Goal: Information Seeking & Learning: Understand process/instructions

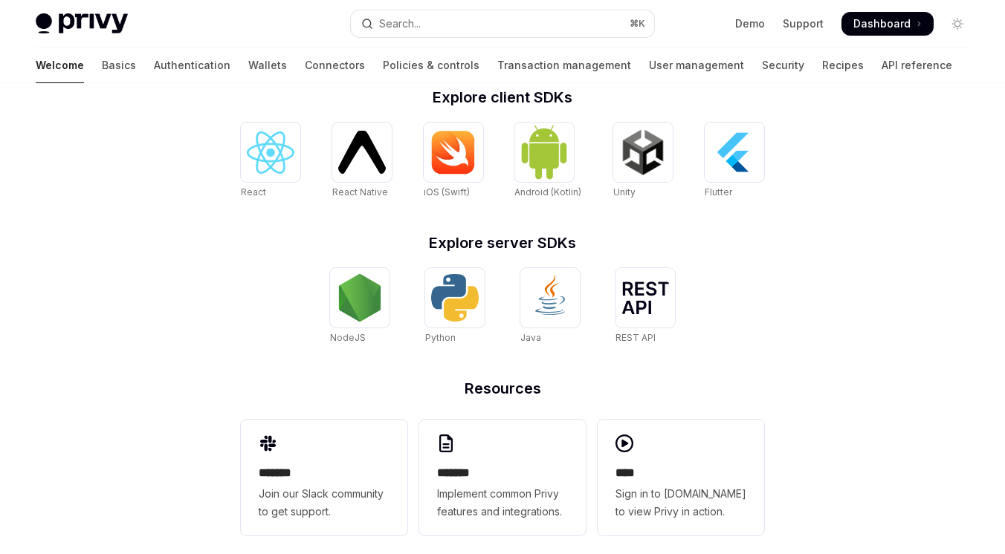
scroll to position [627, 0]
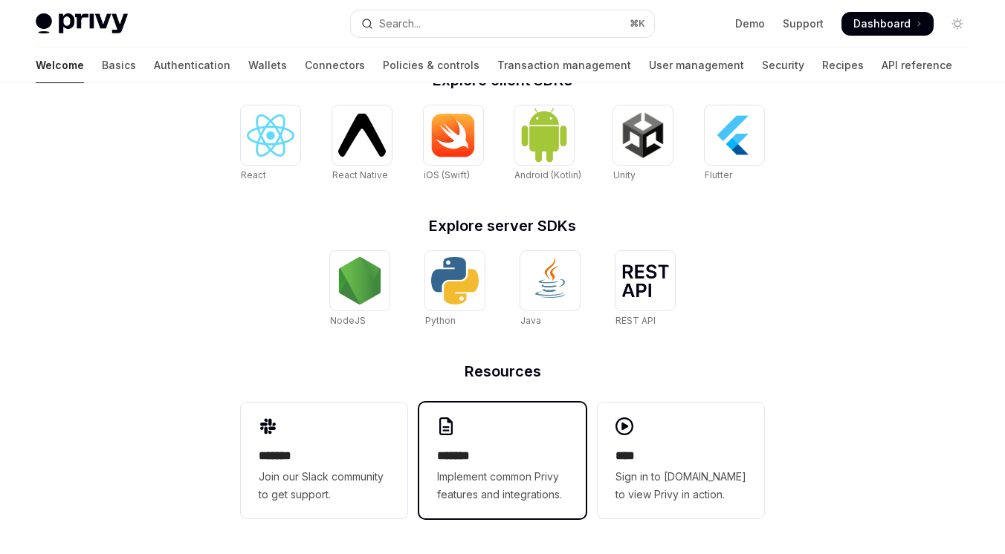
click at [513, 442] on div "******* Implement common Privy features and integrations." at bounding box center [502, 461] width 166 height 116
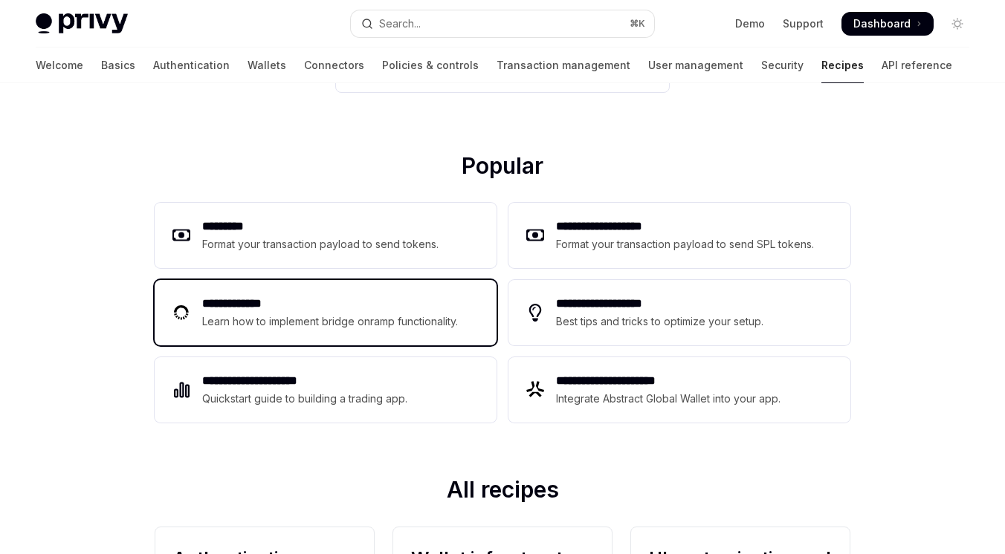
scroll to position [167, 0]
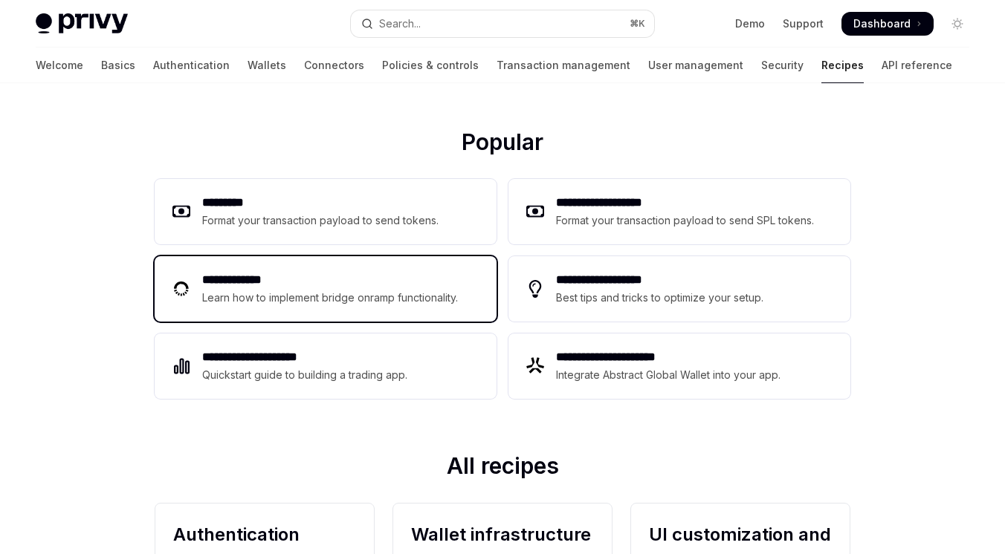
click at [355, 294] on div "Learn how to implement bridge onramp functionality." at bounding box center [332, 298] width 260 height 18
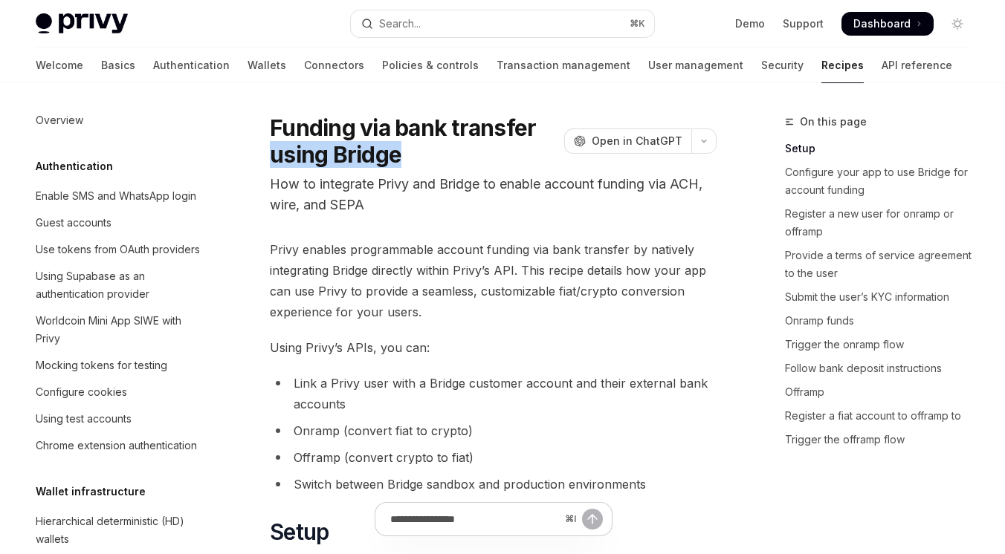
drag, startPoint x: 276, startPoint y: 158, endPoint x: 396, endPoint y: 155, distance: 120.4
click at [396, 155] on h1 "Funding via bank transfer using Bridge" at bounding box center [414, 141] width 288 height 54
click at [344, 199] on p "How to integrate Privy and Bridge to enable account funding via ACH, wire, and …" at bounding box center [493, 195] width 447 height 42
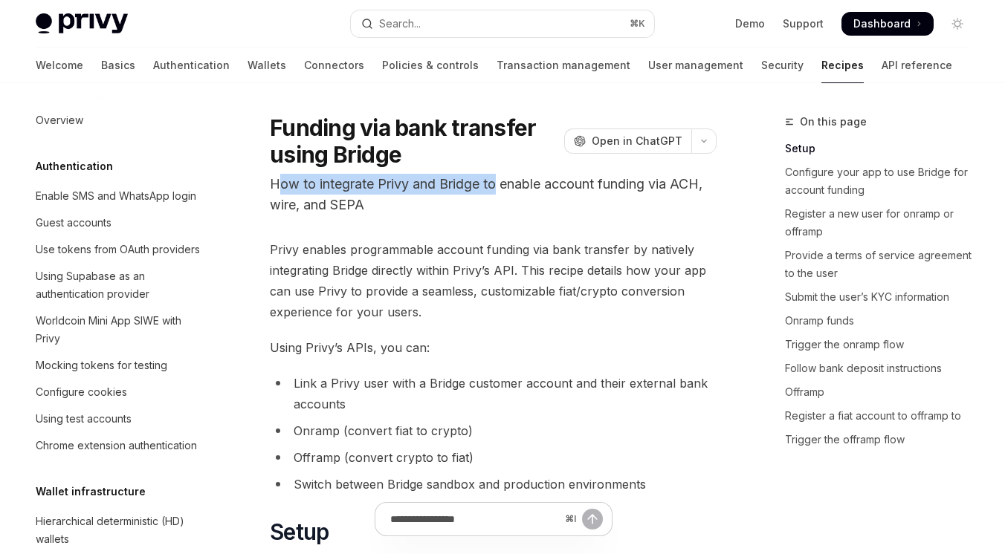
drag, startPoint x: 281, startPoint y: 187, endPoint x: 495, endPoint y: 185, distance: 214.0
click at [495, 185] on p "How to integrate Privy and Bridge to enable account funding via ACH, wire, and …" at bounding box center [493, 195] width 447 height 42
click at [464, 210] on p "How to integrate Privy and Bridge to enable account funding via ACH, wire, and …" at bounding box center [493, 195] width 447 height 42
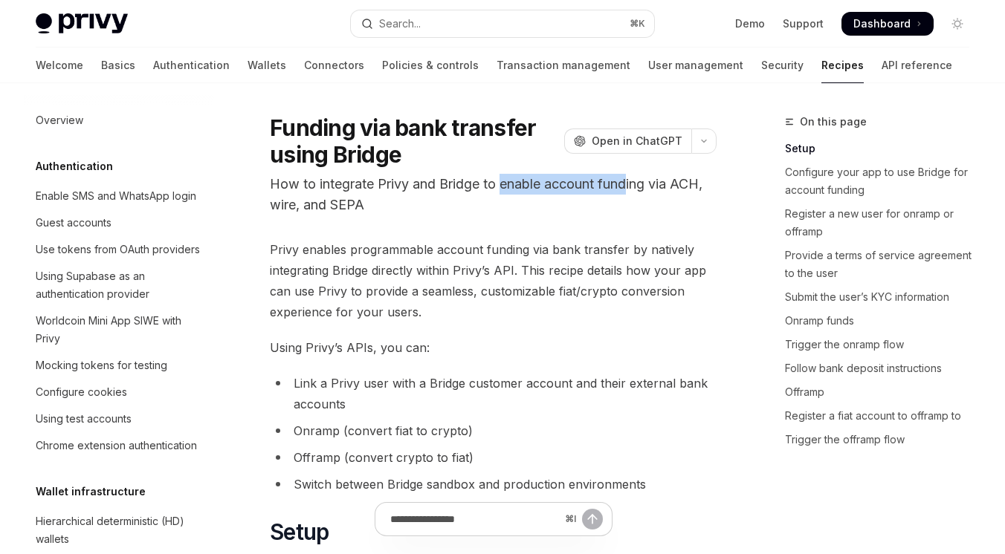
drag, startPoint x: 504, startPoint y: 185, endPoint x: 633, endPoint y: 184, distance: 129.3
click at [633, 184] on p "How to integrate Privy and Bridge to enable account funding via ACH, wire, and …" at bounding box center [493, 195] width 447 height 42
click at [522, 200] on p "How to integrate Privy and Bridge to enable account funding via ACH, wire, and …" at bounding box center [493, 195] width 447 height 42
drag, startPoint x: 502, startPoint y: 187, endPoint x: 482, endPoint y: 216, distance: 34.8
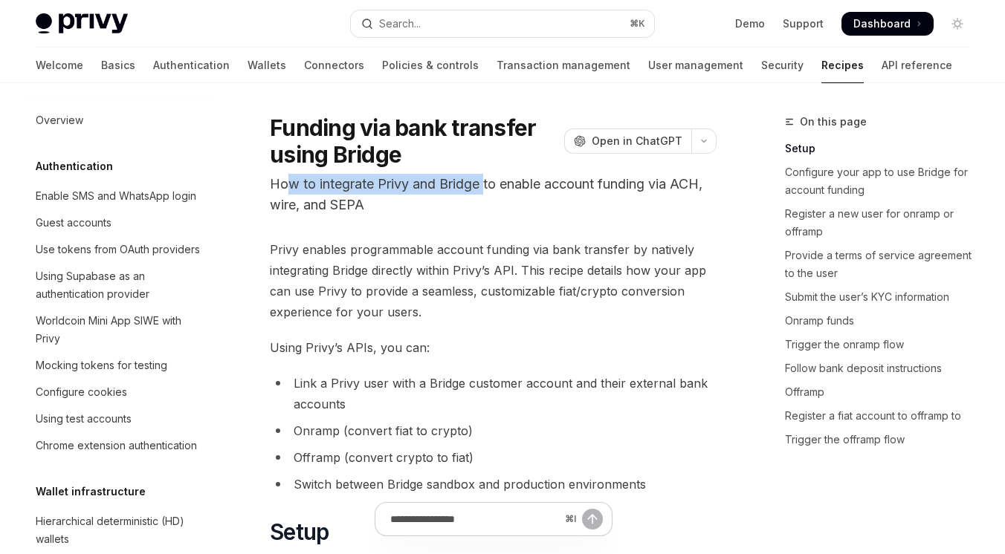
drag, startPoint x: 290, startPoint y: 184, endPoint x: 487, endPoint y: 181, distance: 197.0
click at [487, 181] on p "How to integrate Privy and Bridge to enable account funding via ACH, wire, and …" at bounding box center [493, 195] width 447 height 42
click at [447, 206] on p "How to integrate Privy and Bridge to enable account funding via ACH, wire, and …" at bounding box center [493, 195] width 447 height 42
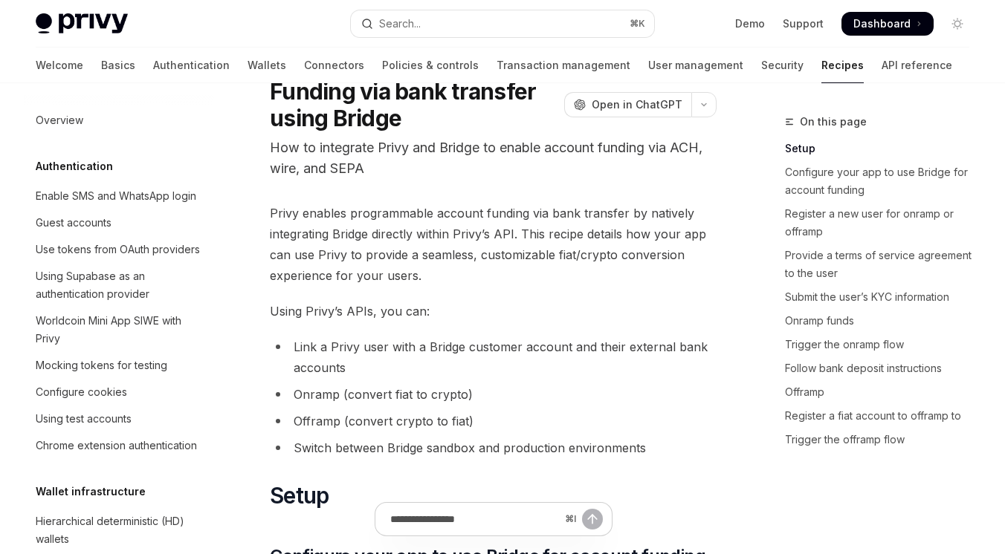
scroll to position [34, 0]
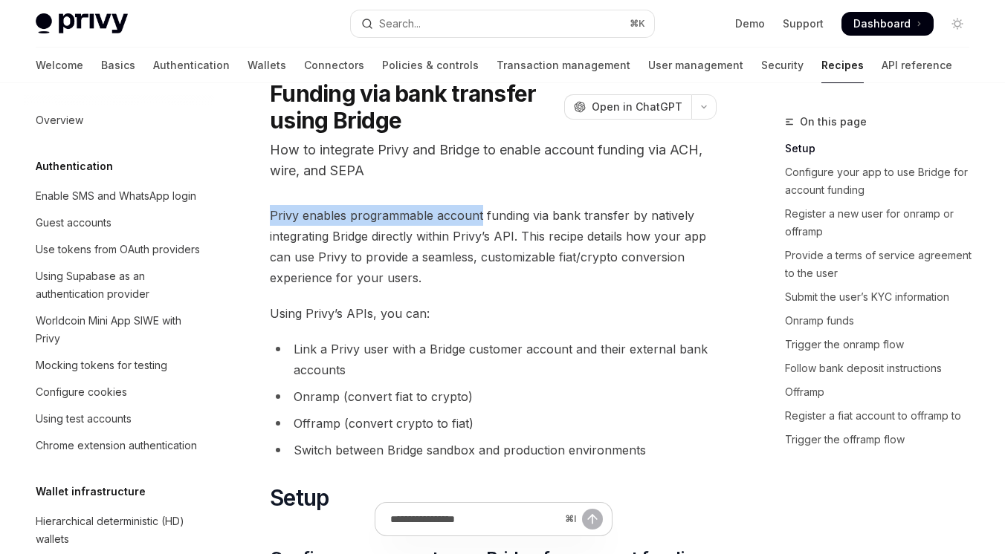
drag, startPoint x: 271, startPoint y: 215, endPoint x: 479, endPoint y: 216, distance: 208.1
click at [479, 216] on span "Privy enables programmable account funding via bank transfer by natively integr…" at bounding box center [493, 246] width 447 height 83
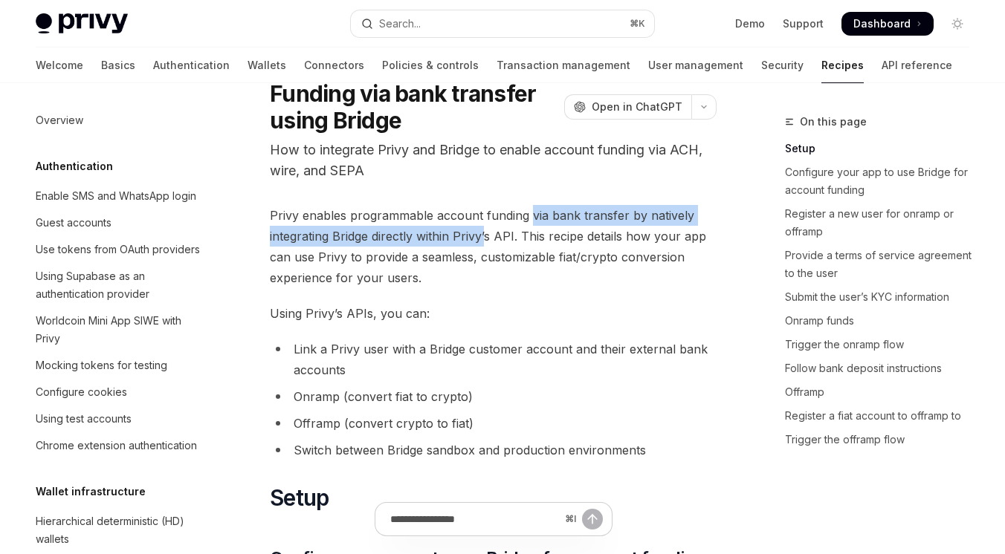
drag, startPoint x: 528, startPoint y: 218, endPoint x: 488, endPoint y: 238, distance: 44.5
click at [488, 238] on span "Privy enables programmable account funding via bank transfer by natively integr…" at bounding box center [493, 246] width 447 height 83
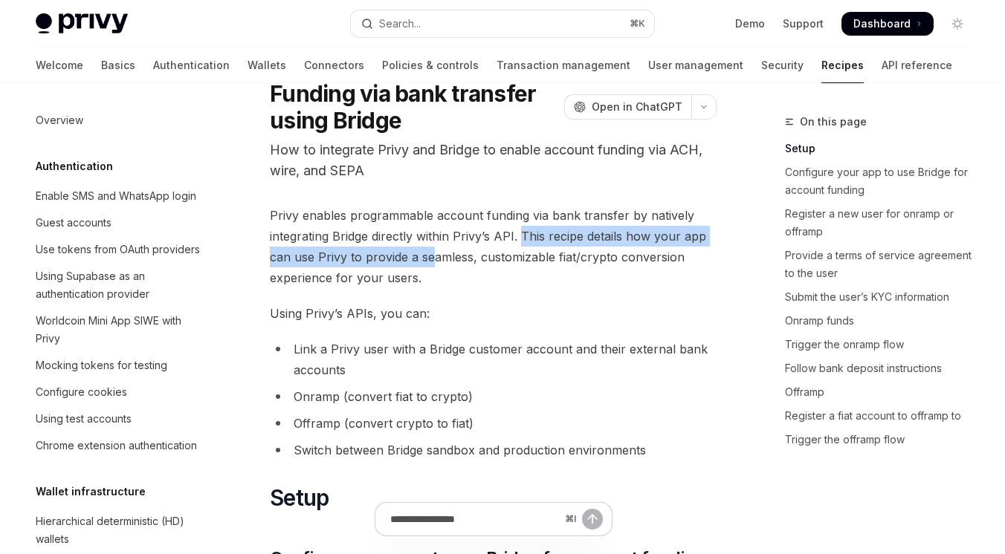
drag, startPoint x: 522, startPoint y: 235, endPoint x: 430, endPoint y: 258, distance: 94.3
click at [430, 258] on span "Privy enables programmable account funding via bank transfer by natively integr…" at bounding box center [493, 246] width 447 height 83
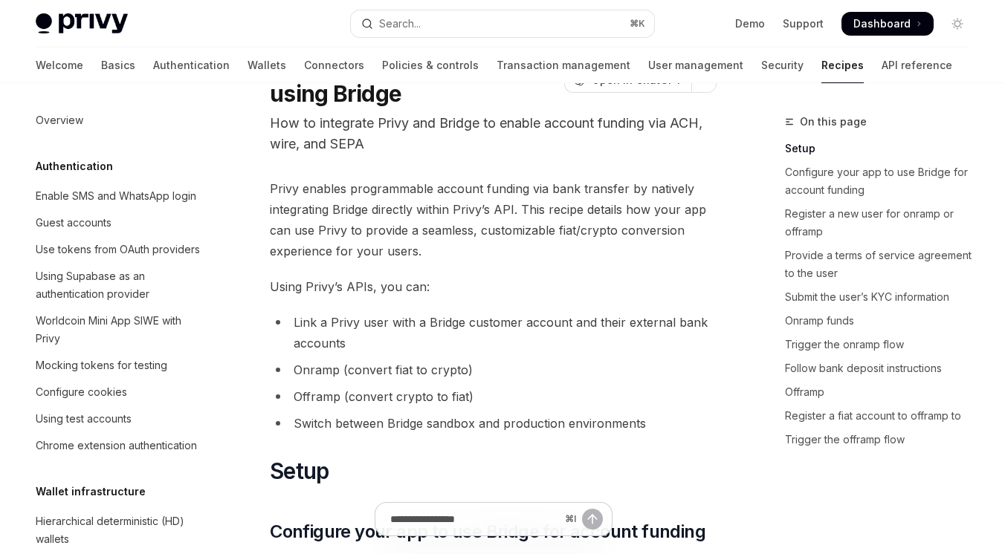
scroll to position [70, 0]
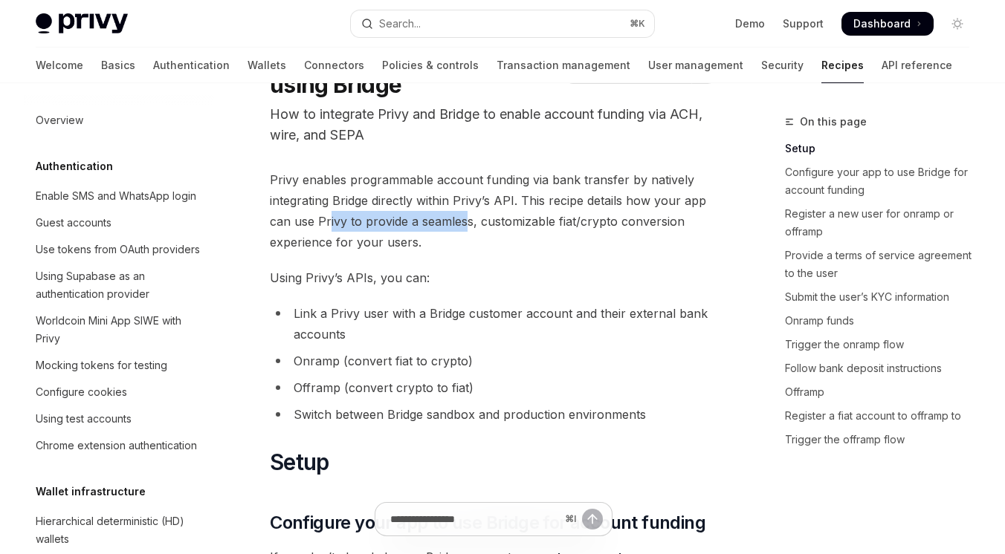
drag, startPoint x: 328, startPoint y: 224, endPoint x: 467, endPoint y: 224, distance: 139.0
click at [468, 224] on span "Privy enables programmable account funding via bank transfer by natively integr…" at bounding box center [493, 210] width 447 height 83
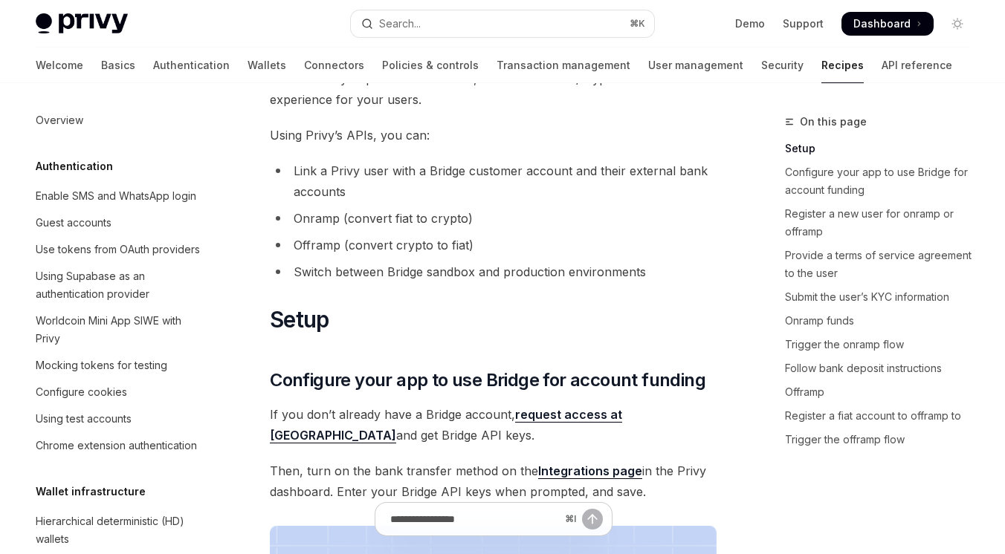
scroll to position [215, 0]
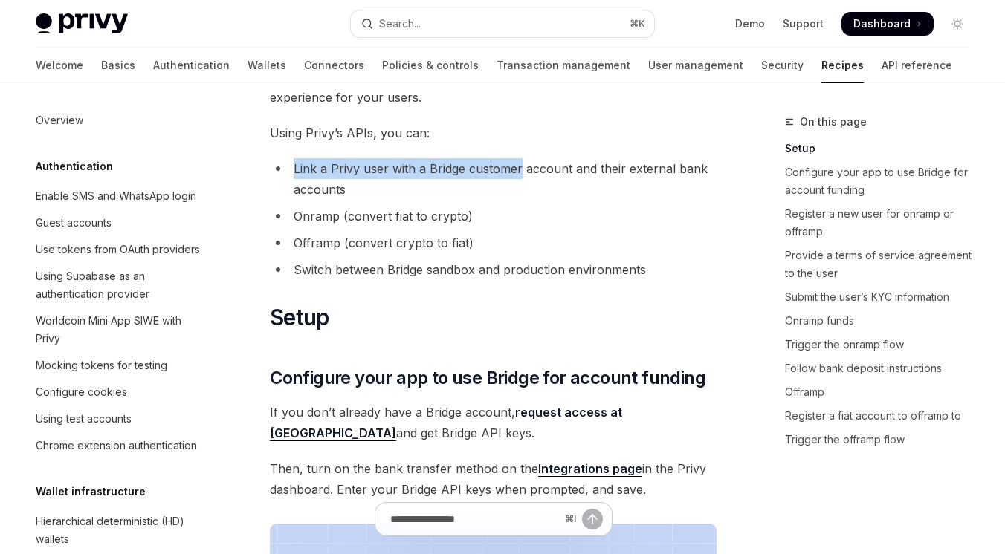
drag, startPoint x: 294, startPoint y: 171, endPoint x: 518, endPoint y: 169, distance: 223.7
click at [518, 169] on li "Link a Privy user with a Bridge customer account and their external bank accoun…" at bounding box center [493, 179] width 447 height 42
click at [473, 184] on li "Link a Privy user with a Bridge customer account and their external bank accoun…" at bounding box center [493, 179] width 447 height 42
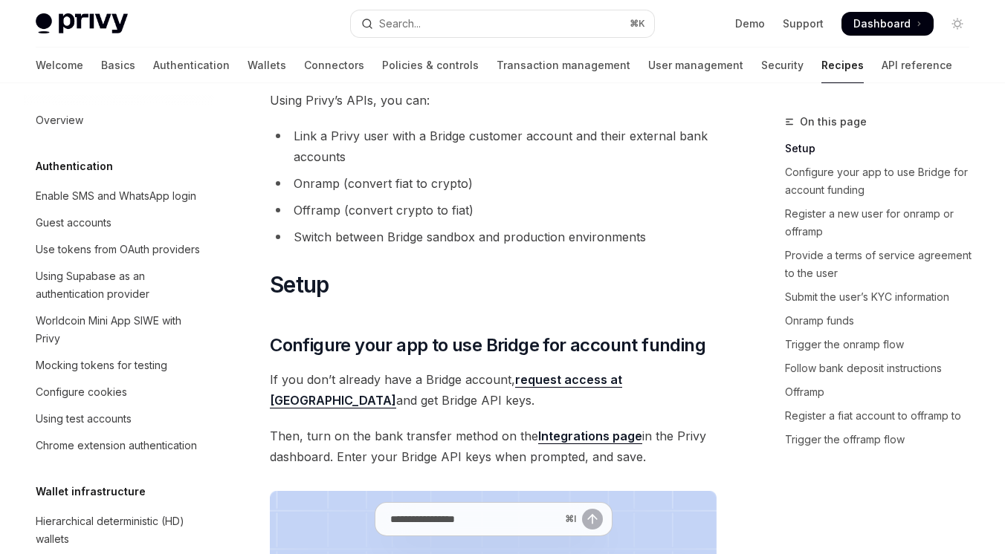
scroll to position [261, 0]
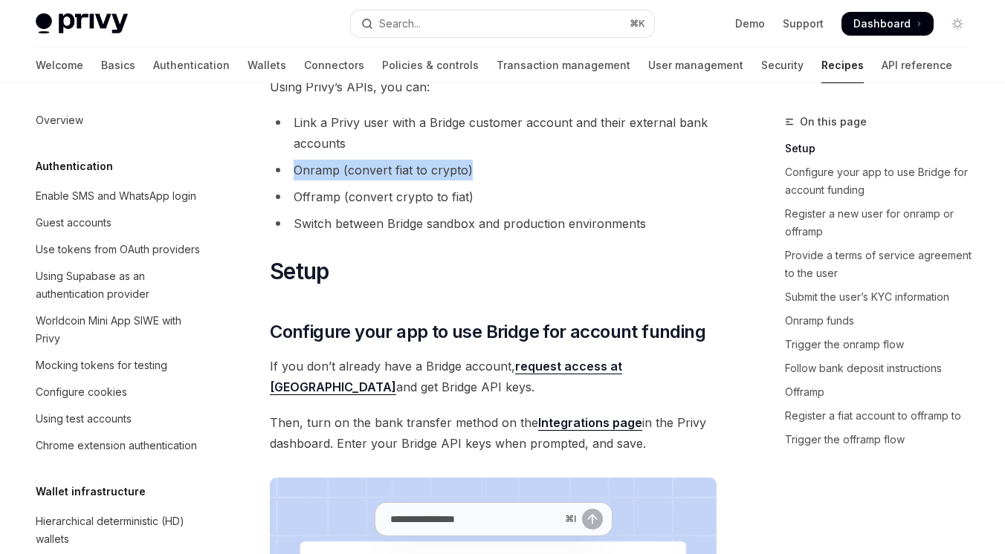
drag, startPoint x: 294, startPoint y: 171, endPoint x: 470, endPoint y: 171, distance: 176.1
click at [470, 171] on li "Onramp (convert fiat to crypto)" at bounding box center [493, 170] width 447 height 21
click at [392, 201] on li "Offramp (convert crypto to fiat)" at bounding box center [493, 197] width 447 height 21
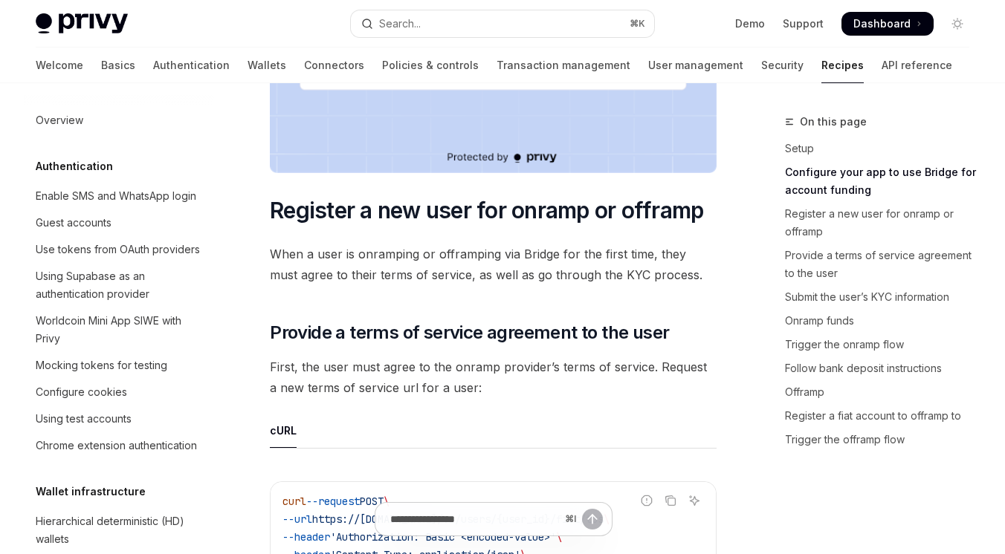
scroll to position [898, 0]
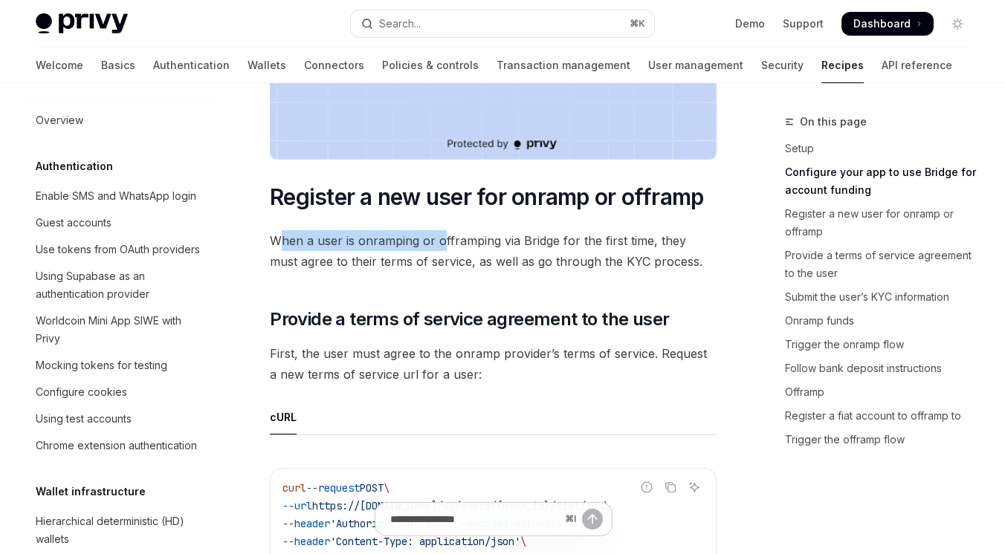
drag, startPoint x: 277, startPoint y: 242, endPoint x: 441, endPoint y: 239, distance: 164.3
click at [442, 239] on span "When a user is onramping or offramping via Bridge for the first time, they must…" at bounding box center [493, 251] width 447 height 42
click at [447, 269] on span "When a user is onramping or offramping via Bridge for the first time, they must…" at bounding box center [493, 251] width 447 height 42
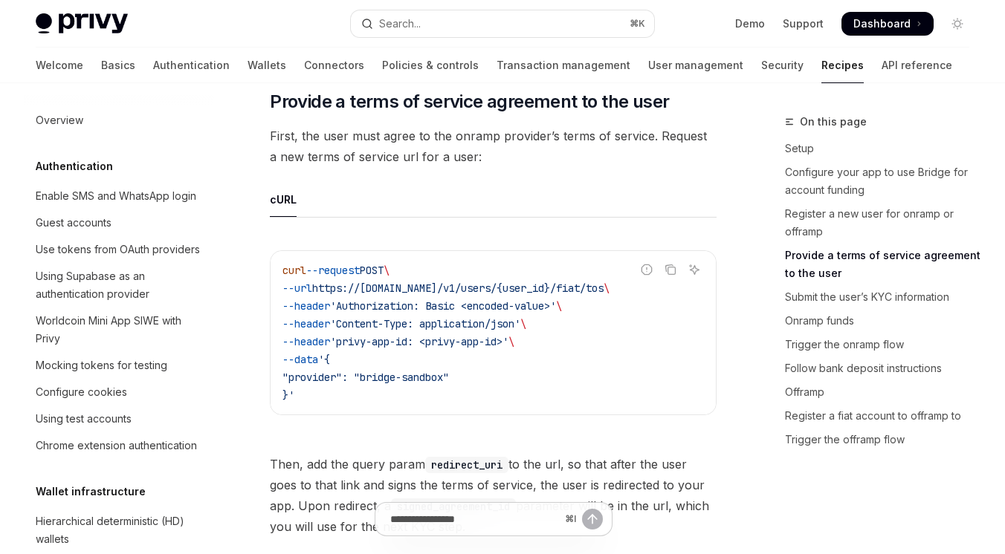
scroll to position [1121, 0]
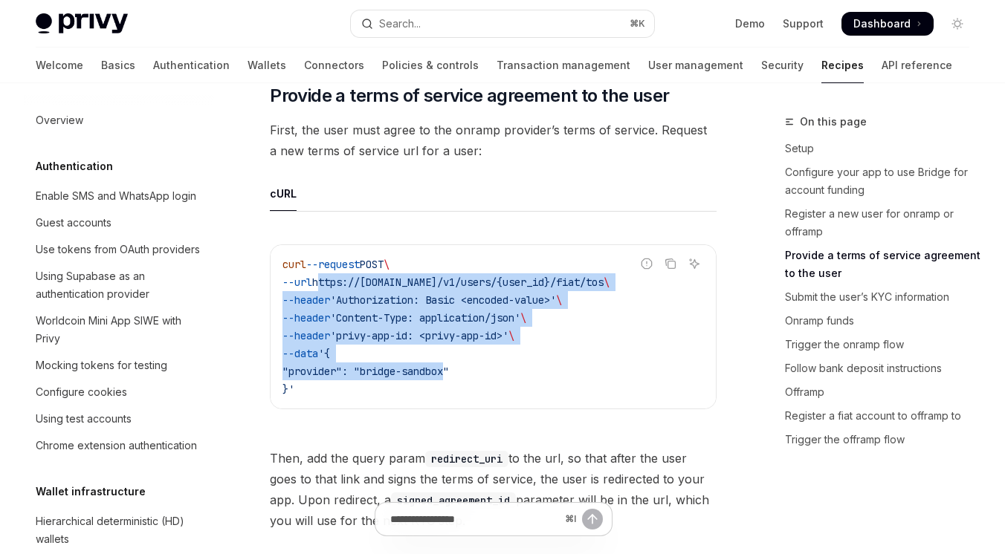
drag, startPoint x: 333, startPoint y: 284, endPoint x: 452, endPoint y: 364, distance: 143.5
click at [452, 364] on code "curl --request POST \ --url https://api.privy.io/v1/users/{user_id}/fiat/tos \ …" at bounding box center [492, 327] width 421 height 143
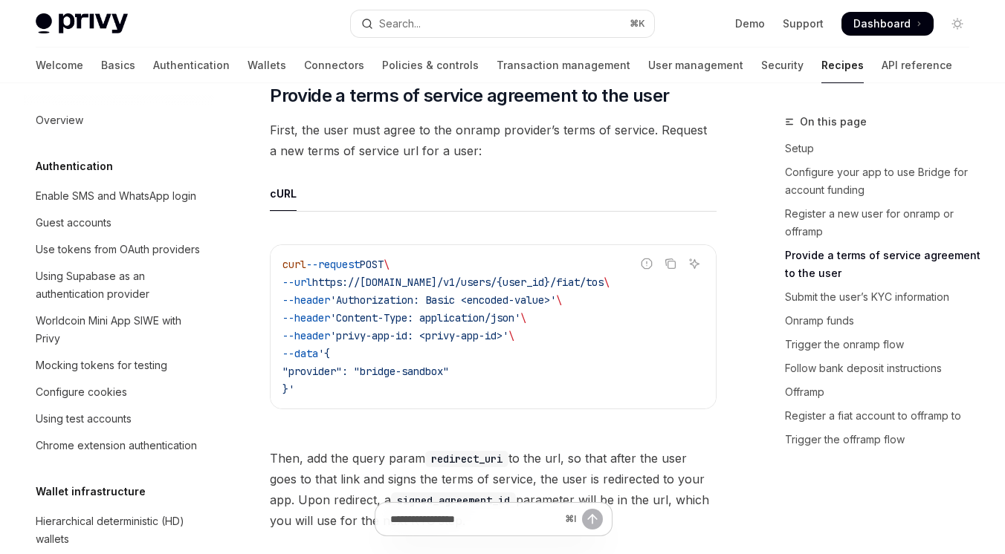
click at [410, 380] on code "curl --request POST \ --url https://api.privy.io/v1/users/{user_id}/fiat/tos \ …" at bounding box center [492, 327] width 421 height 143
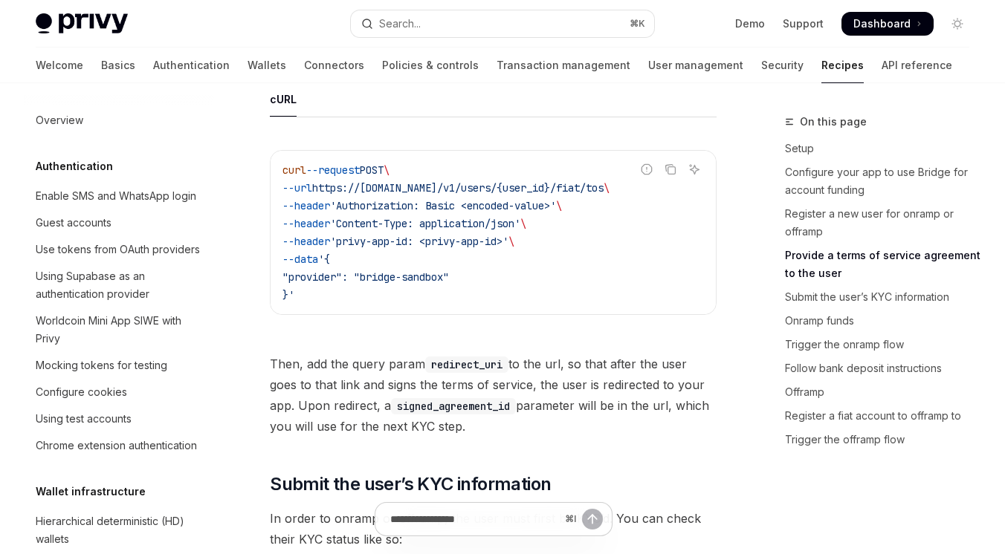
scroll to position [1254, 0]
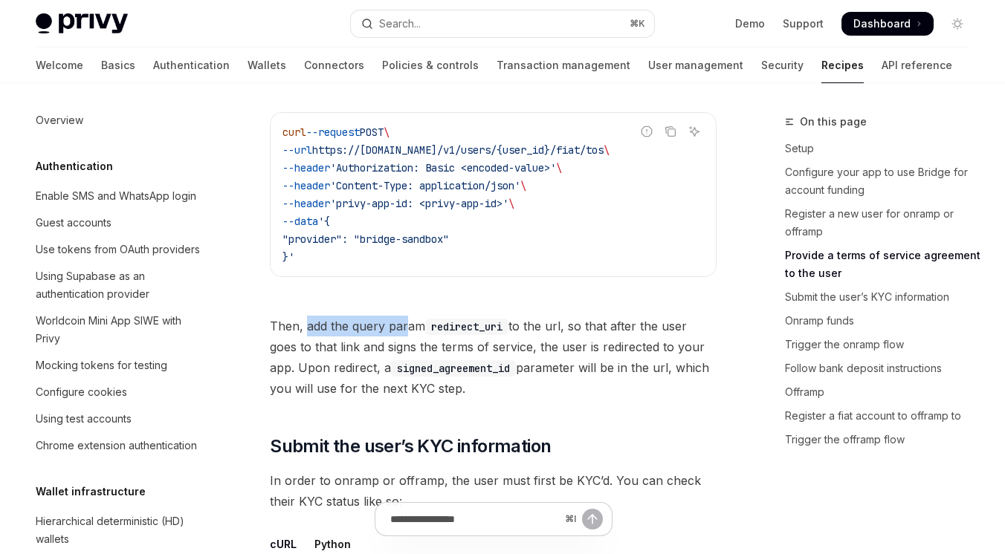
drag, startPoint x: 307, startPoint y: 330, endPoint x: 404, endPoint y: 330, distance: 96.6
click at [404, 330] on span "Then, add the query param redirect_uri to the url, so that after the user goes …" at bounding box center [493, 357] width 447 height 83
click at [369, 361] on span "Then, add the query param redirect_uri to the url, so that after the user goes …" at bounding box center [493, 357] width 447 height 83
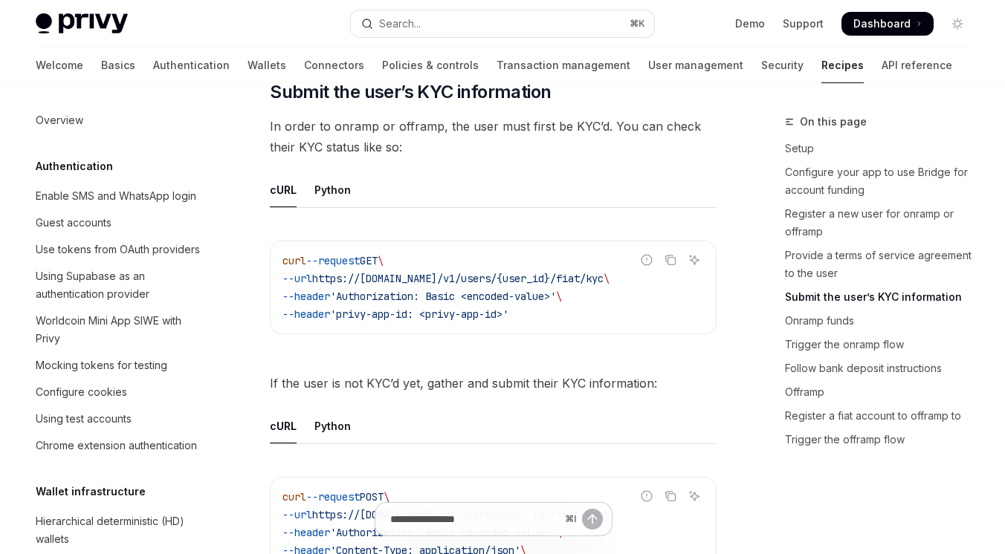
scroll to position [1638, 0]
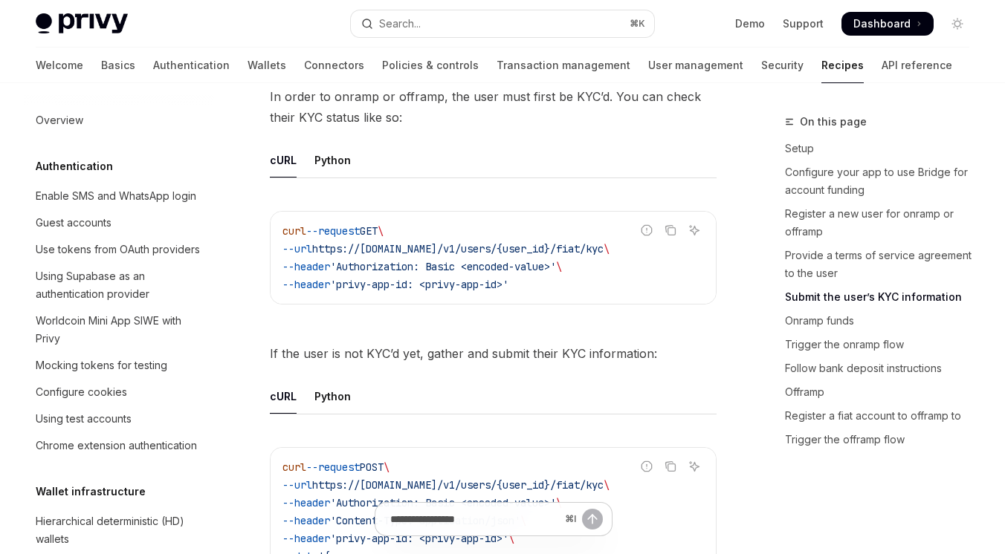
drag, startPoint x: 334, startPoint y: 250, endPoint x: 541, endPoint y: 287, distance: 209.9
click at [541, 287] on code "curl --request GET \ --url https://api.privy.io/v1/users/{user_id}/fiat/kyc \ -…" at bounding box center [492, 257] width 421 height 71
click at [528, 317] on div "Report incorrect code Copy Ask AI curl --request GET \ --url https://api.privy.…" at bounding box center [493, 262] width 447 height 132
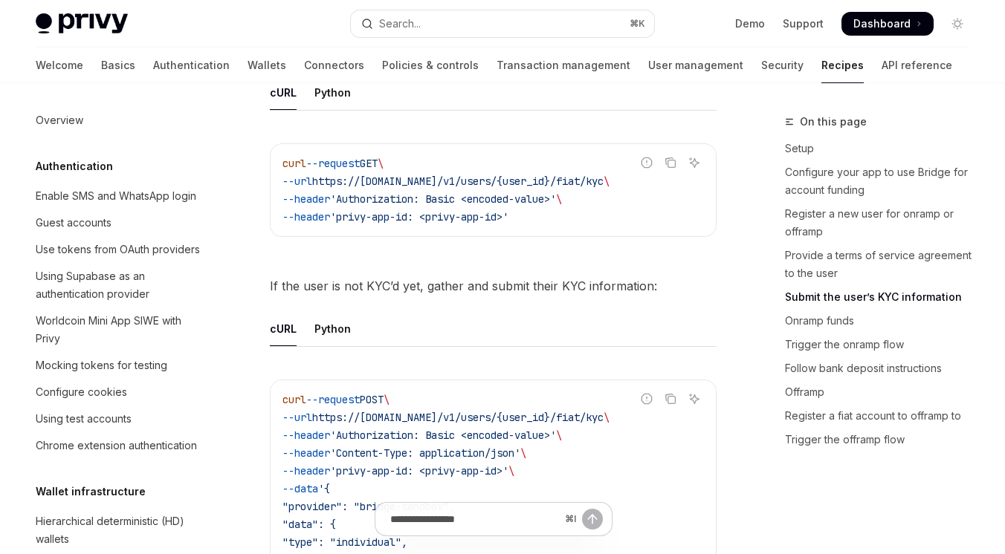
scroll to position [1708, 0]
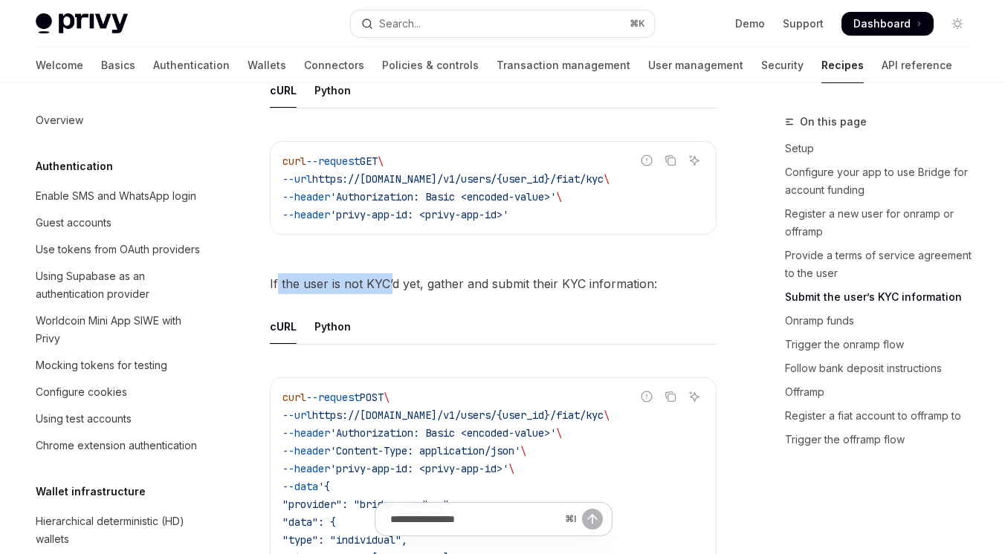
drag, startPoint x: 279, startPoint y: 282, endPoint x: 392, endPoint y: 282, distance: 113.7
click at [392, 282] on span "If the user is not KYC’d yet, gather and submit their KYC information:" at bounding box center [493, 283] width 447 height 21
click at [395, 320] on ul "cURL Python" at bounding box center [493, 327] width 447 height 36
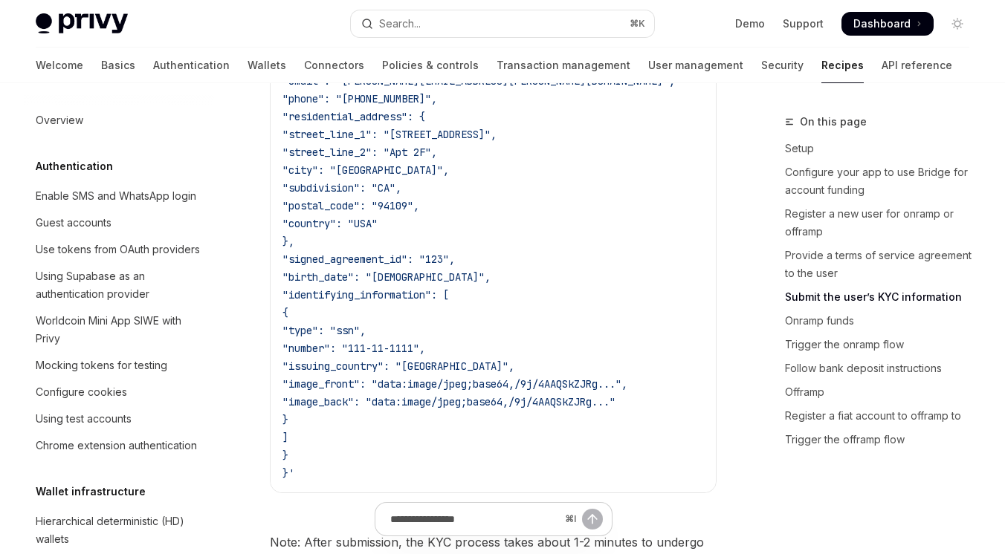
scroll to position [2236, 0]
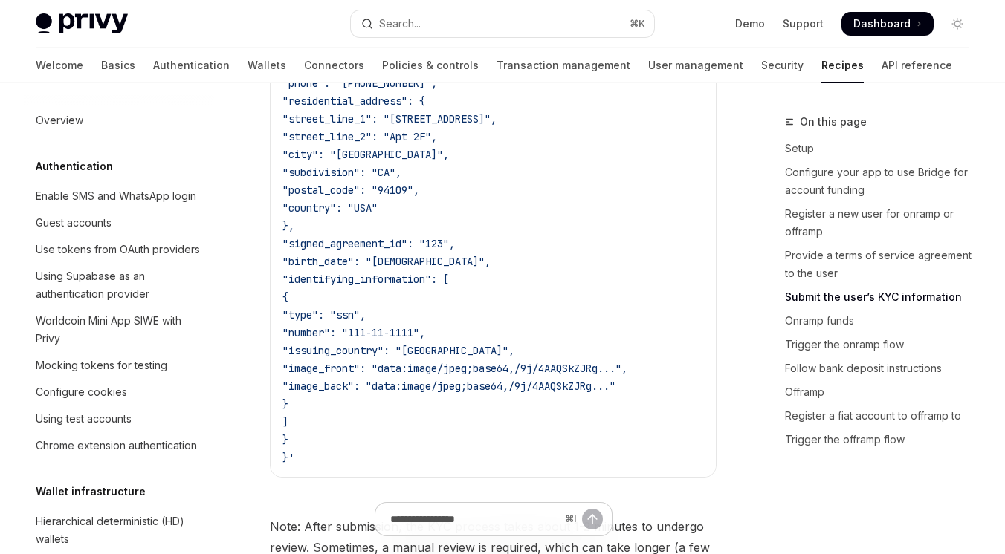
drag, startPoint x: 314, startPoint y: 282, endPoint x: 435, endPoint y: 337, distance: 132.4
click at [435, 337] on code "curl --request POST \ --url https://api.privy.io/v1/users/{user_id}/fiat/kyc \ …" at bounding box center [496, 163] width 428 height 606
click at [420, 355] on span ""issuing_country": "USA"," at bounding box center [398, 350] width 232 height 13
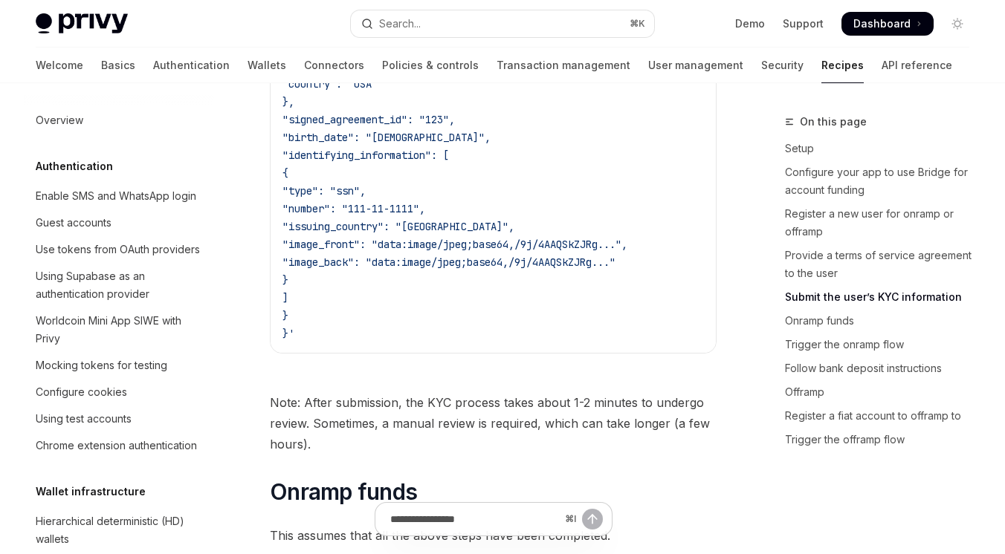
scroll to position [2371, 0]
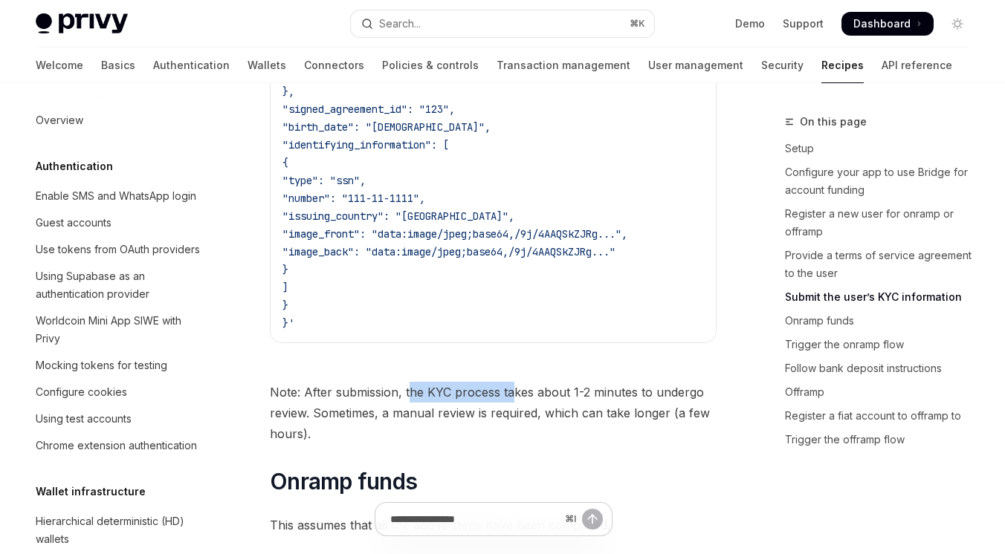
drag, startPoint x: 411, startPoint y: 401, endPoint x: 512, endPoint y: 398, distance: 101.1
click at [512, 398] on span "Note: After submission, the KYC process takes about 1-2 minutes to undergo revi…" at bounding box center [493, 413] width 447 height 62
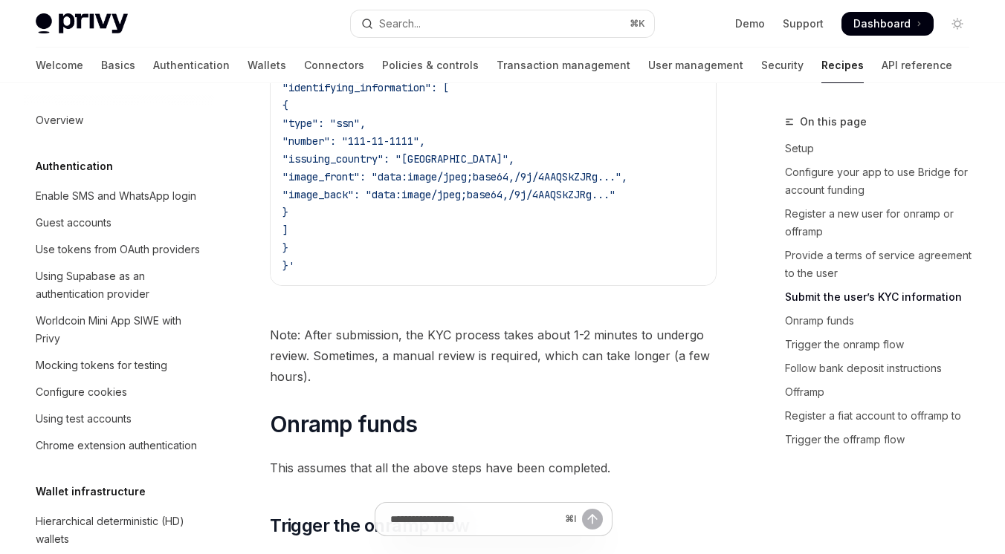
scroll to position [2448, 0]
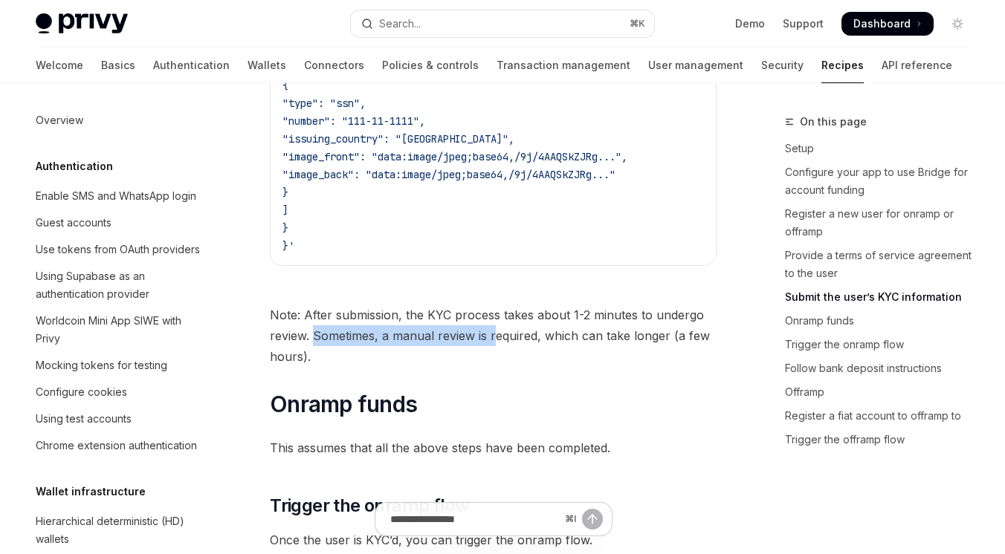
drag, startPoint x: 315, startPoint y: 342, endPoint x: 495, endPoint y: 342, distance: 179.9
click at [495, 342] on span "Note: After submission, the KYC process takes about 1-2 minutes to undergo revi…" at bounding box center [493, 336] width 447 height 62
click at [460, 367] on span "Note: After submission, the KYC process takes about 1-2 minutes to undergo revi…" at bounding box center [493, 336] width 447 height 62
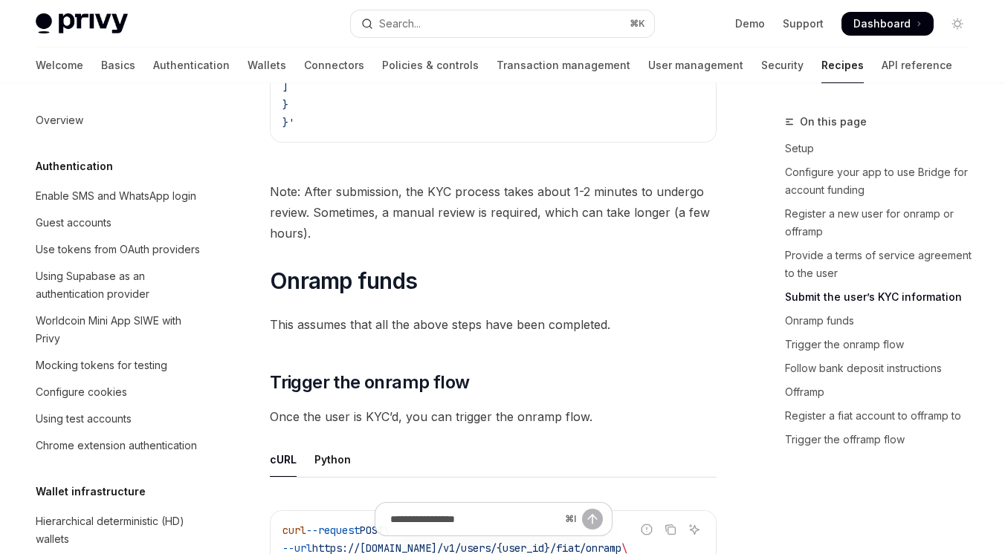
scroll to position [2594, 0]
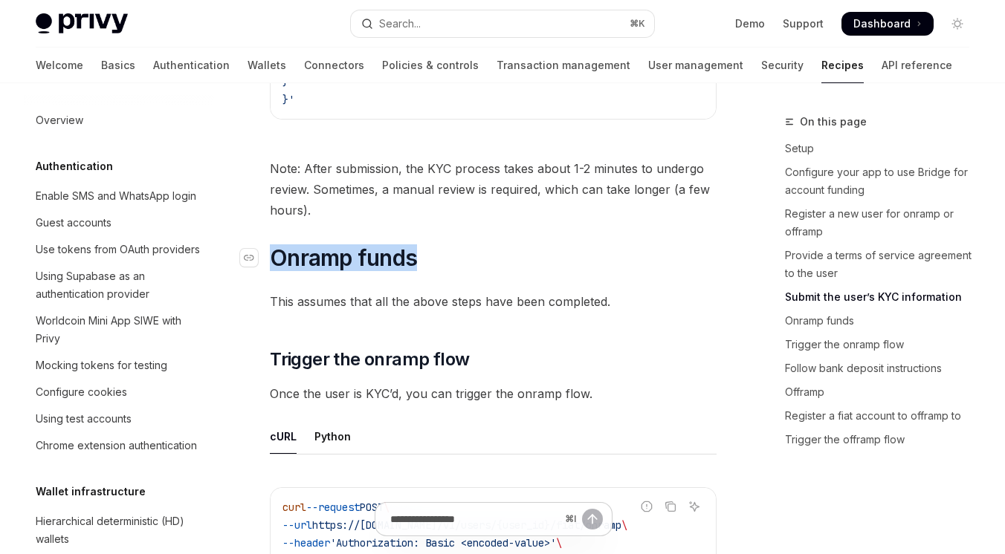
drag, startPoint x: 273, startPoint y: 268, endPoint x: 429, endPoint y: 268, distance: 156.1
click at [429, 268] on h1 "​ Onramp funds" at bounding box center [493, 258] width 447 height 27
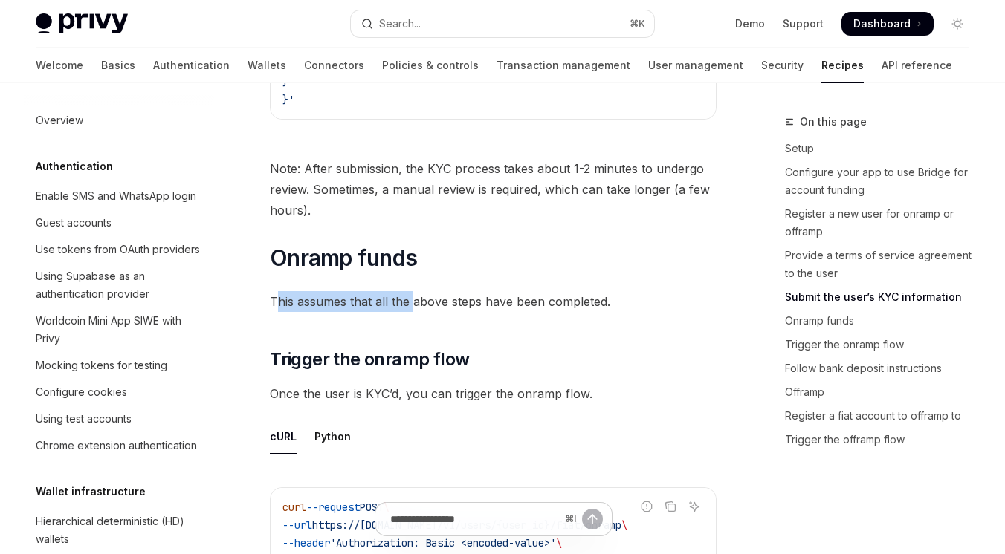
drag, startPoint x: 274, startPoint y: 308, endPoint x: 417, endPoint y: 308, distance: 142.7
click at [417, 308] on span "This assumes that all the above steps have been completed." at bounding box center [493, 301] width 447 height 21
click at [381, 337] on div "Privy enables programmable account funding via bank transfer by natively integr…" at bounding box center [493, 371] width 447 height 5453
drag, startPoint x: 297, startPoint y: 308, endPoint x: 450, endPoint y: 308, distance: 153.1
click at [450, 308] on span "This assumes that all the above steps have been completed." at bounding box center [493, 301] width 447 height 21
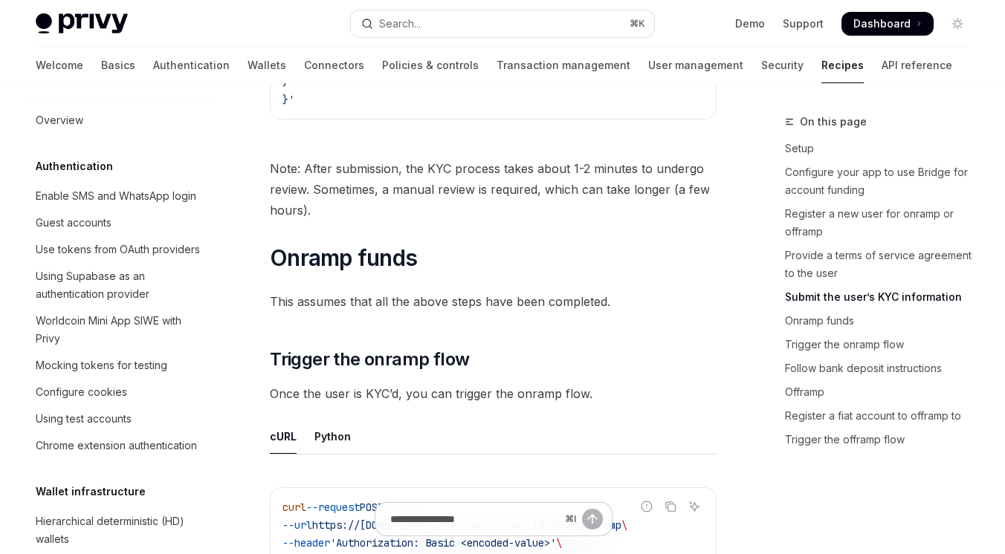
click at [421, 331] on div "Privy enables programmable account funding via bank transfer by natively integr…" at bounding box center [493, 371] width 447 height 5453
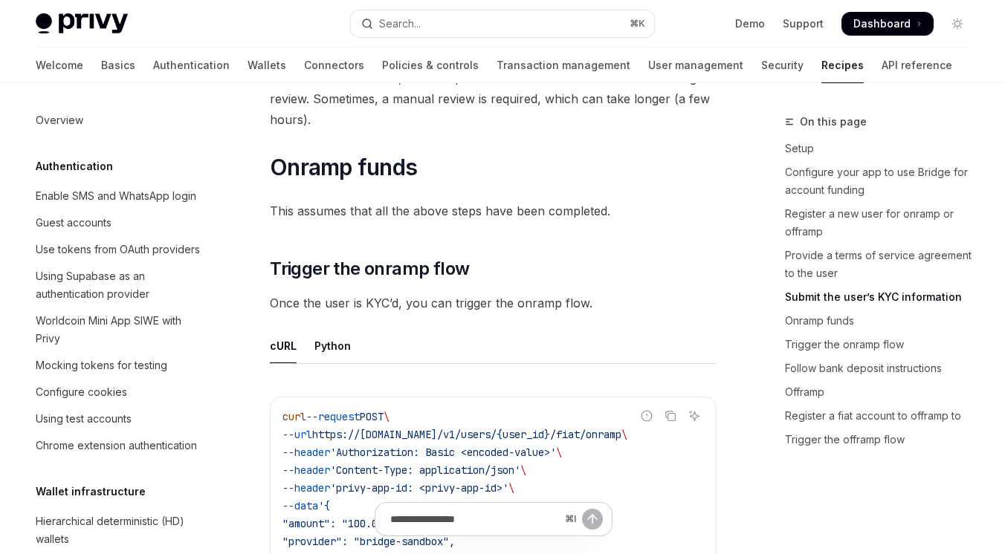
scroll to position [2690, 0]
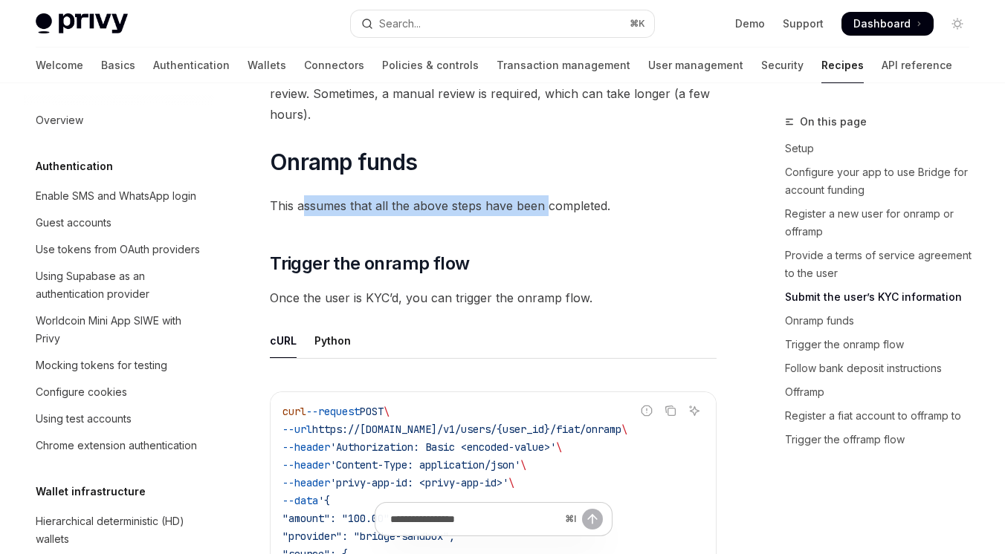
drag, startPoint x: 305, startPoint y: 215, endPoint x: 548, endPoint y: 211, distance: 243.1
click at [547, 211] on span "This assumes that all the above steps have been completed." at bounding box center [493, 205] width 447 height 21
click at [591, 215] on span "This assumes that all the above steps have been completed." at bounding box center [493, 205] width 447 height 21
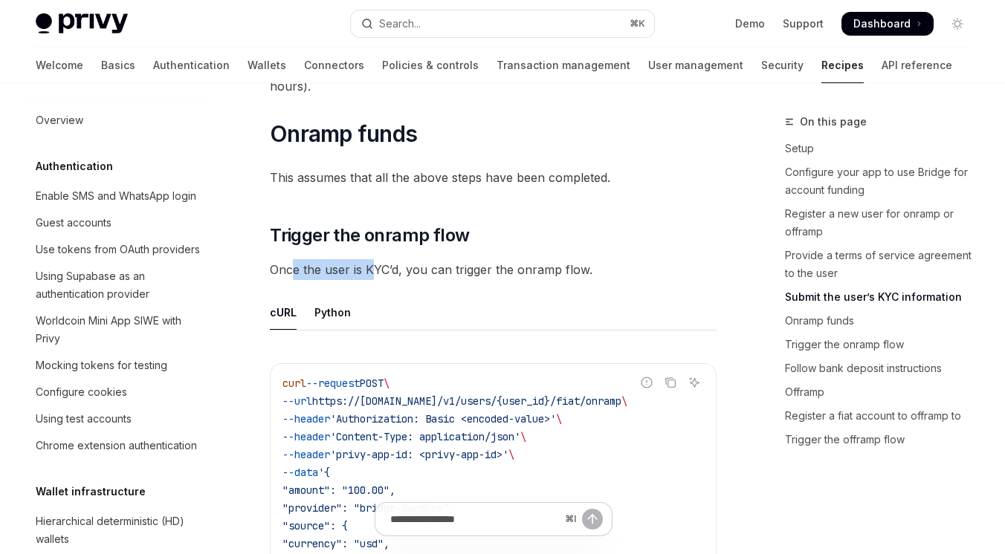
drag, startPoint x: 291, startPoint y: 274, endPoint x: 374, endPoint y: 274, distance: 83.2
click at [374, 274] on span "Once the user is KYC’d, you can trigger the onramp flow." at bounding box center [493, 269] width 447 height 21
click at [370, 302] on ul "cURL Python" at bounding box center [493, 313] width 447 height 36
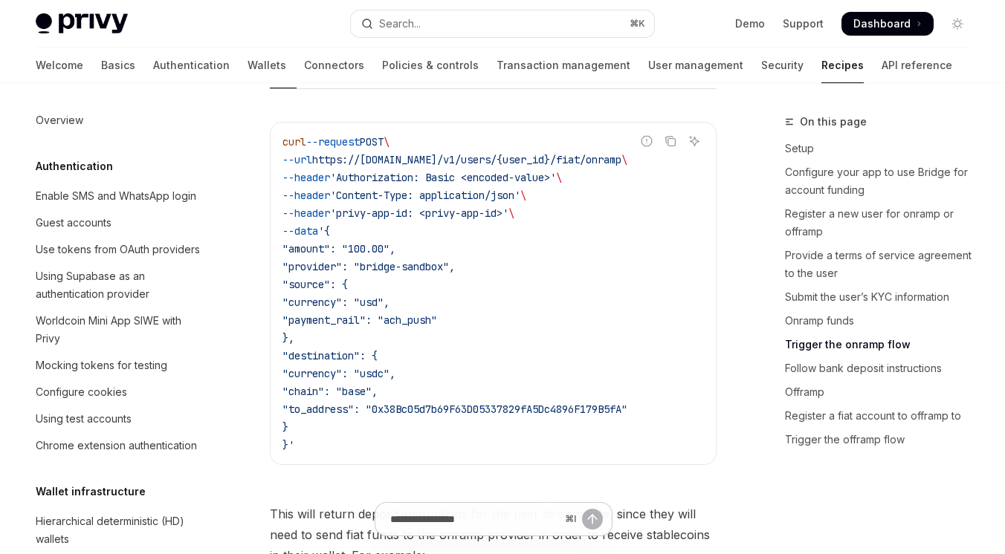
scroll to position [2967, 0]
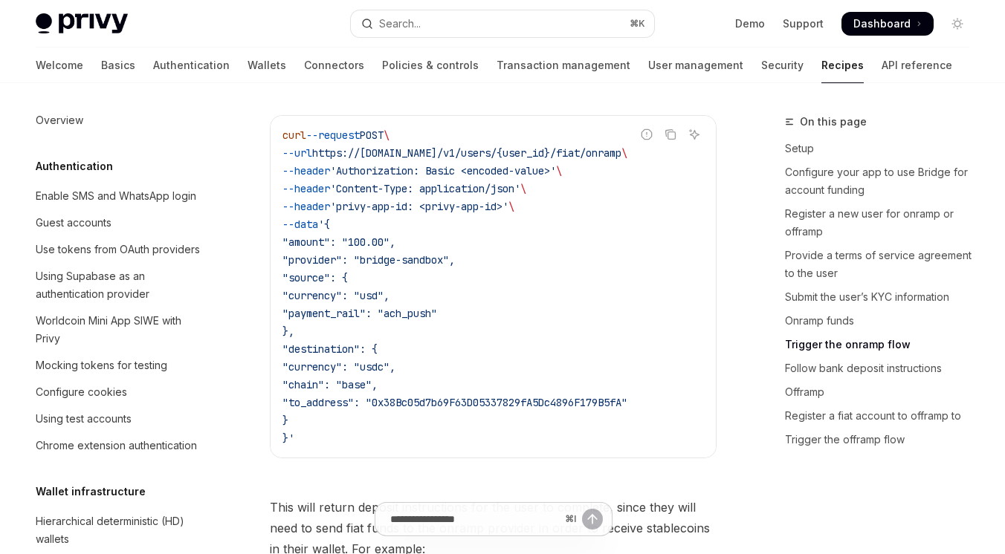
drag, startPoint x: 359, startPoint y: 251, endPoint x: 474, endPoint y: 322, distance: 135.1
click at [474, 322] on code "curl --request POST \ --url https://api.privy.io/v1/users/{user_id}/fiat/onramp…" at bounding box center [492, 286] width 421 height 321
click at [438, 334] on code "curl --request POST \ --url https://api.privy.io/v1/users/{user_id}/fiat/onramp…" at bounding box center [492, 286] width 421 height 321
drag, startPoint x: 360, startPoint y: 246, endPoint x: 477, endPoint y: 322, distance: 139.8
click at [477, 322] on code "curl --request POST \ --url https://api.privy.io/v1/users/{user_id}/fiat/onramp…" at bounding box center [492, 286] width 421 height 321
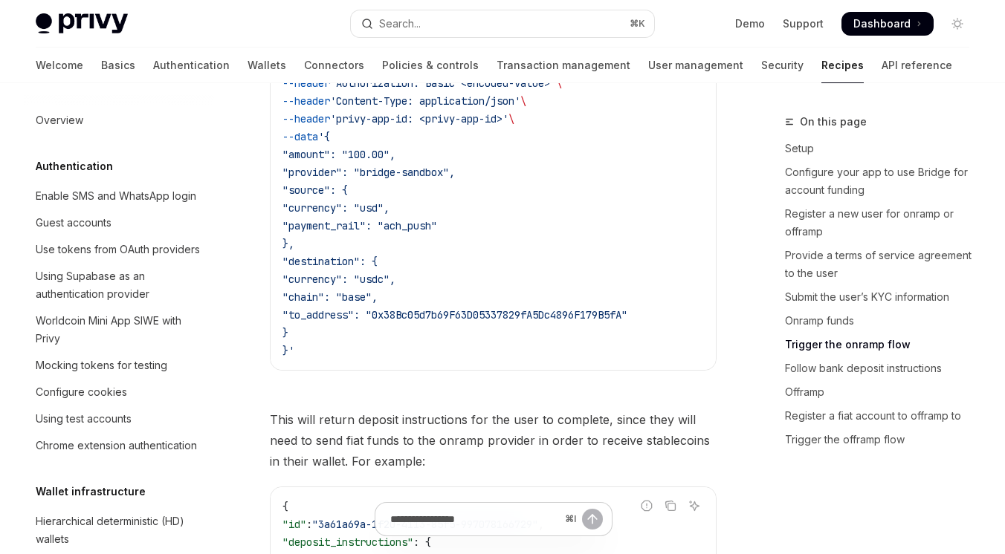
scroll to position [3060, 0]
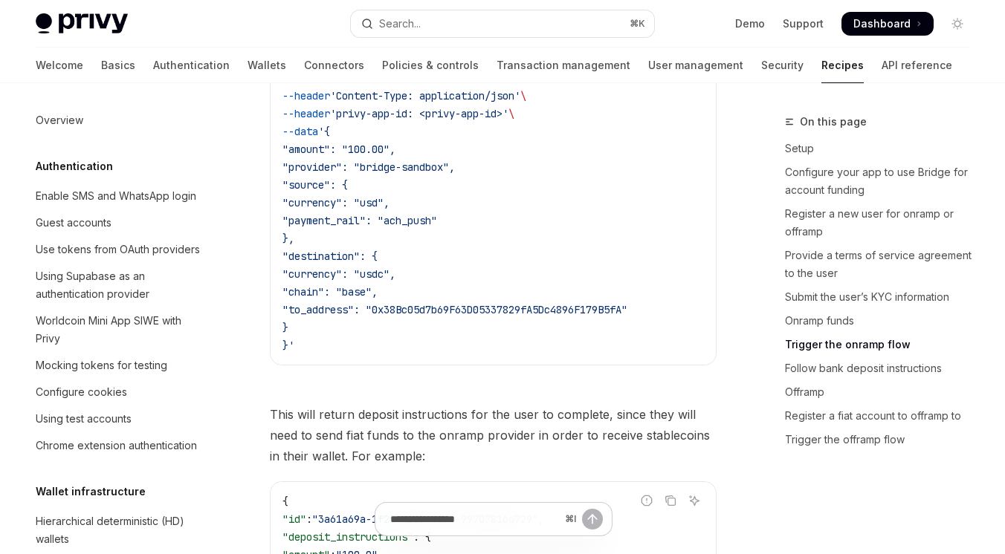
drag, startPoint x: 384, startPoint y: 279, endPoint x: 424, endPoint y: 279, distance: 40.1
click at [395, 279] on span ""currency": "usdc"," at bounding box center [338, 274] width 113 height 13
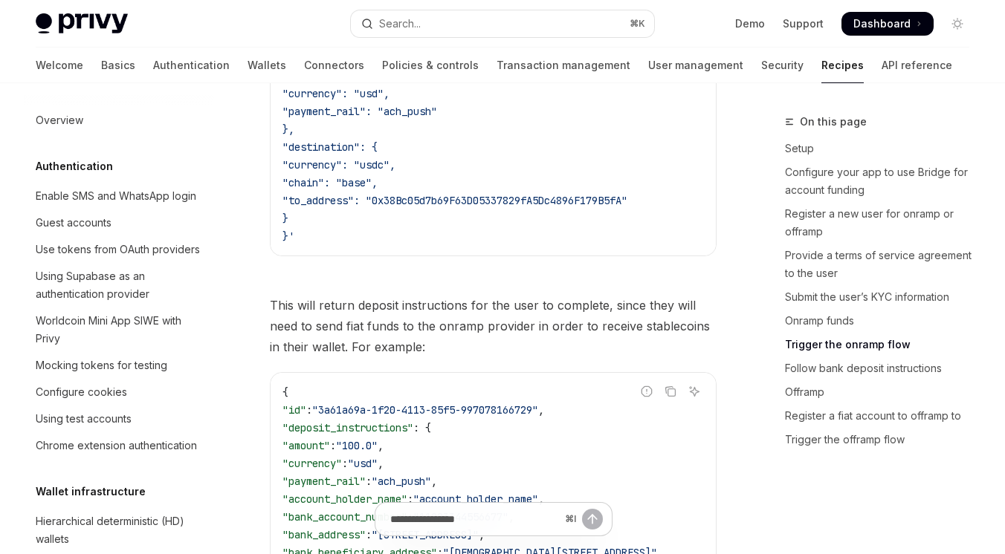
scroll to position [3194, 0]
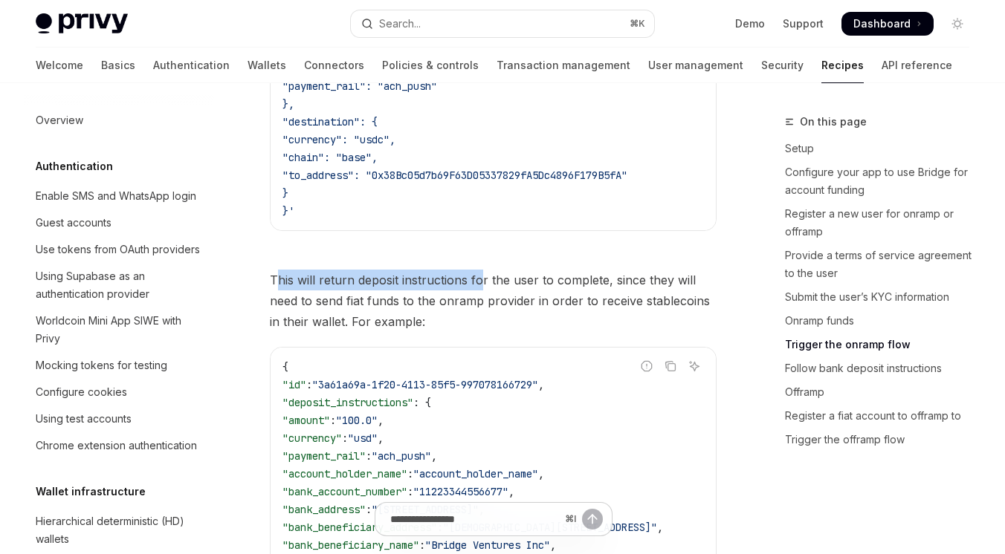
drag, startPoint x: 273, startPoint y: 286, endPoint x: 478, endPoint y: 285, distance: 204.4
click at [478, 285] on span "This will return deposit instructions for the user to complete, since they will…" at bounding box center [493, 301] width 447 height 62
click at [492, 303] on span "This will return deposit instructions for the user to complete, since they will…" at bounding box center [493, 301] width 447 height 62
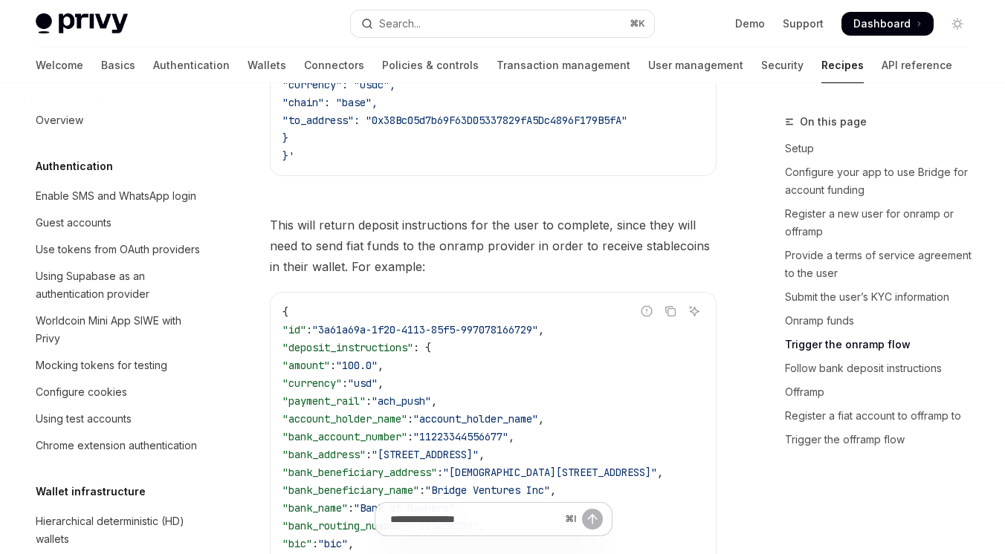
scroll to position [3269, 0]
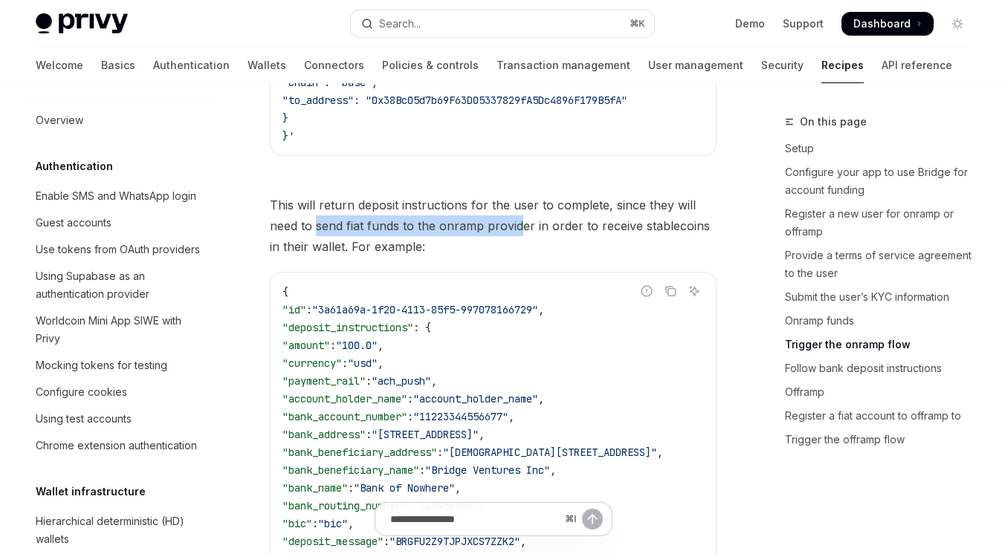
drag, startPoint x: 318, startPoint y: 236, endPoint x: 522, endPoint y: 233, distance: 204.4
click at [522, 233] on span "This will return deposit instructions for the user to complete, since they will…" at bounding box center [493, 226] width 447 height 62
click at [492, 256] on span "This will return deposit instructions for the user to complete, since they will…" at bounding box center [493, 226] width 447 height 62
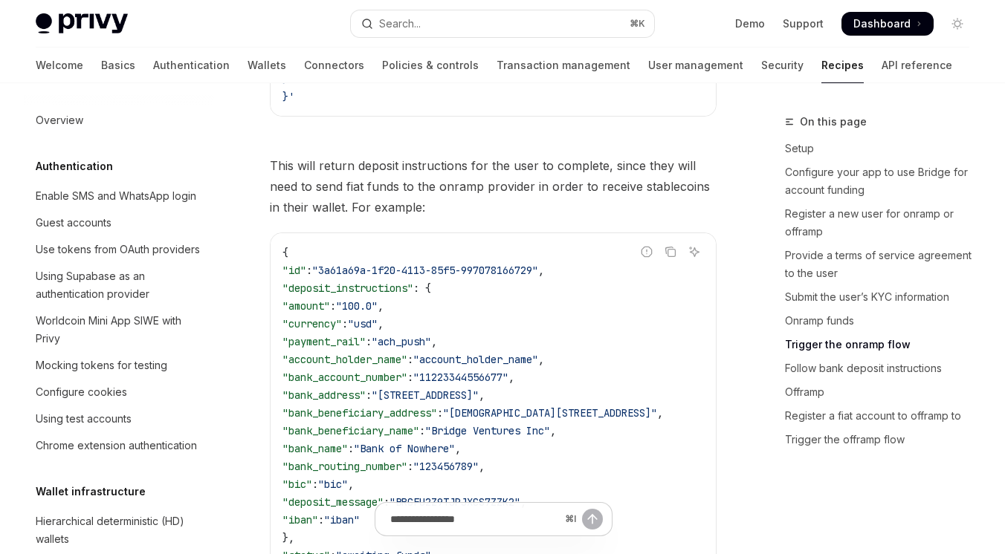
scroll to position [3320, 0]
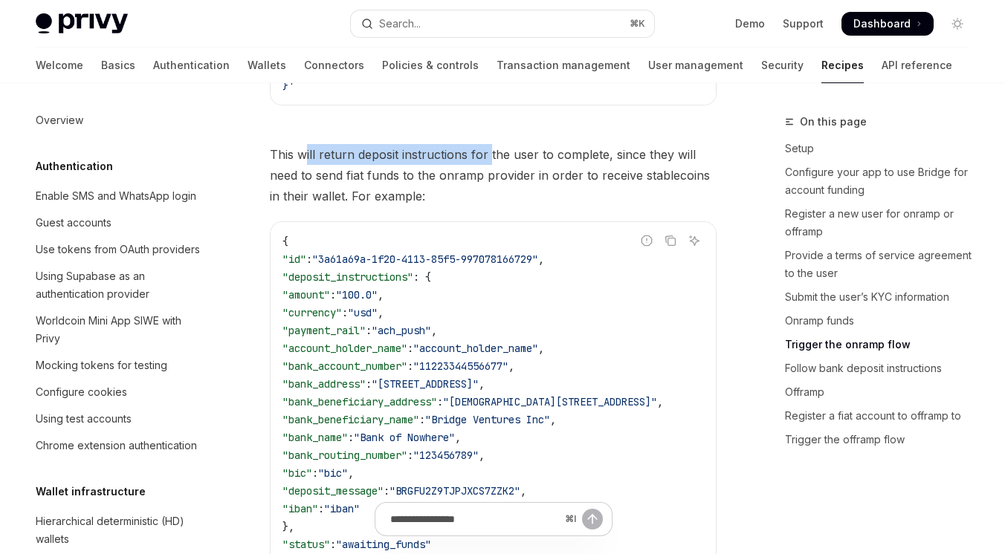
drag, startPoint x: 308, startPoint y: 160, endPoint x: 488, endPoint y: 160, distance: 179.9
click at [488, 160] on span "This will return deposit instructions for the user to complete, since they will…" at bounding box center [493, 175] width 447 height 62
click at [458, 191] on span "This will return deposit instructions for the user to complete, since they will…" at bounding box center [493, 175] width 447 height 62
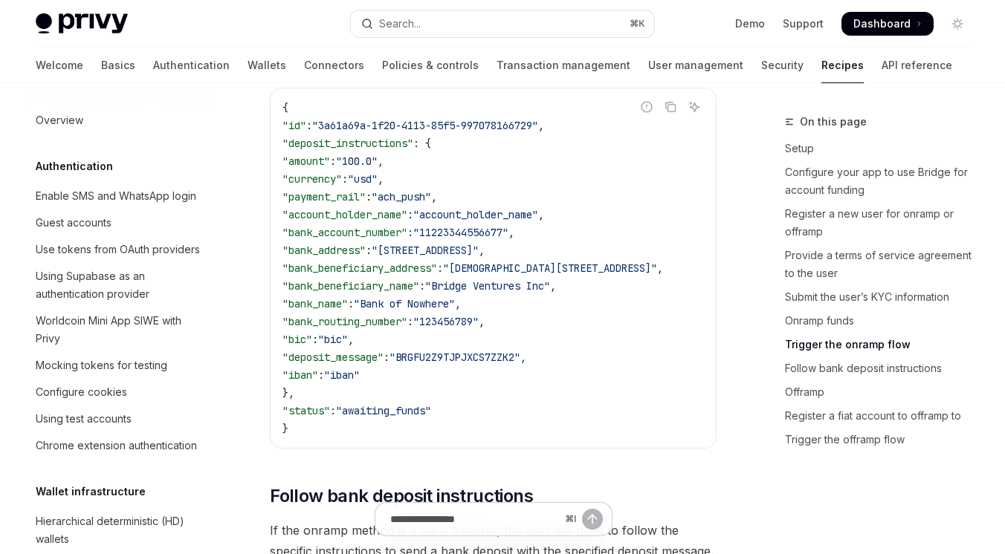
scroll to position [3453, 0]
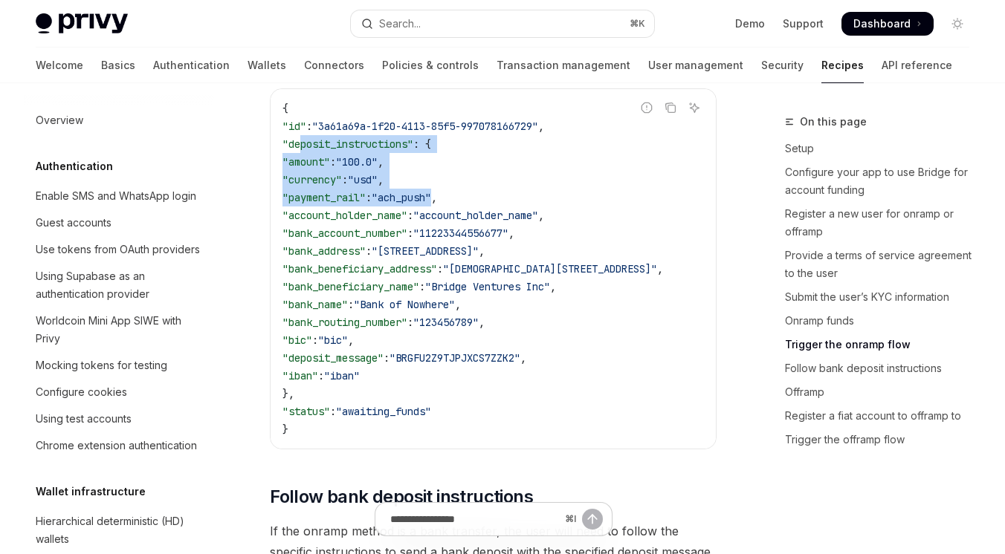
drag, startPoint x: 299, startPoint y: 155, endPoint x: 468, endPoint y: 205, distance: 176.6
click at [468, 205] on code "{ "id" : "3a61a69a-1f20-4113-85f5-997078166729" , "deposit_instructions" : { "a…" at bounding box center [492, 269] width 421 height 339
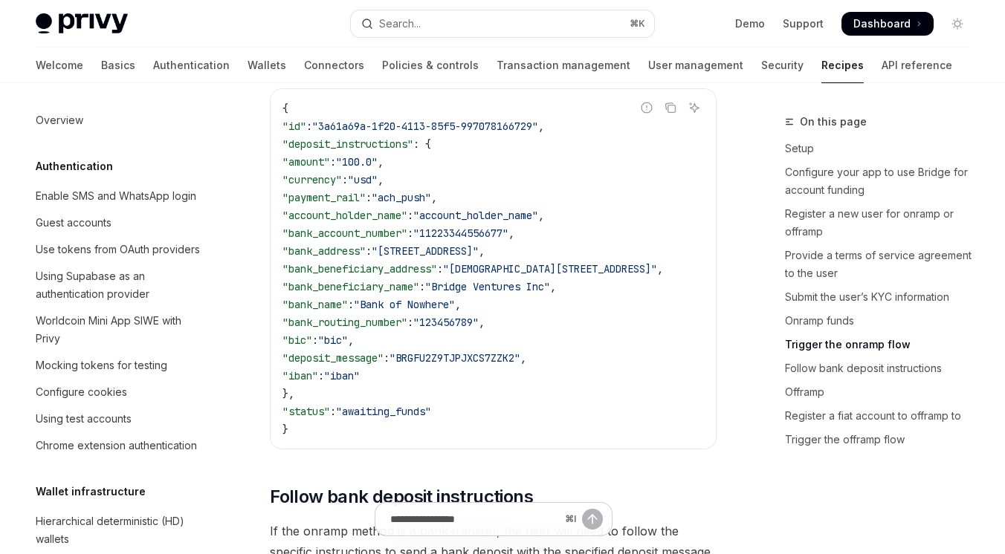
click at [490, 195] on code "{ "id" : "3a61a69a-1f20-4113-85f5-997078166729" , "deposit_instructions" : { "a…" at bounding box center [492, 269] width 421 height 339
drag, startPoint x: 447, startPoint y: 223, endPoint x: 556, endPoint y: 247, distance: 111.2
click at [556, 247] on code "{ "id" : "3a61a69a-1f20-4113-85f5-997078166729" , "deposit_instructions" : { "a…" at bounding box center [492, 269] width 421 height 339
drag, startPoint x: 409, startPoint y: 257, endPoint x: 523, endPoint y: 273, distance: 114.9
click at [523, 273] on code "{ "id" : "3a61a69a-1f20-4113-85f5-997078166729" , "deposit_instructions" : { "a…" at bounding box center [492, 269] width 421 height 339
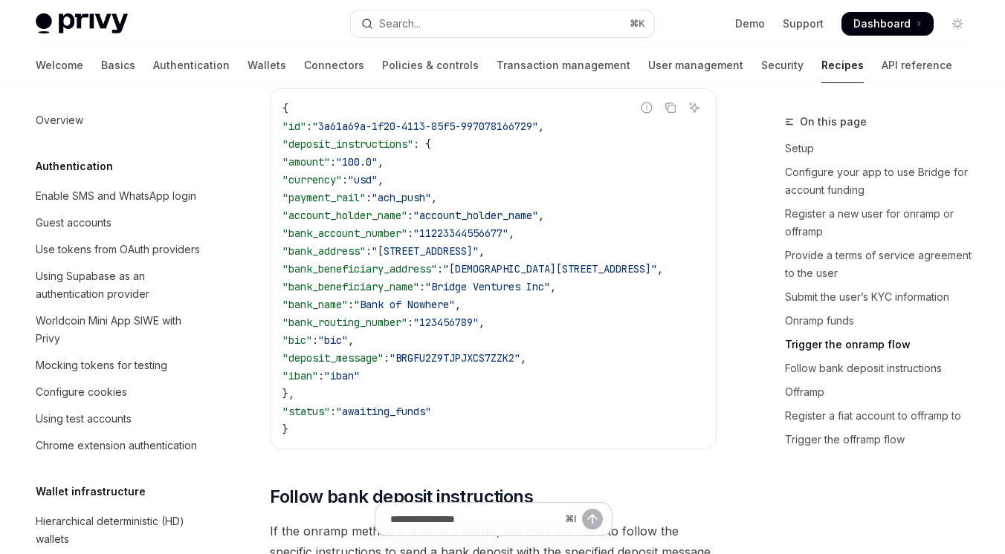
click at [455, 311] on span ""Bank of Nowhere"" at bounding box center [404, 304] width 101 height 13
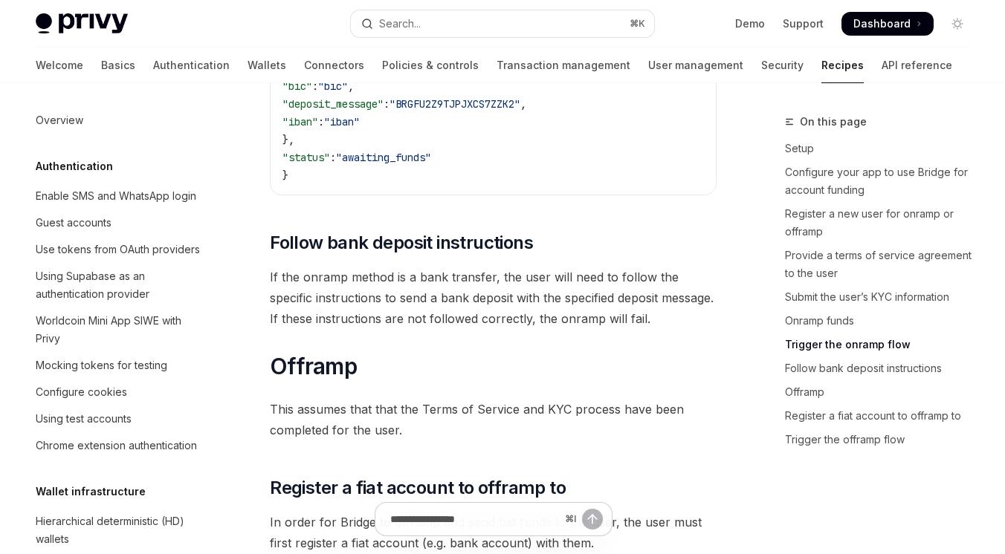
scroll to position [3724, 0]
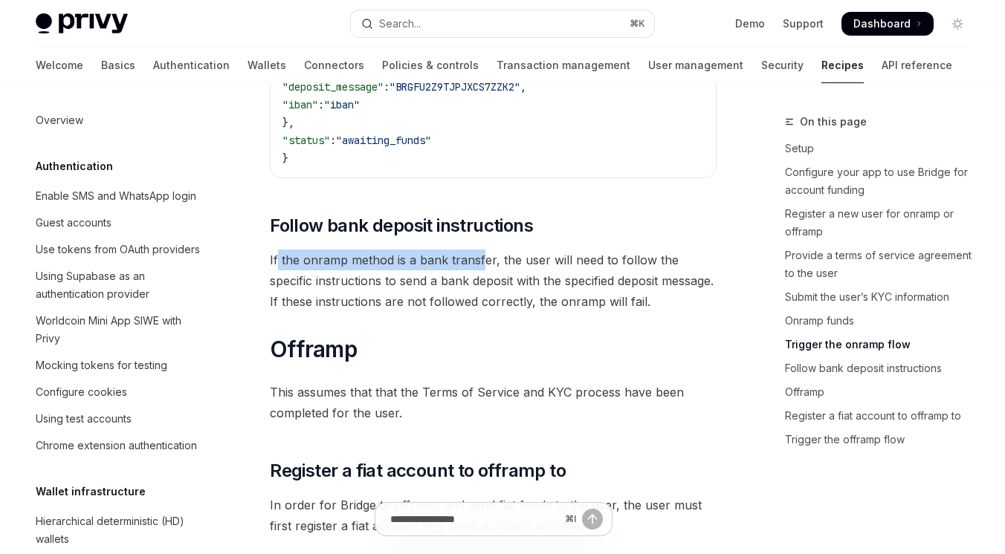
drag, startPoint x: 277, startPoint y: 276, endPoint x: 480, endPoint y: 271, distance: 203.0
click at [480, 271] on span "If the onramp method is a bank transfer, the user will need to follow the speci…" at bounding box center [493, 281] width 447 height 62
click at [460, 300] on span "If the onramp method is a bank transfer, the user will need to follow the speci…" at bounding box center [493, 281] width 447 height 62
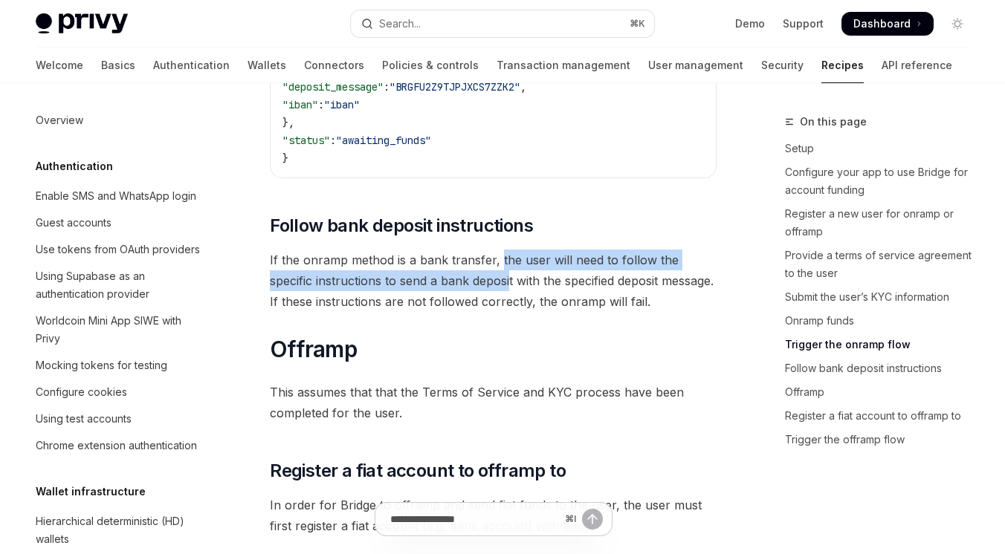
drag, startPoint x: 498, startPoint y: 274, endPoint x: 511, endPoint y: 287, distance: 17.9
click at [511, 288] on span "If the onramp method is a bank transfer, the user will need to follow the speci…" at bounding box center [493, 281] width 447 height 62
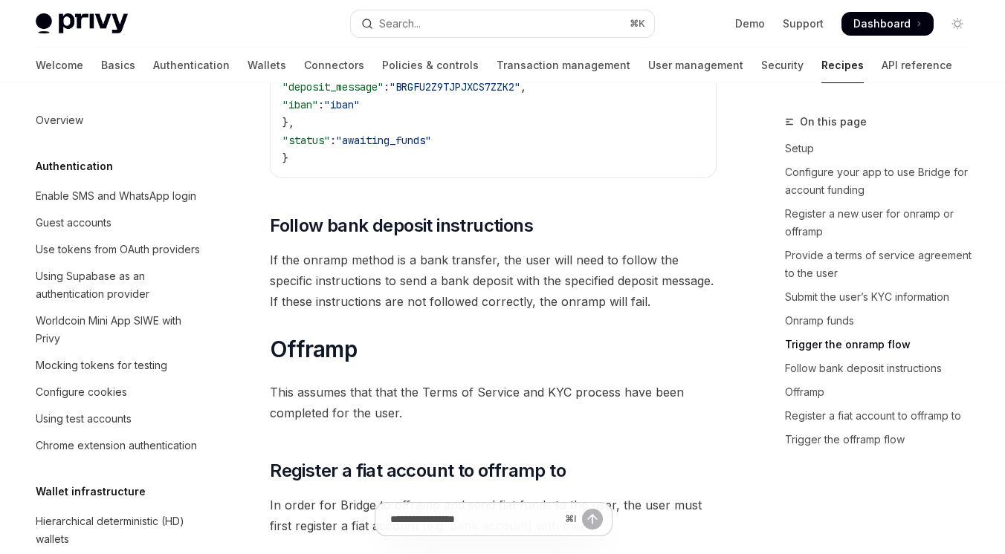
click at [482, 312] on span "If the onramp method is a bank transfer, the user will need to follow the speci…" at bounding box center [493, 281] width 447 height 62
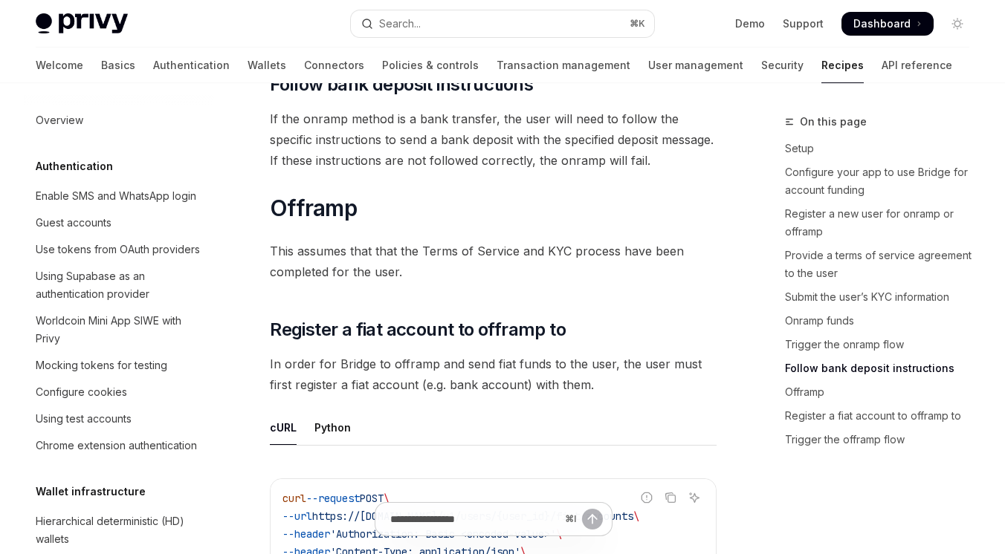
scroll to position [3872, 0]
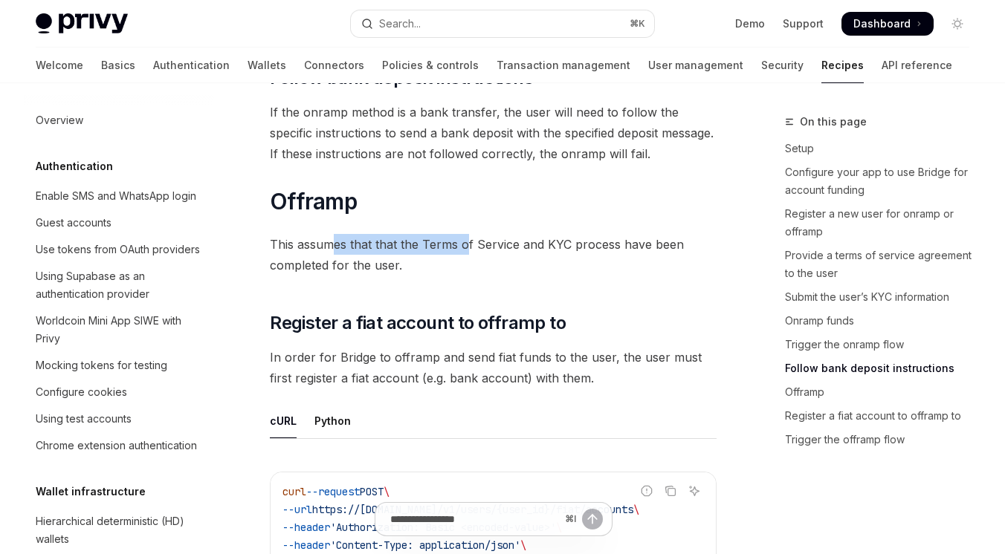
drag, startPoint x: 330, startPoint y: 254, endPoint x: 467, endPoint y: 256, distance: 137.5
click at [467, 255] on span "This assumes that that the Terms of Service and KYC process have been completed…" at bounding box center [493, 255] width 447 height 42
click at [427, 276] on span "This assumes that that the Terms of Service and KYC process have been completed…" at bounding box center [493, 255] width 447 height 42
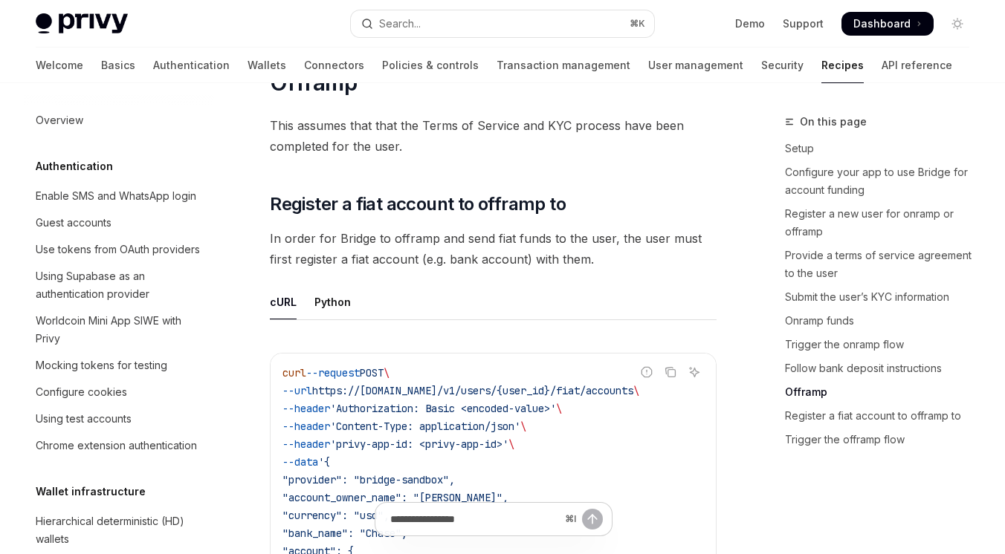
scroll to position [4001, 0]
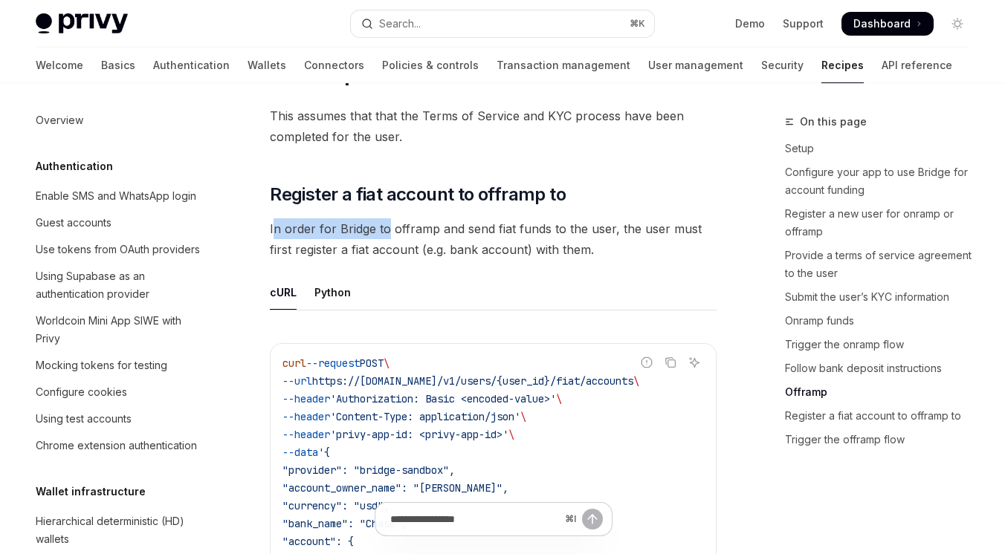
drag, startPoint x: 272, startPoint y: 242, endPoint x: 386, endPoint y: 245, distance: 113.8
click at [386, 245] on span "In order for Bridge to offramp and send fiat funds to the user, the user must f…" at bounding box center [493, 239] width 447 height 42
drag, startPoint x: 279, startPoint y: 264, endPoint x: 409, endPoint y: 264, distance: 129.3
click at [409, 260] on span "In order for Bridge to offramp and send fiat funds to the user, the user must f…" at bounding box center [493, 239] width 447 height 42
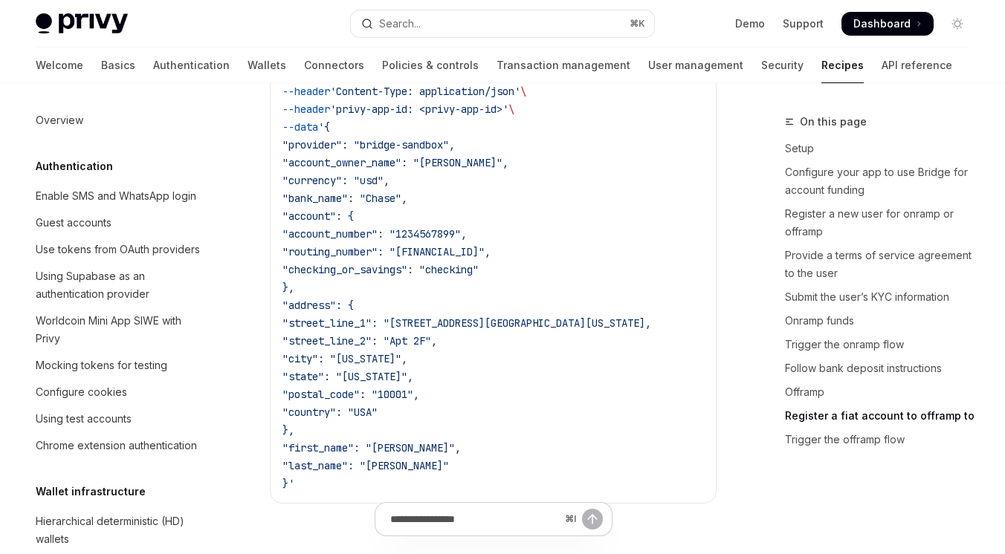
scroll to position [4340, 0]
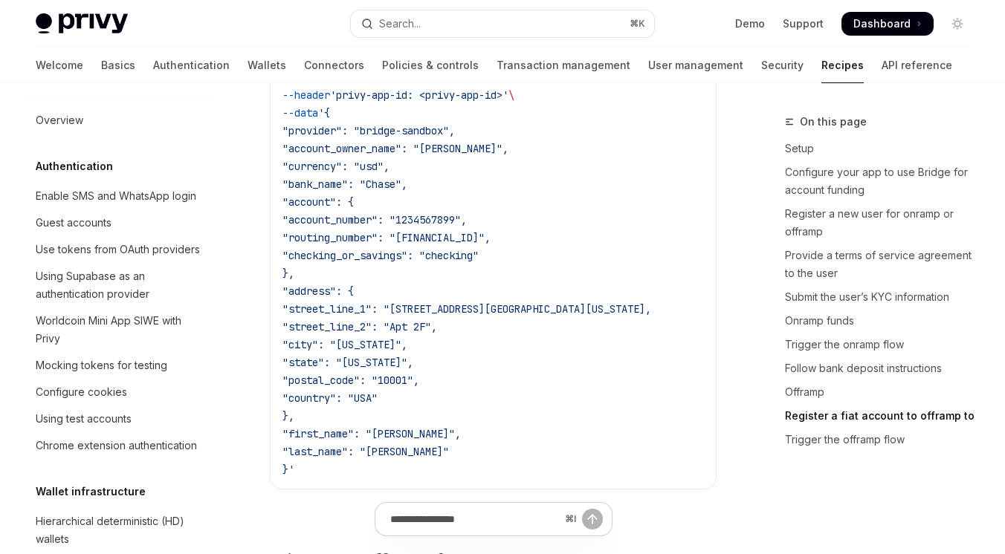
drag, startPoint x: 371, startPoint y: 144, endPoint x: 506, endPoint y: 269, distance: 184.1
click at [507, 269] on code "curl --request POST \ --url https://api.privy.io/v1/users/{user_id}/fiat/accoun…" at bounding box center [492, 247] width 421 height 464
click at [420, 262] on span ""checking_or_savings": "checking"" at bounding box center [380, 255] width 196 height 13
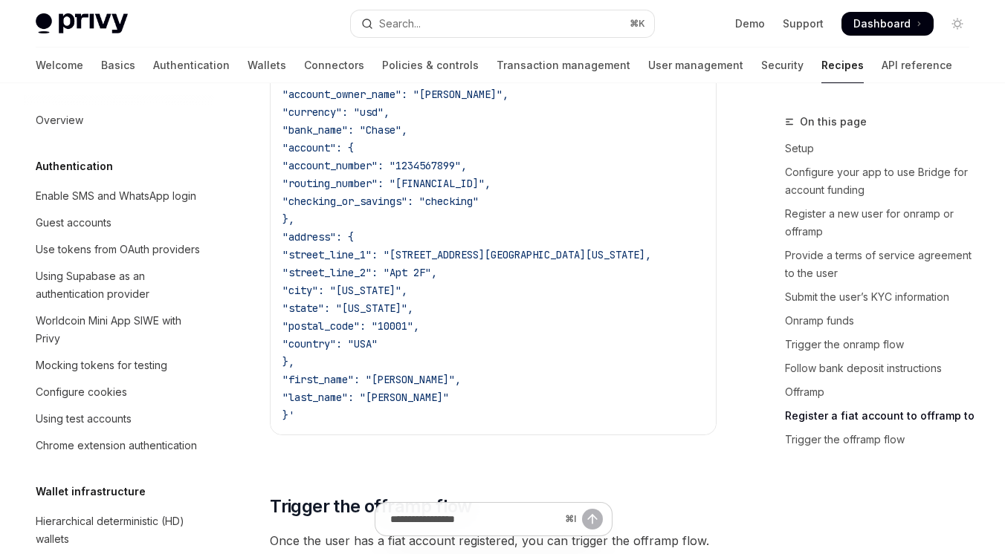
scroll to position [4397, 0]
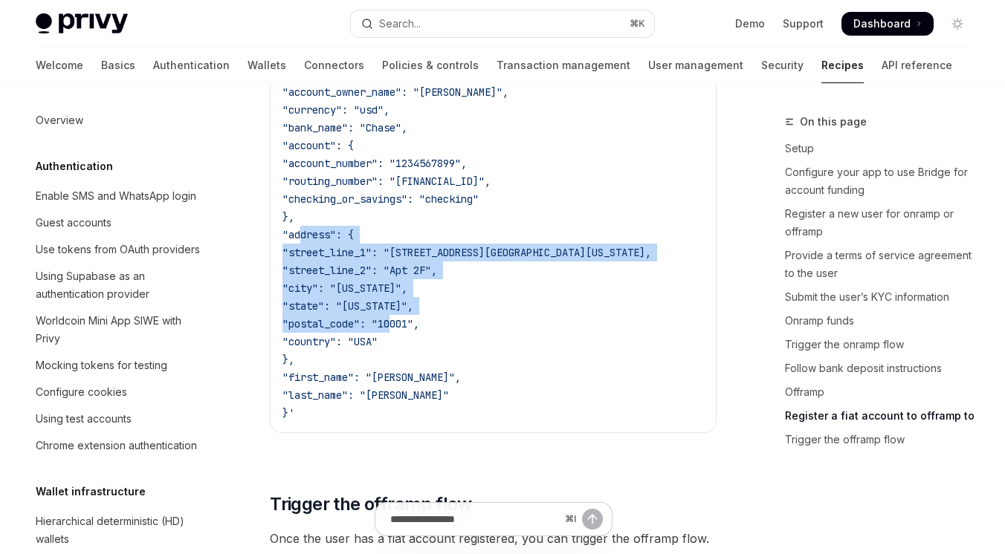
drag, startPoint x: 300, startPoint y: 248, endPoint x: 393, endPoint y: 337, distance: 129.3
click at [393, 337] on code "curl --request POST \ --url https://api.privy.io/v1/users/{user_id}/fiat/accoun…" at bounding box center [492, 190] width 421 height 464
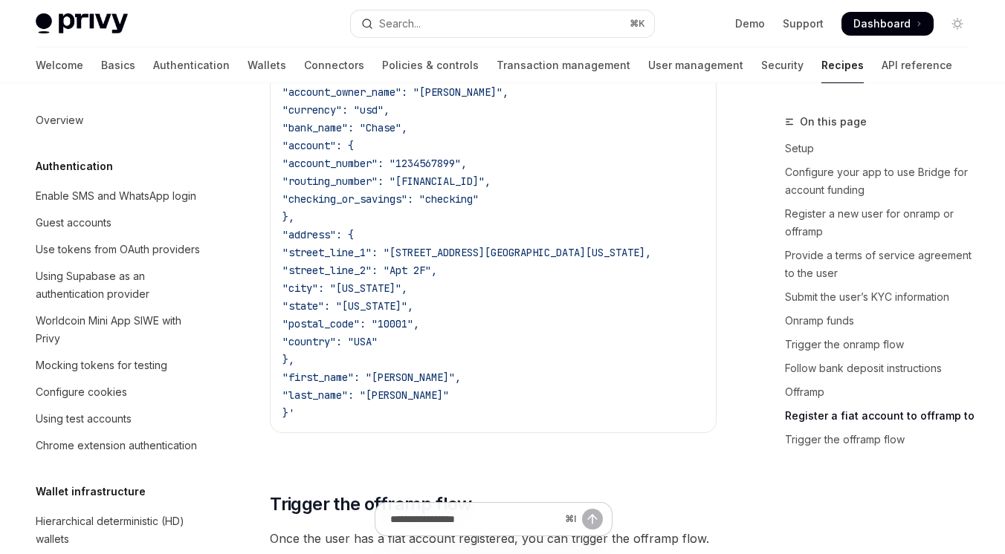
click at [434, 352] on code "curl --request POST \ --url https://api.privy.io/v1/users/{user_id}/fiat/accoun…" at bounding box center [492, 190] width 421 height 464
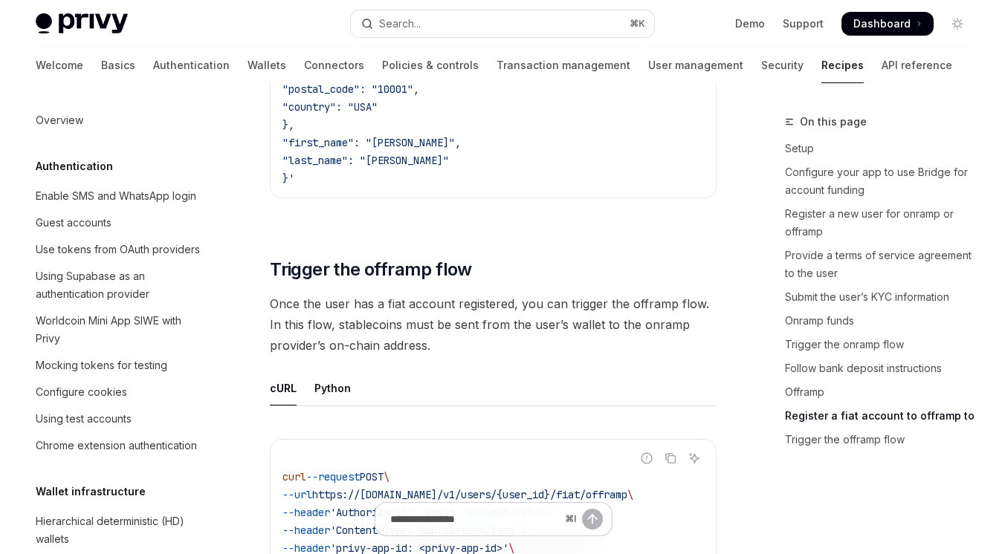
scroll to position [4638, 0]
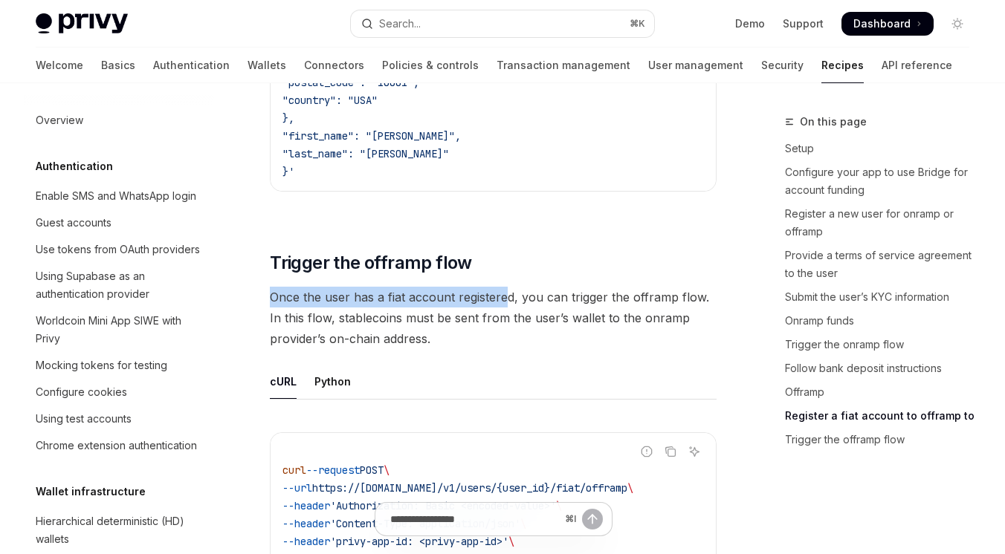
drag, startPoint x: 273, startPoint y: 309, endPoint x: 505, endPoint y: 310, distance: 231.9
click at [505, 310] on span "Once the user has a fiat account registered, you can trigger the offramp flow. …" at bounding box center [493, 318] width 447 height 62
click at [499, 349] on span "Once the user has a fiat account registered, you can trigger the offramp flow. …" at bounding box center [493, 318] width 447 height 62
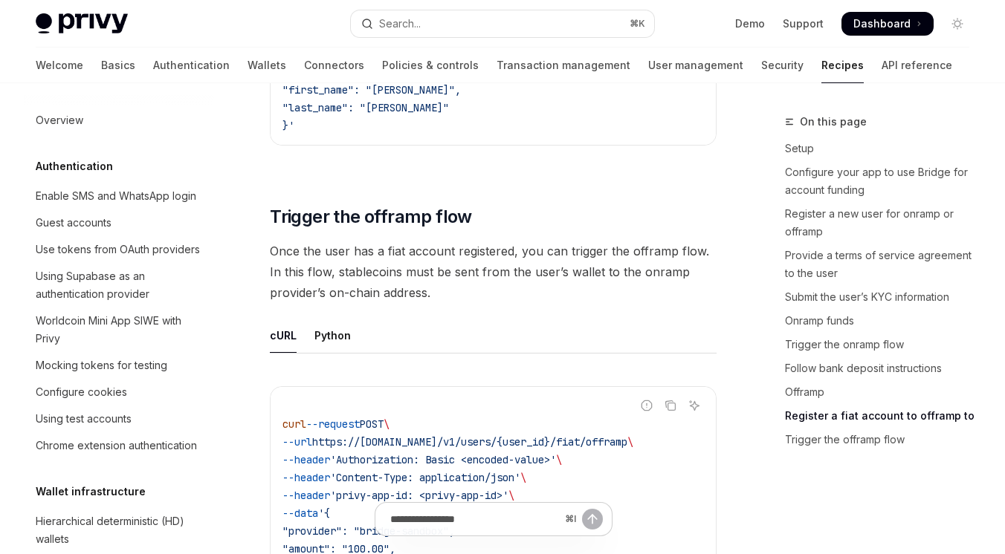
scroll to position [4708, 0]
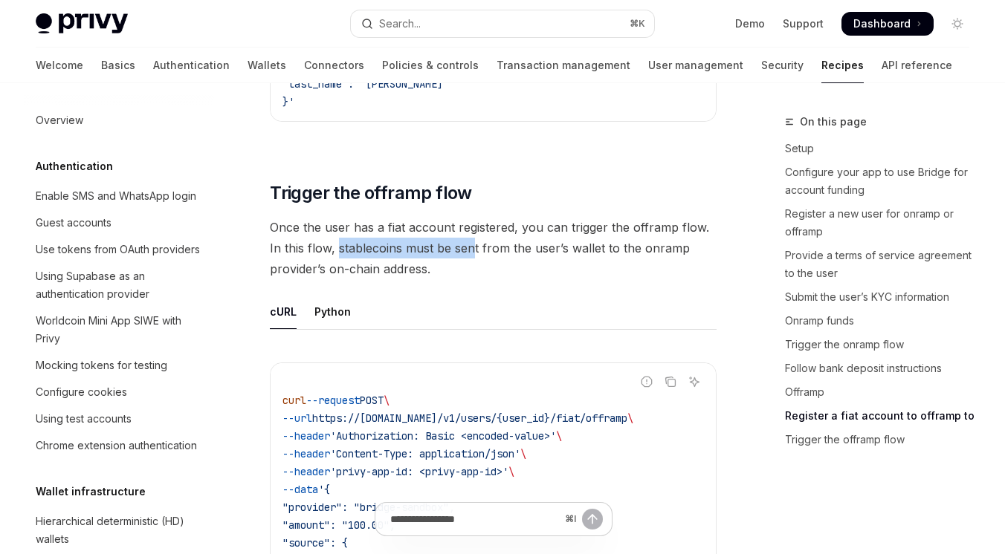
drag, startPoint x: 337, startPoint y: 265, endPoint x: 472, endPoint y: 265, distance: 134.5
click at [472, 265] on span "Once the user has a fiat account registered, you can trigger the offramp flow. …" at bounding box center [493, 248] width 447 height 62
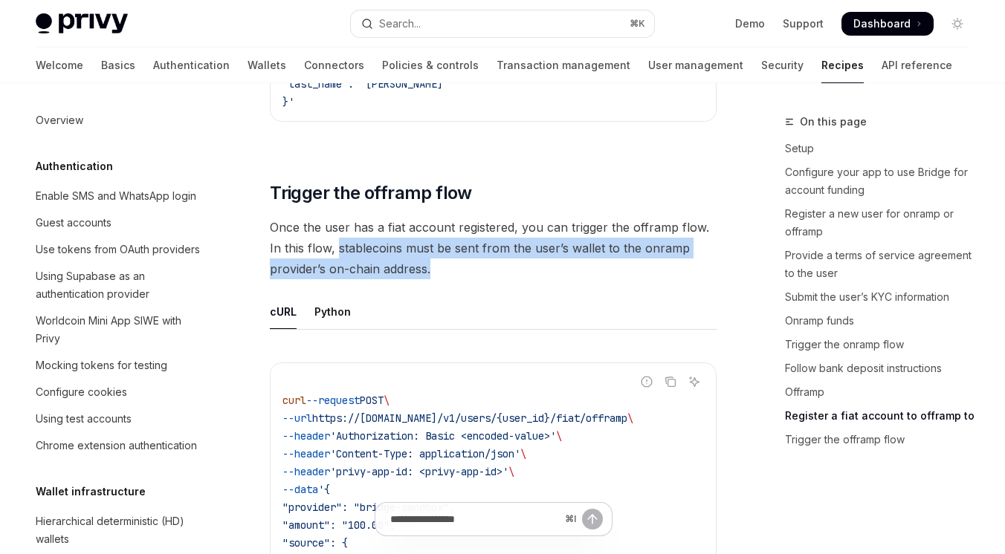
drag, startPoint x: 340, startPoint y: 262, endPoint x: 453, endPoint y: 287, distance: 116.3
click at [453, 279] on span "Once the user has a fiat account registered, you can trigger the offramp flow. …" at bounding box center [493, 248] width 447 height 62
click at [445, 279] on span "Once the user has a fiat account registered, you can trigger the offramp flow. …" at bounding box center [493, 248] width 447 height 62
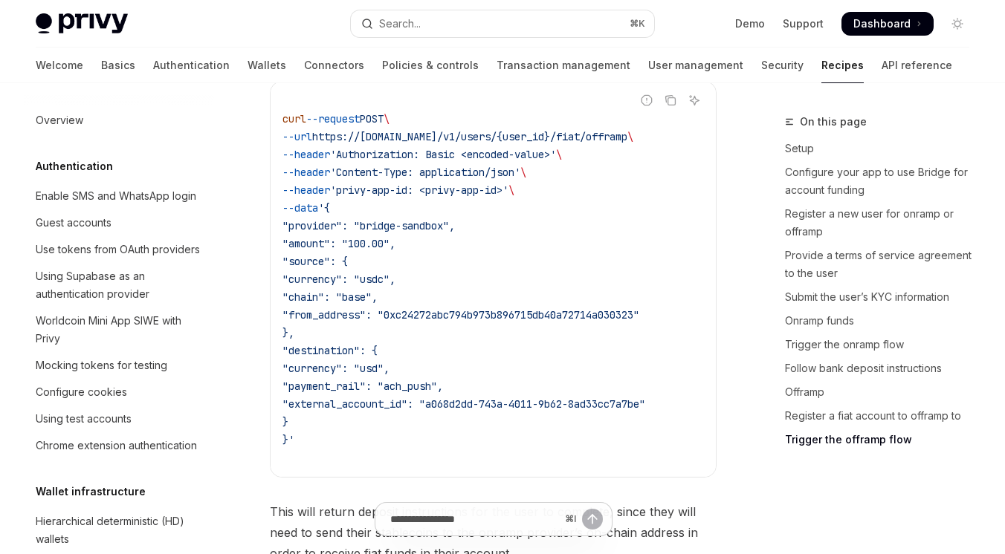
scroll to position [5001, 0]
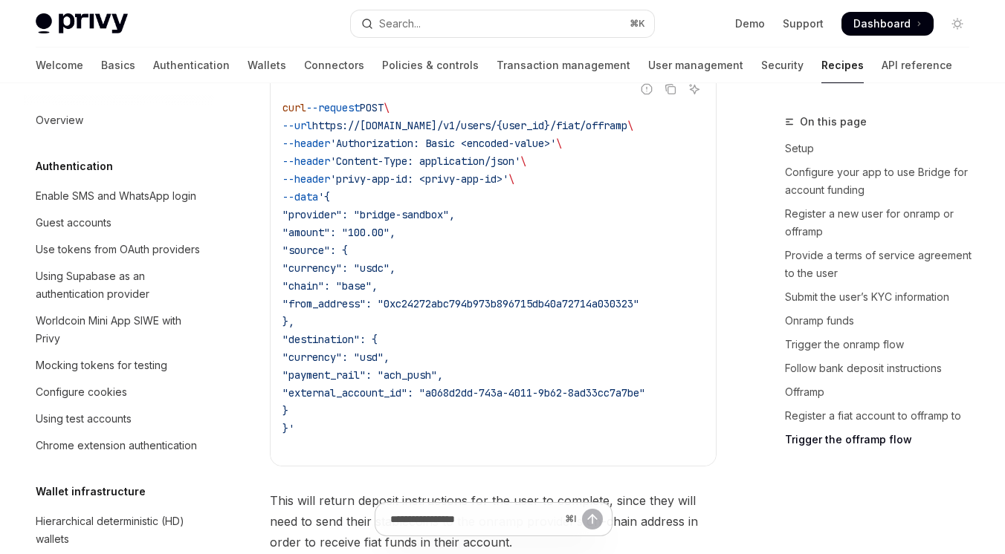
drag, startPoint x: 360, startPoint y: 262, endPoint x: 436, endPoint y: 317, distance: 93.2
click at [436, 317] on code "curl --request POST \ --url https://api.privy.io/v1/users/{user_id}/fiat/offram…" at bounding box center [492, 268] width 421 height 375
click at [405, 329] on code "curl --request POST \ --url https://api.privy.io/v1/users/{user_id}/fiat/offram…" at bounding box center [492, 268] width 421 height 375
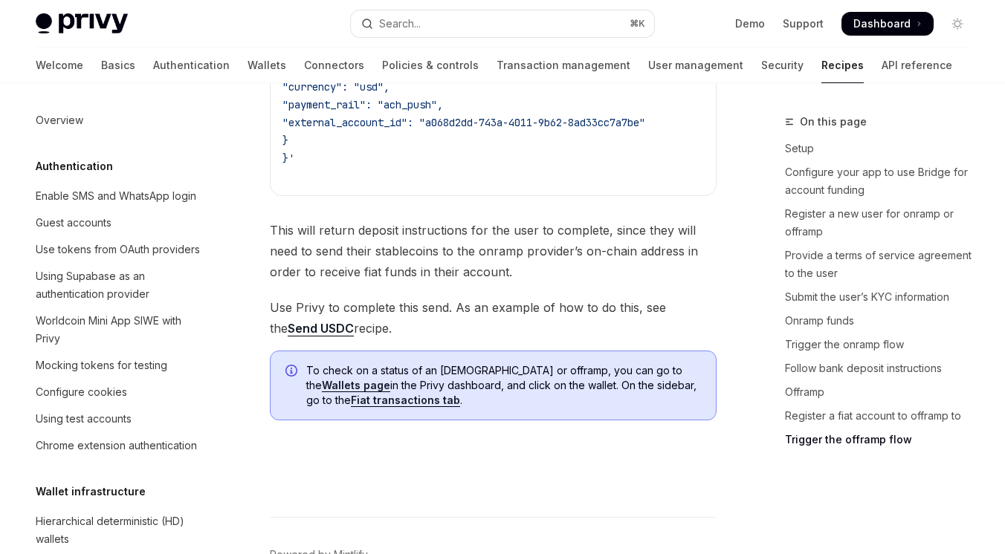
scroll to position [5286, 0]
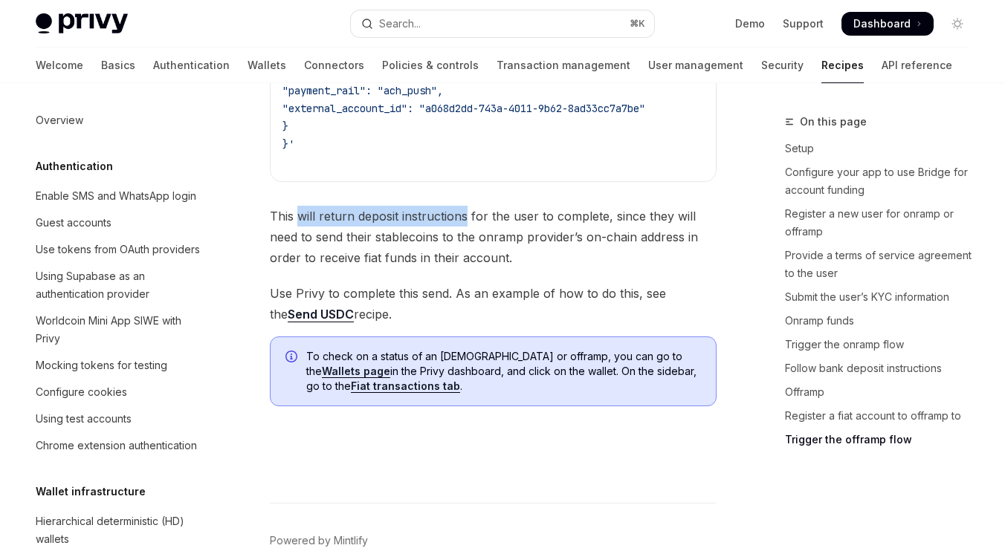
drag, startPoint x: 301, startPoint y: 236, endPoint x: 467, endPoint y: 236, distance: 165.7
click at [467, 236] on span "This will return deposit instructions for the user to complete, since they will…" at bounding box center [493, 237] width 447 height 62
click at [427, 268] on span "This will return deposit instructions for the user to complete, since they will…" at bounding box center [493, 237] width 447 height 62
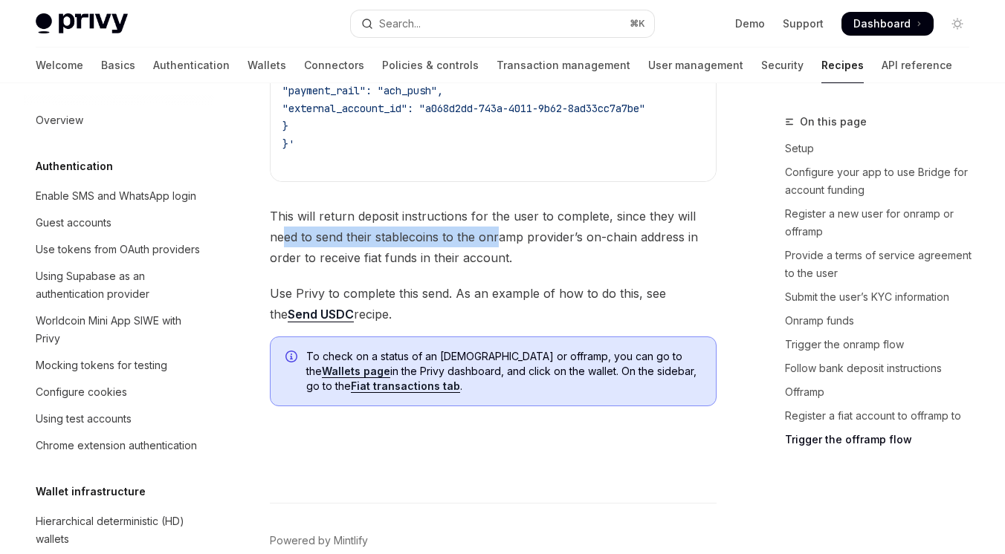
drag, startPoint x: 280, startPoint y: 260, endPoint x: 499, endPoint y: 262, distance: 219.2
click at [499, 262] on span "This will return deposit instructions for the user to complete, since they will…" at bounding box center [493, 237] width 447 height 62
click at [489, 268] on span "This will return deposit instructions for the user to complete, since they will…" at bounding box center [493, 237] width 447 height 62
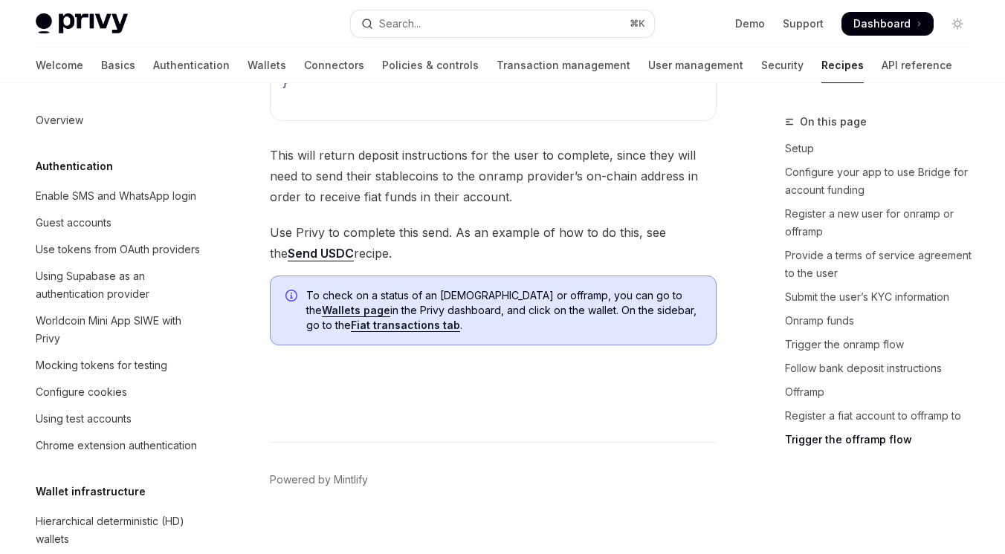
scroll to position [5364, 0]
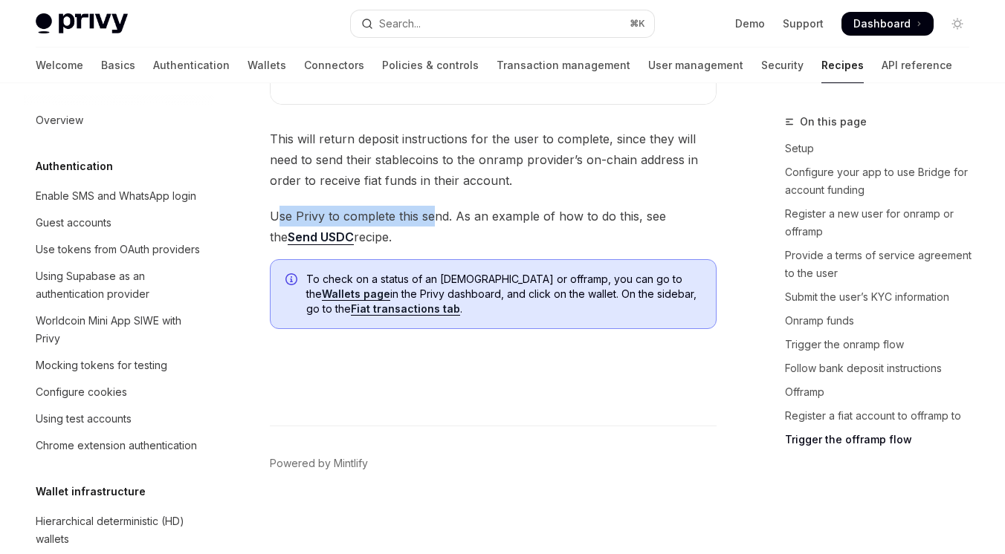
drag, startPoint x: 278, startPoint y: 233, endPoint x: 433, endPoint y: 233, distance: 155.3
click at [433, 233] on span "Use Privy to complete this send. As an example of how to do this, see the Send …" at bounding box center [493, 227] width 447 height 42
click at [412, 247] on span "Use Privy to complete this send. As an example of how to do this, see the Send …" at bounding box center [493, 227] width 447 height 42
drag, startPoint x: 457, startPoint y: 235, endPoint x: 511, endPoint y: 235, distance: 54.3
click at [511, 235] on span "Use Privy to complete this send. As an example of how to do this, see the Send …" at bounding box center [493, 227] width 447 height 42
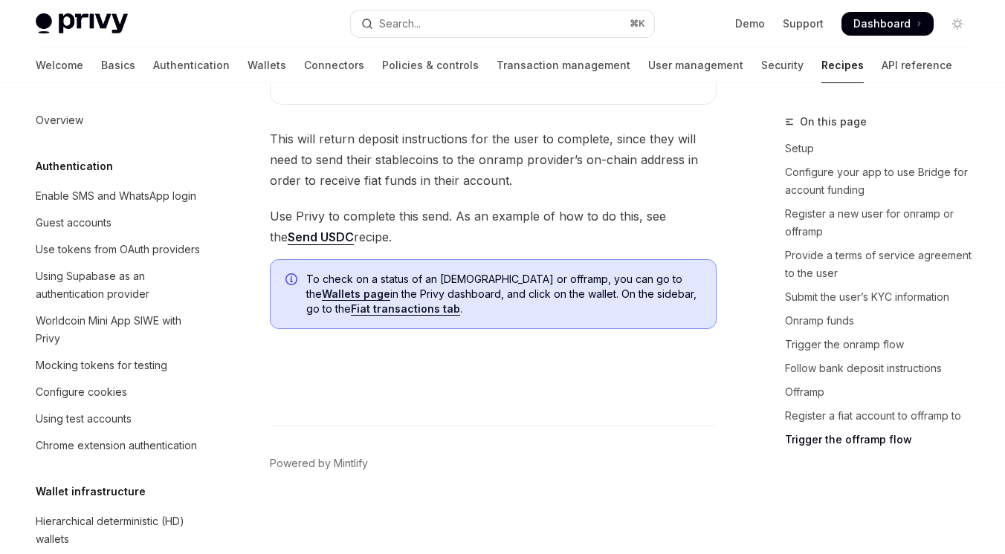
click at [485, 247] on span "Use Privy to complete this send. As an example of how to do this, see the Send …" at bounding box center [493, 227] width 447 height 42
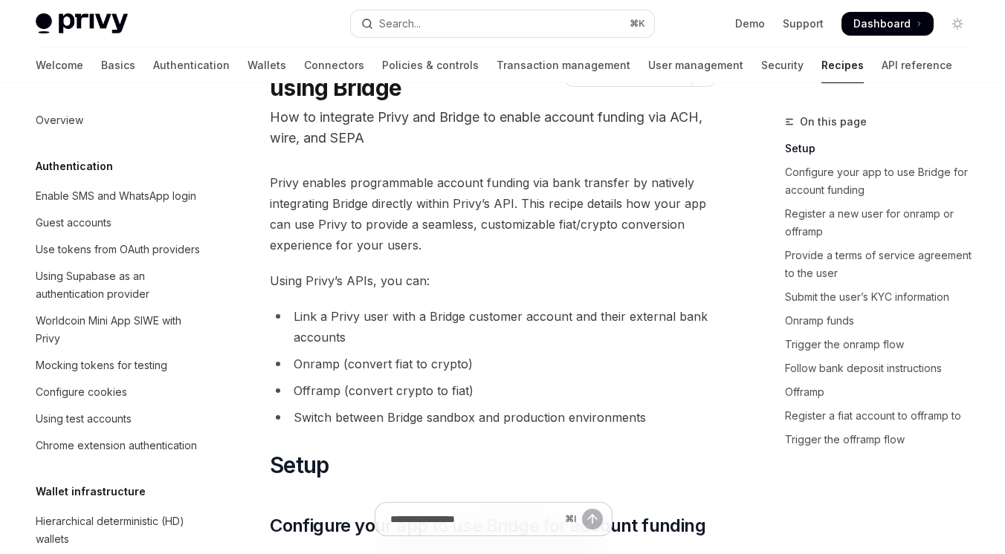
scroll to position [0, 0]
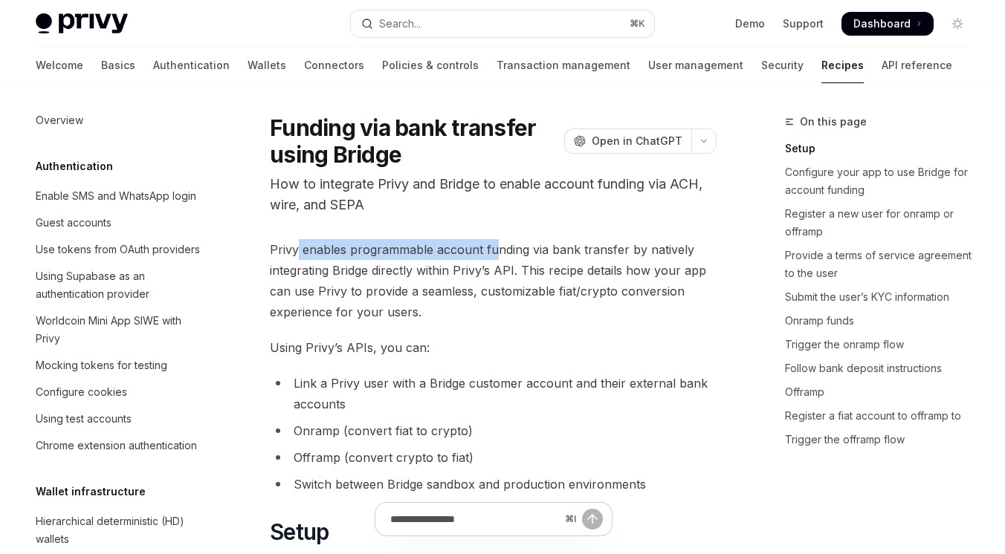
drag, startPoint x: 295, startPoint y: 254, endPoint x: 493, endPoint y: 256, distance: 197.7
click at [493, 255] on span "Privy enables programmable account funding via bank transfer by natively integr…" at bounding box center [493, 280] width 447 height 83
click at [445, 279] on span "Privy enables programmable account funding via bank transfer by natively integr…" at bounding box center [493, 280] width 447 height 83
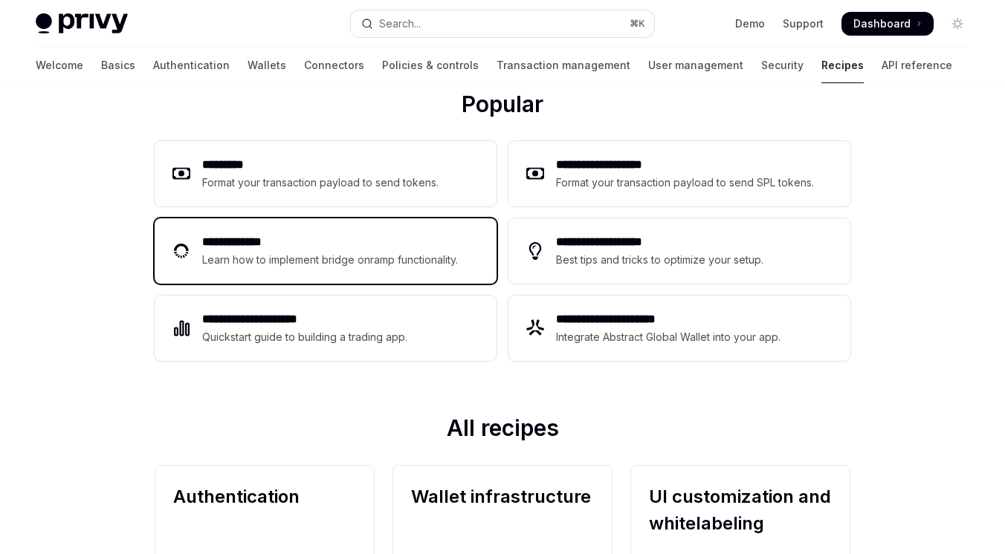
scroll to position [196, 0]
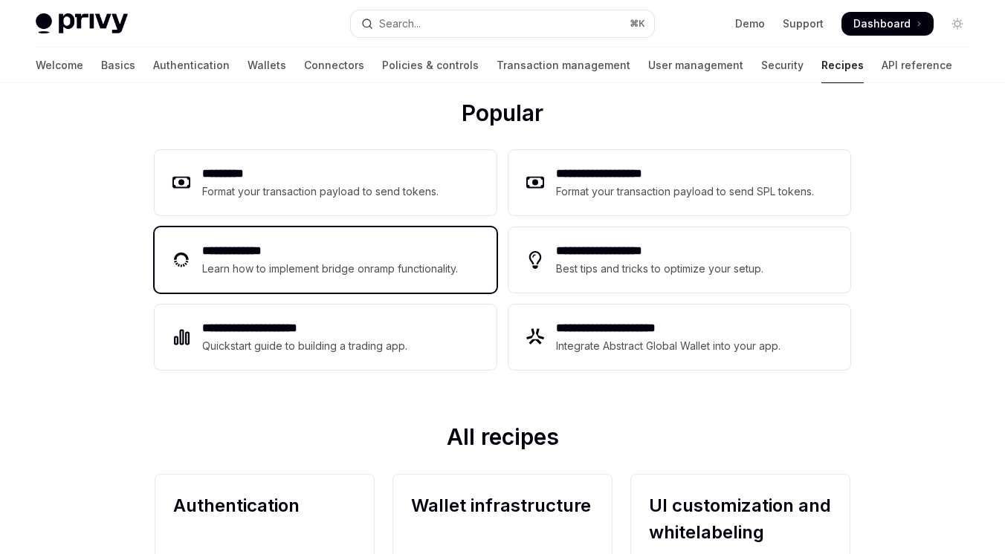
click at [343, 254] on h2 "**********" at bounding box center [332, 251] width 260 height 18
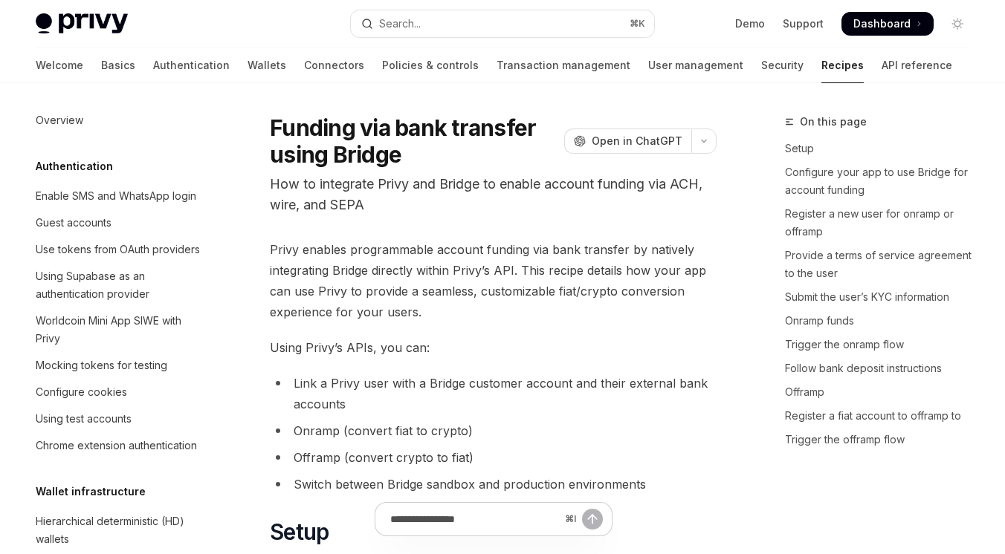
type textarea "*"
drag, startPoint x: 273, startPoint y: 132, endPoint x: 392, endPoint y: 132, distance: 119.7
click at [392, 132] on h1 "Funding via bank transfer using Bridge" at bounding box center [414, 141] width 288 height 54
click at [544, 21] on button "Search... ⌘ K" at bounding box center [502, 23] width 303 height 27
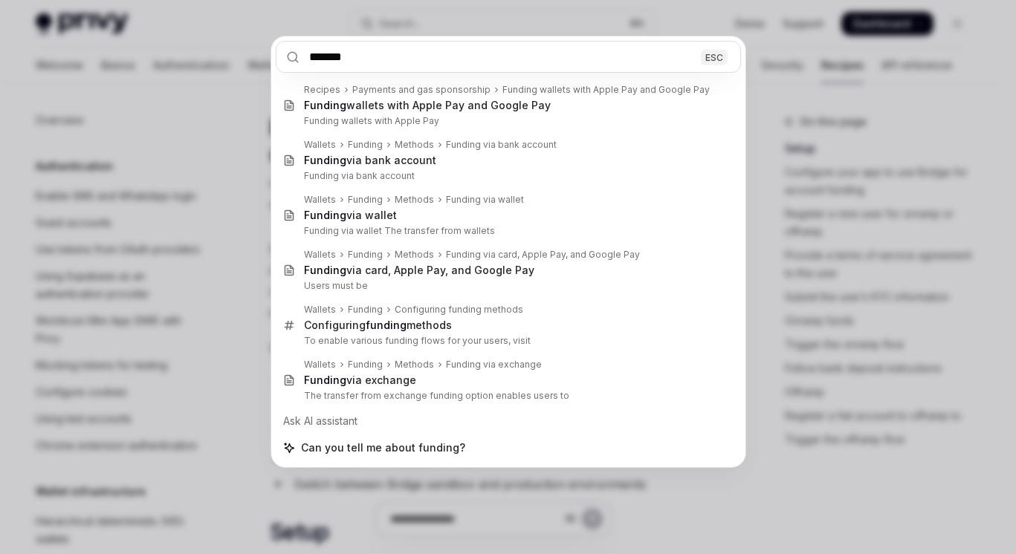
type input "*******"
click at [244, 265] on div "******* ESC Recipes Payments and gas sponsorship Funding wallets with Apple Pay…" at bounding box center [508, 277] width 1016 height 554
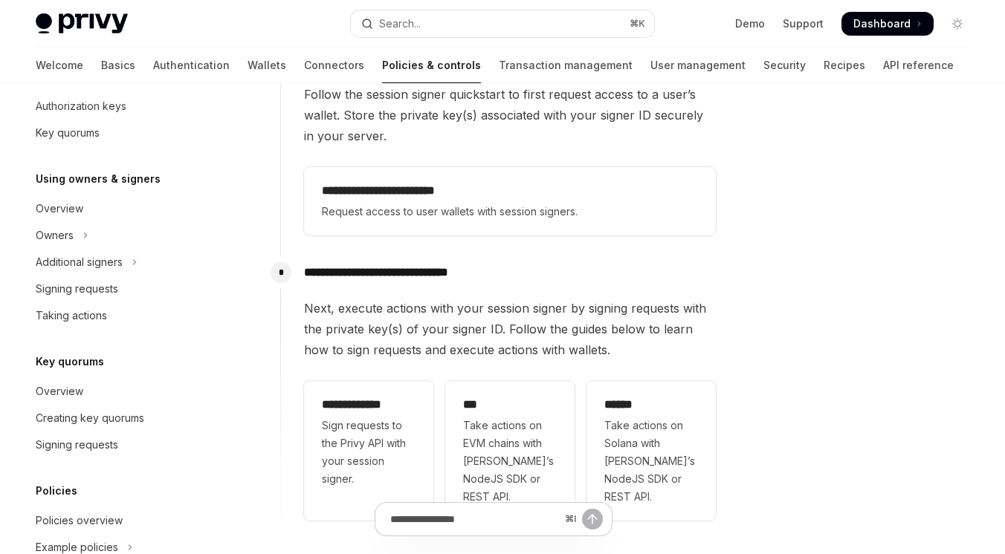
scroll to position [572, 0]
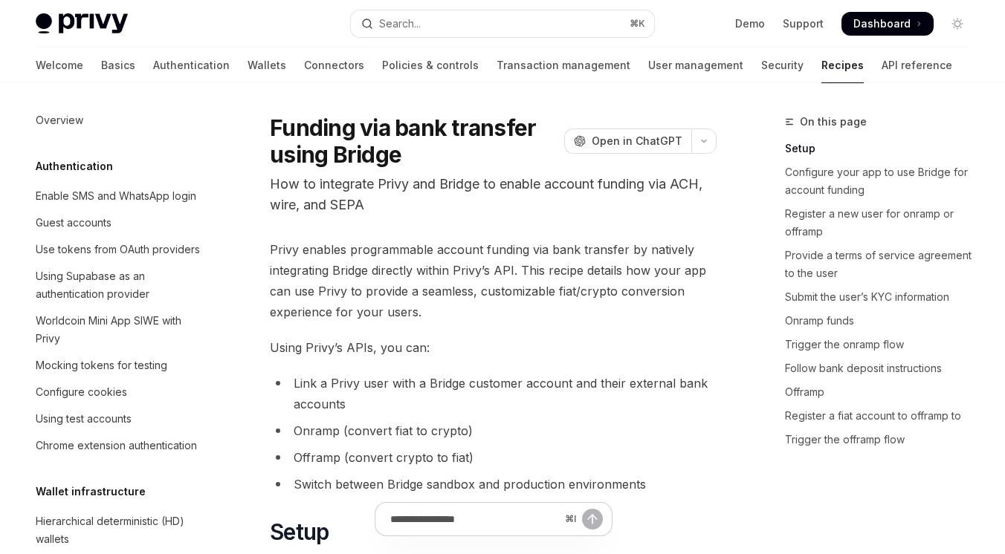
click at [444, 28] on button "Search... ⌘ K" at bounding box center [502, 23] width 303 height 27
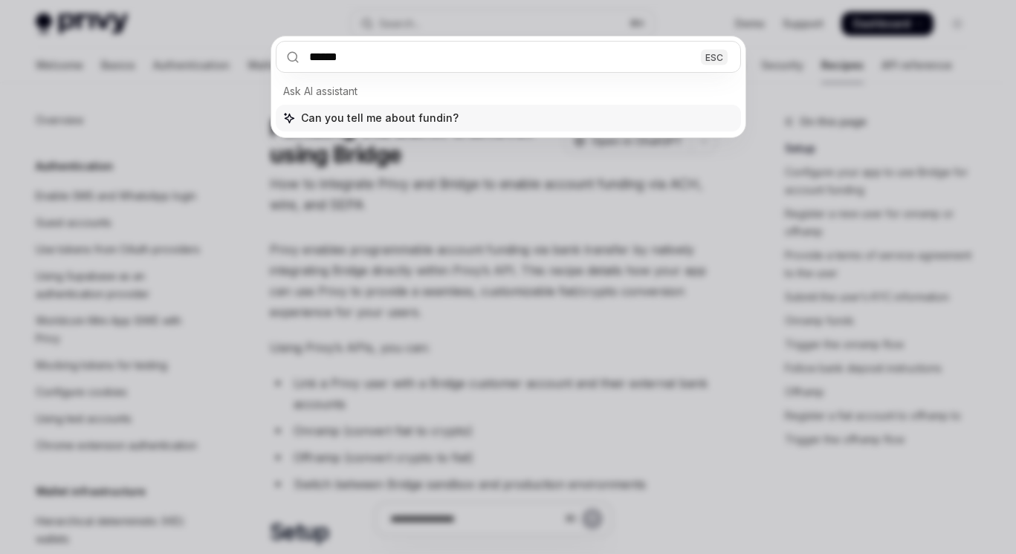
type input "*******"
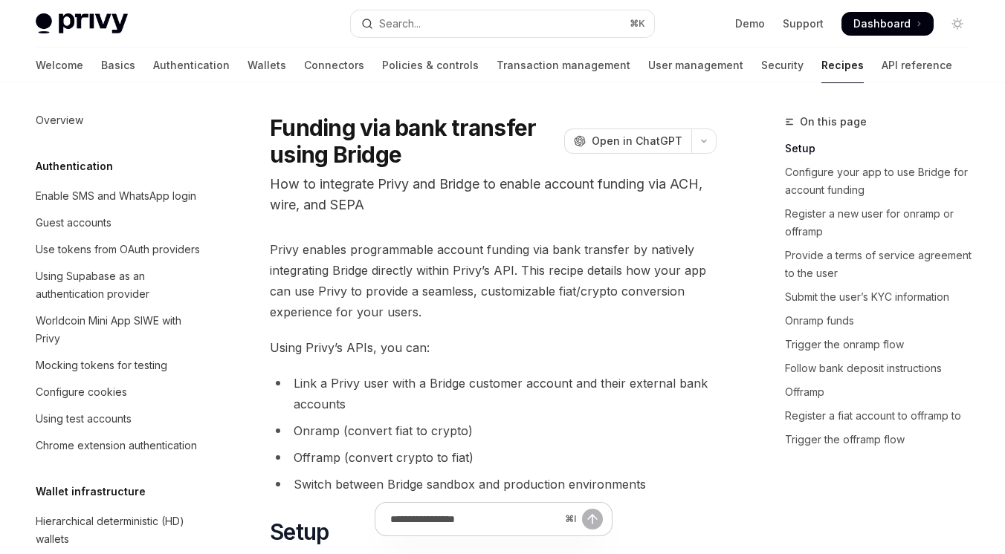
type textarea "*"
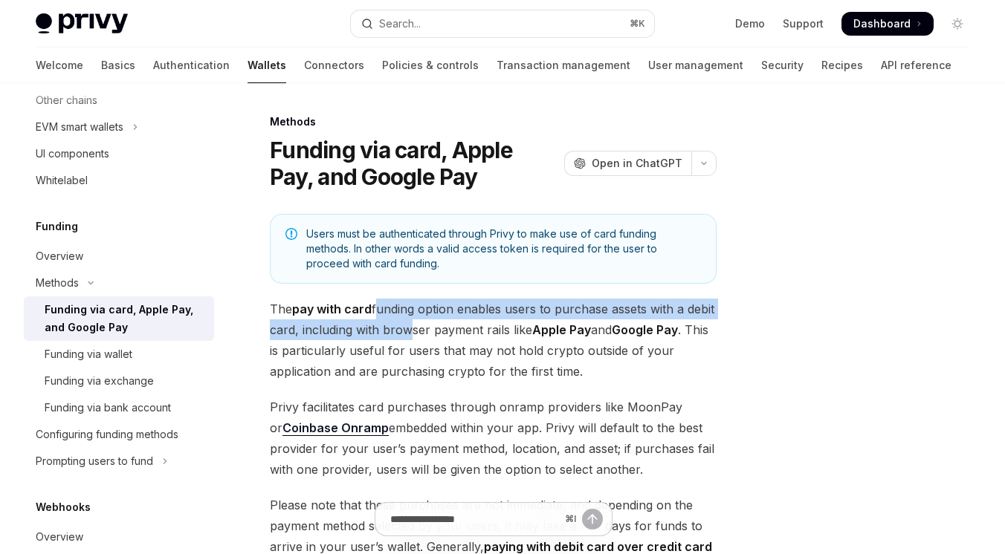
drag, startPoint x: 377, startPoint y: 309, endPoint x: 435, endPoint y: 331, distance: 61.8
click at [435, 331] on span "The pay with card funding option enables users to purchase assets with a debit …" at bounding box center [493, 340] width 447 height 83
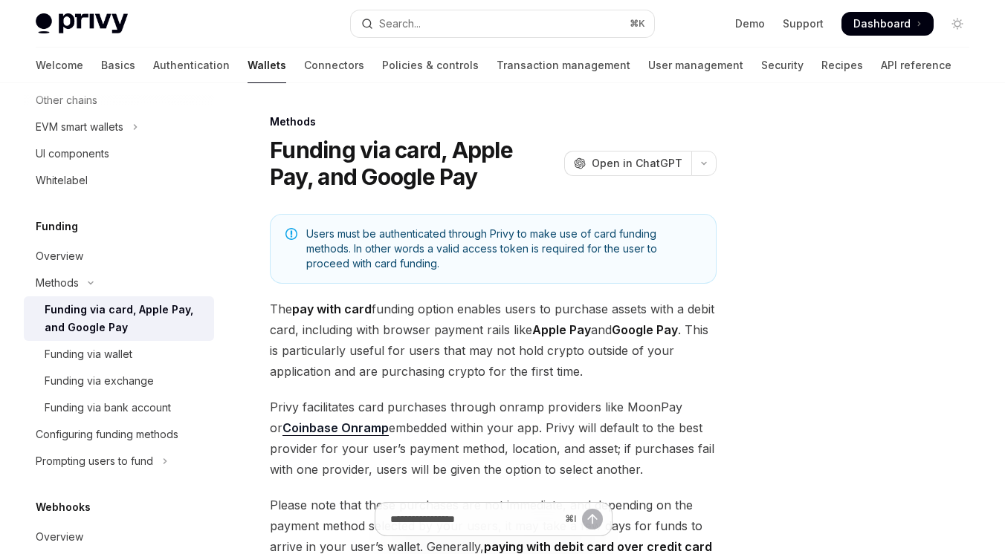
click at [412, 352] on span "The pay with card funding option enables users to purchase assets with a debit …" at bounding box center [493, 340] width 447 height 83
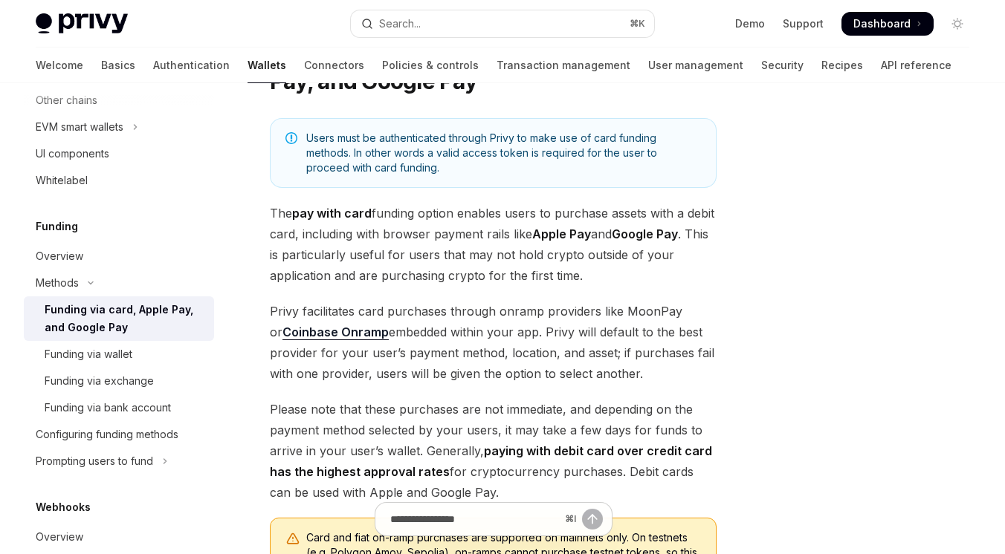
scroll to position [109, 0]
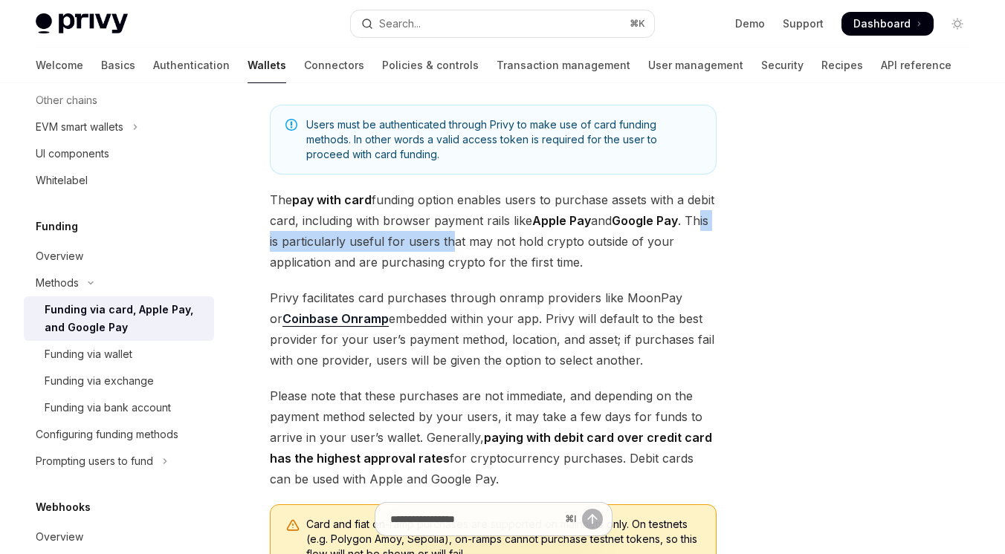
drag, startPoint x: 311, startPoint y: 240, endPoint x: 503, endPoint y: 239, distance: 192.5
click at [503, 239] on span "The pay with card funding option enables users to purchase assets with a debit …" at bounding box center [493, 231] width 447 height 83
click at [456, 274] on div "Users must be authenticated through Privy to make use of card funding methods. …" at bounding box center [493, 459] width 447 height 708
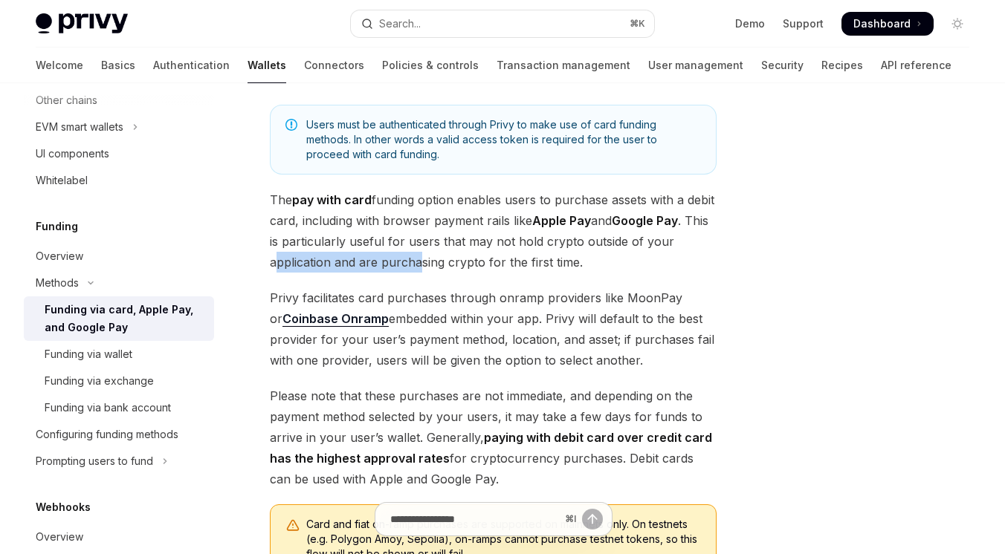
drag, startPoint x: 305, startPoint y: 262, endPoint x: 444, endPoint y: 261, distance: 139.0
click at [444, 261] on span "The pay with card funding option enables users to purchase assets with a debit …" at bounding box center [493, 231] width 447 height 83
click at [421, 291] on span "Privy facilitates card purchases through onramp providers like MoonPay or Coinb…" at bounding box center [493, 329] width 447 height 83
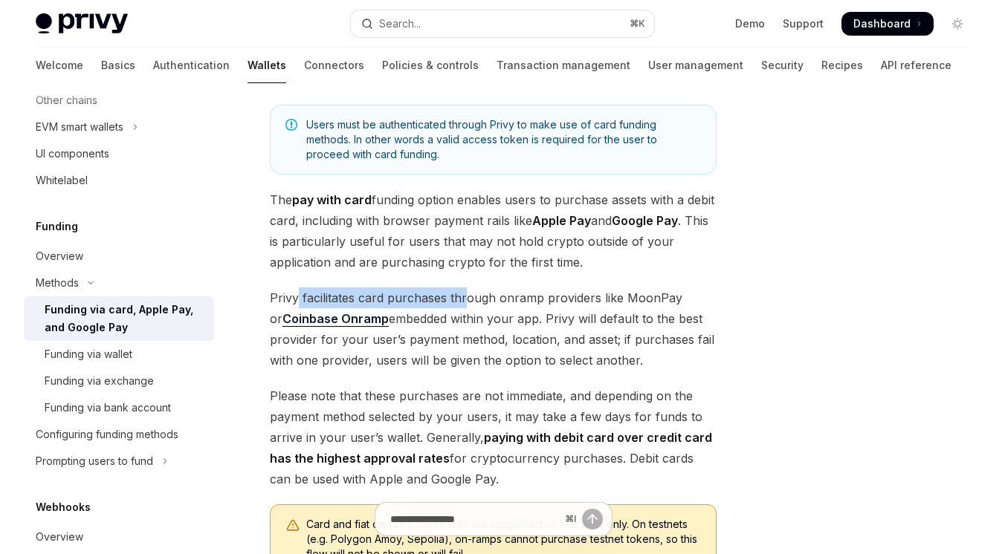
drag, startPoint x: 297, startPoint y: 300, endPoint x: 467, endPoint y: 300, distance: 170.2
click at [467, 300] on span "Privy facilitates card purchases through onramp providers like MoonPay or Coinb…" at bounding box center [493, 329] width 447 height 83
click at [448, 336] on span "Privy facilitates card purchases through onramp providers like MoonPay or Coinb…" at bounding box center [493, 329] width 447 height 83
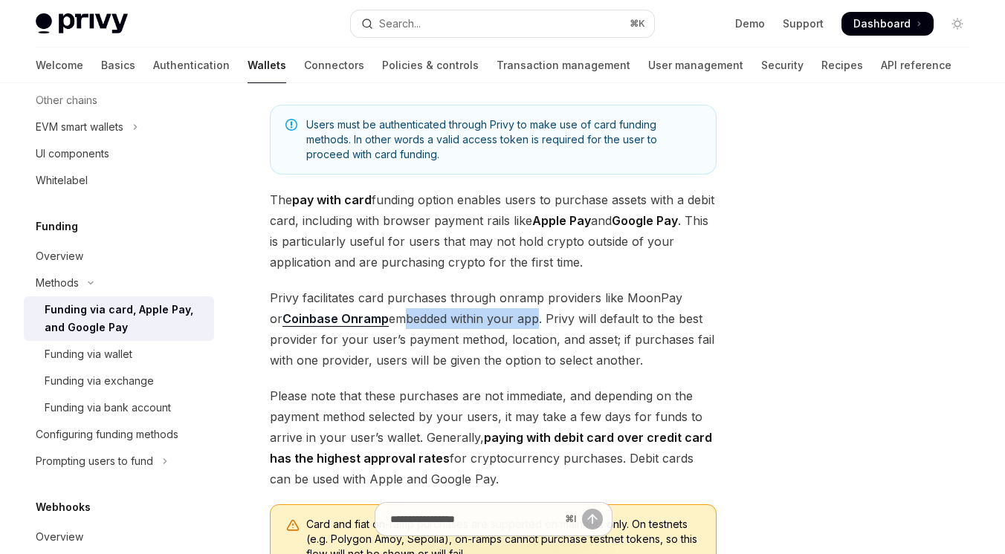
drag, startPoint x: 380, startPoint y: 319, endPoint x: 517, endPoint y: 319, distance: 137.5
click at [517, 319] on span "Privy facilitates card purchases through onramp providers like MoonPay or Coinb…" at bounding box center [493, 329] width 447 height 83
click at [496, 338] on span "Privy facilitates card purchases through onramp providers like MoonPay or Coinb…" at bounding box center [493, 329] width 447 height 83
drag, startPoint x: 533, startPoint y: 320, endPoint x: 566, endPoint y: 320, distance: 33.4
click at [566, 320] on span "Privy facilitates card purchases through onramp providers like MoonPay or Coinb…" at bounding box center [493, 329] width 447 height 83
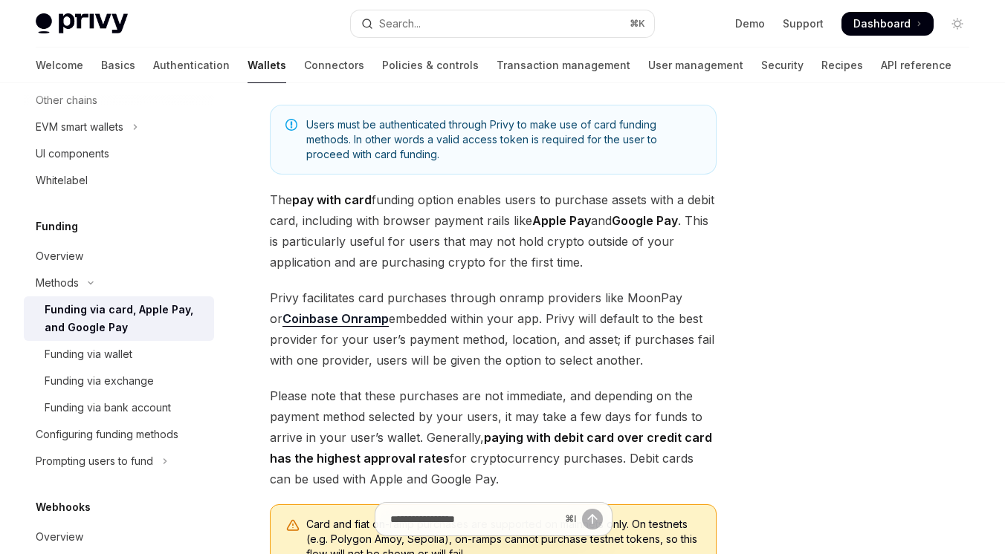
click at [514, 351] on span "Privy facilitates card purchases through onramp providers like MoonPay or Coinb…" at bounding box center [493, 329] width 447 height 83
drag, startPoint x: 321, startPoint y: 340, endPoint x: 492, endPoint y: 343, distance: 171.0
click at [492, 343] on span "Privy facilitates card purchases through onramp providers like MoonPay or Coinb…" at bounding box center [493, 329] width 447 height 83
click at [543, 365] on span "Privy facilitates card purchases through onramp providers like MoonPay or Coinb…" at bounding box center [493, 329] width 447 height 83
drag, startPoint x: 376, startPoint y: 362, endPoint x: 529, endPoint y: 370, distance: 153.3
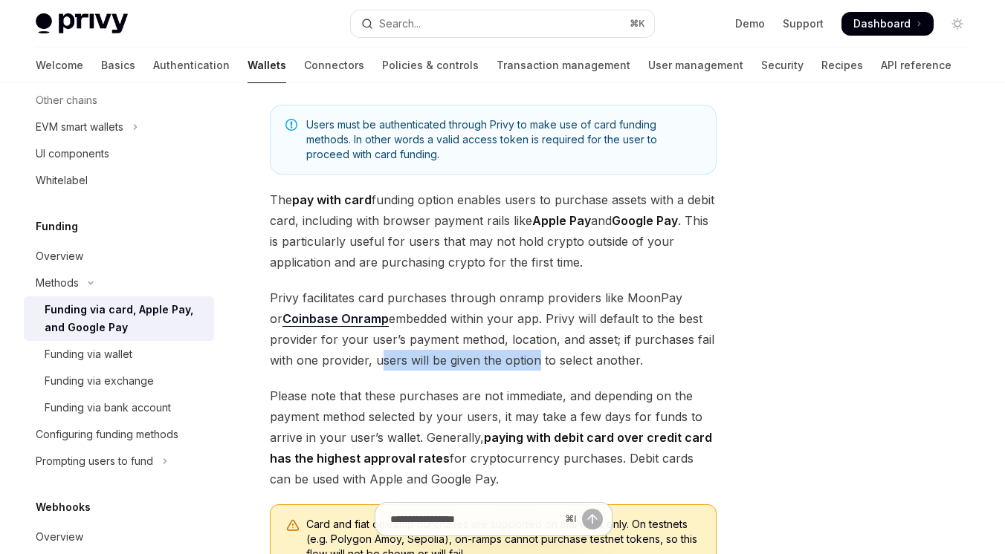
click at [529, 370] on span "Privy facilitates card purchases through onramp providers like MoonPay or Coinb…" at bounding box center [493, 329] width 447 height 83
click at [527, 375] on div "Users must be authenticated through Privy to make use of card funding methods. …" at bounding box center [493, 459] width 447 height 708
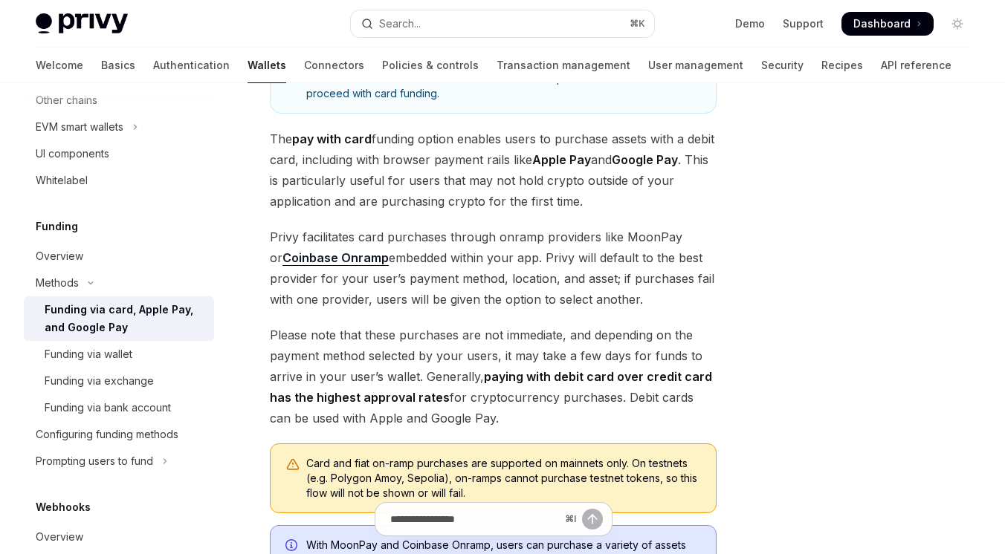
scroll to position [199, 0]
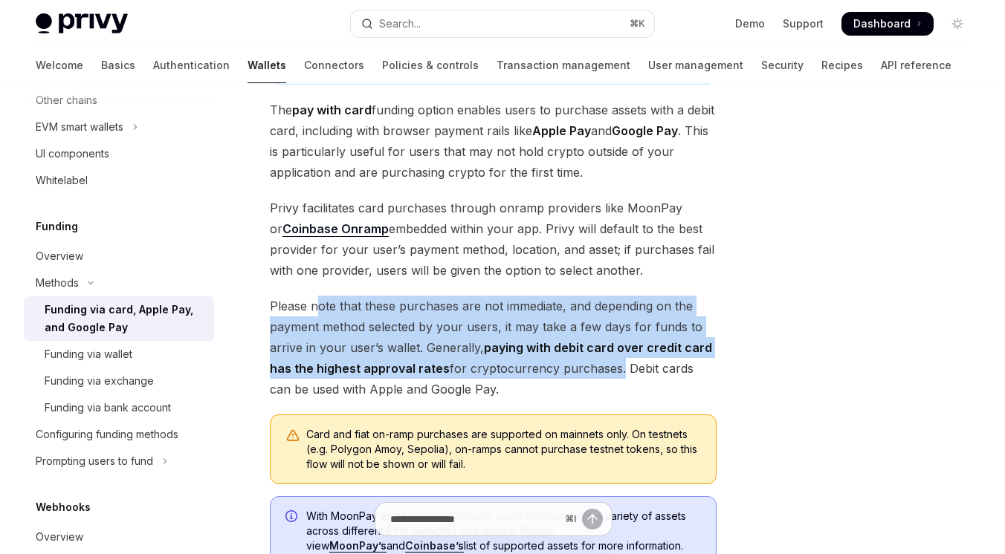
drag, startPoint x: 316, startPoint y: 310, endPoint x: 612, endPoint y: 372, distance: 302.9
click at [612, 372] on span "Please note that these purchases are not immediate, and depending on the paymen…" at bounding box center [493, 348] width 447 height 104
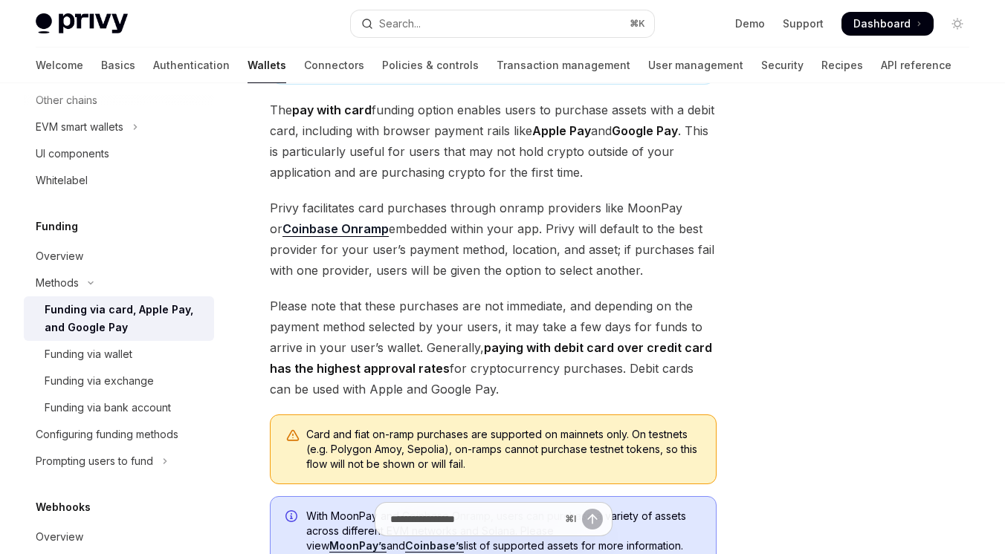
click at [587, 392] on span "Please note that these purchases are not immediate, and depending on the paymen…" at bounding box center [493, 348] width 447 height 104
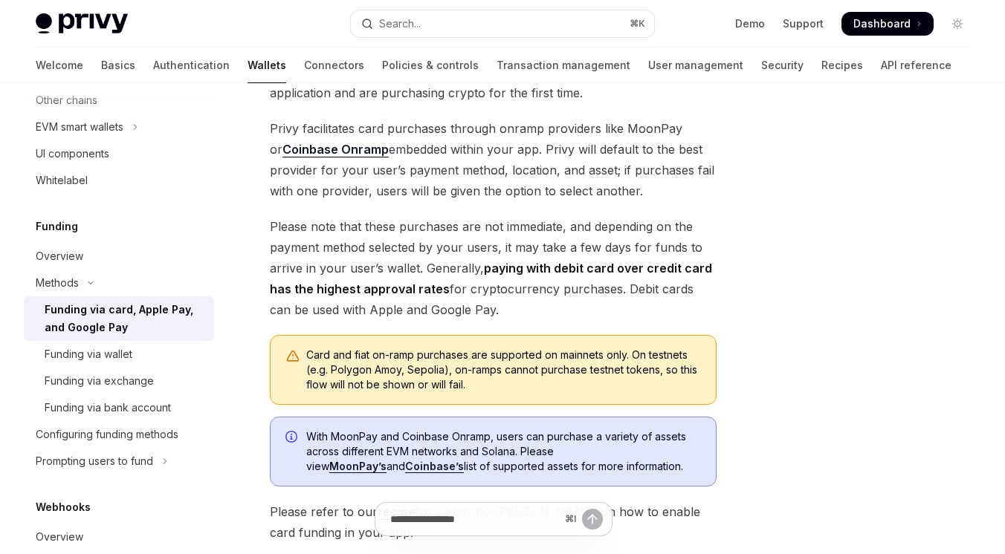
scroll to position [290, 0]
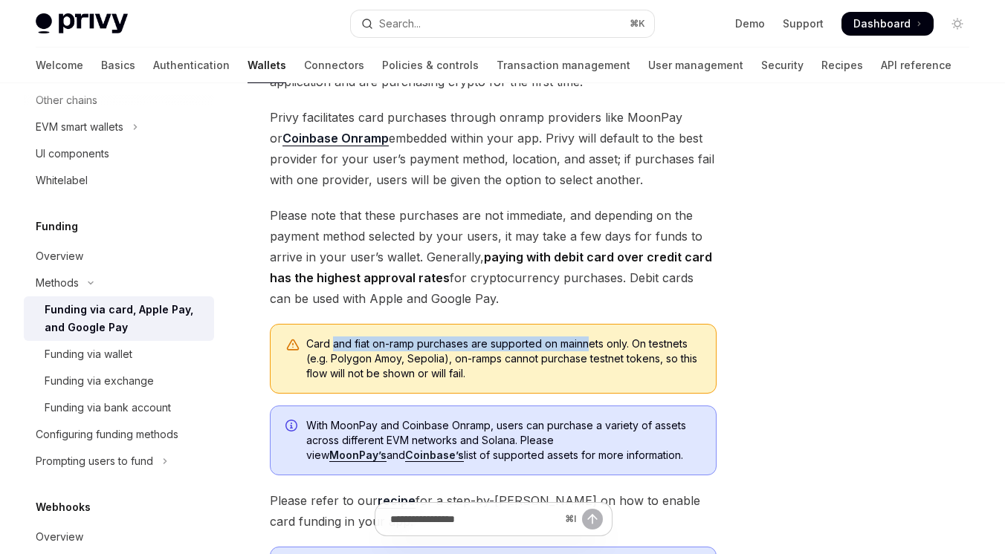
drag, startPoint x: 331, startPoint y: 347, endPoint x: 587, endPoint y: 344, distance: 255.7
click at [587, 344] on div "Card and fiat on-ramp purchases are supported on mainnets only. On testnets (e.…" at bounding box center [503, 359] width 395 height 45
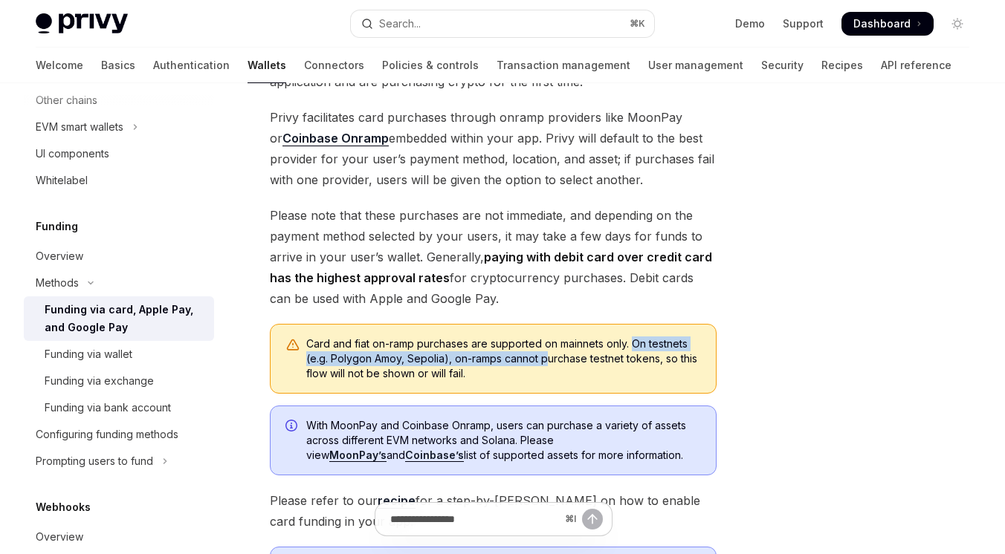
drag, startPoint x: 636, startPoint y: 346, endPoint x: 547, endPoint y: 360, distance: 90.3
click at [548, 360] on div "Card and fiat on-ramp purchases are supported on mainnets only. On testnets (e.…" at bounding box center [503, 359] width 395 height 45
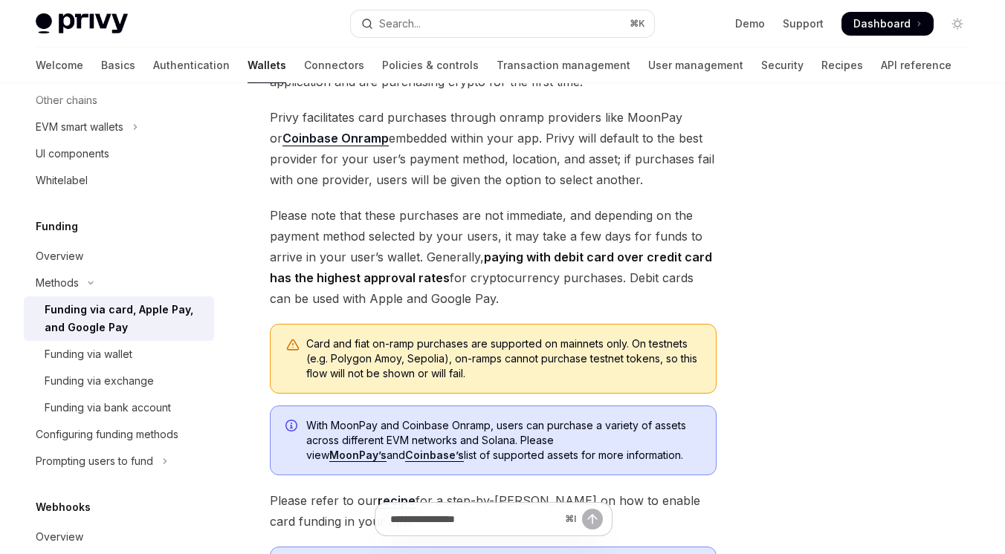
click at [513, 376] on div "Card and fiat on-ramp purchases are supported on mainnets only. On testnets (e.…" at bounding box center [503, 359] width 395 height 45
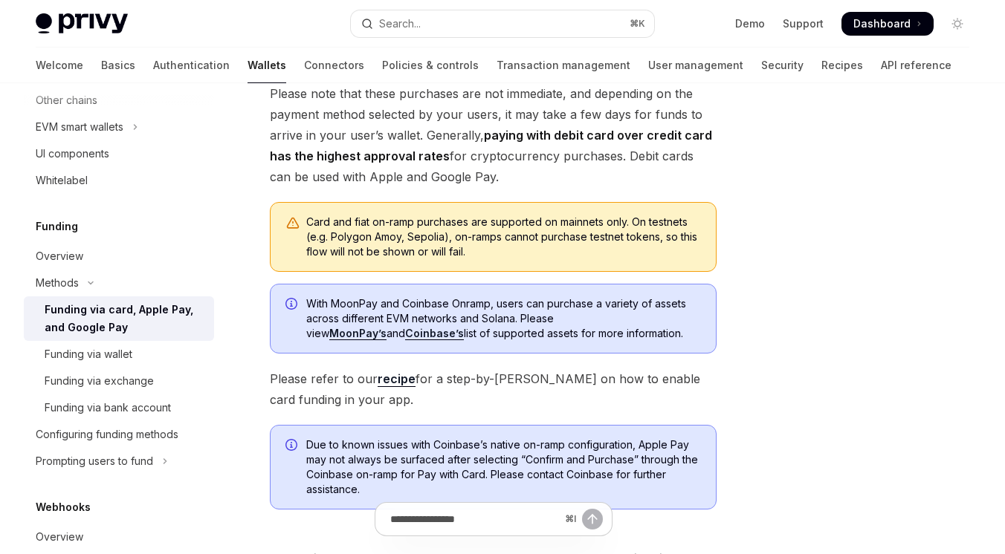
scroll to position [419, 0]
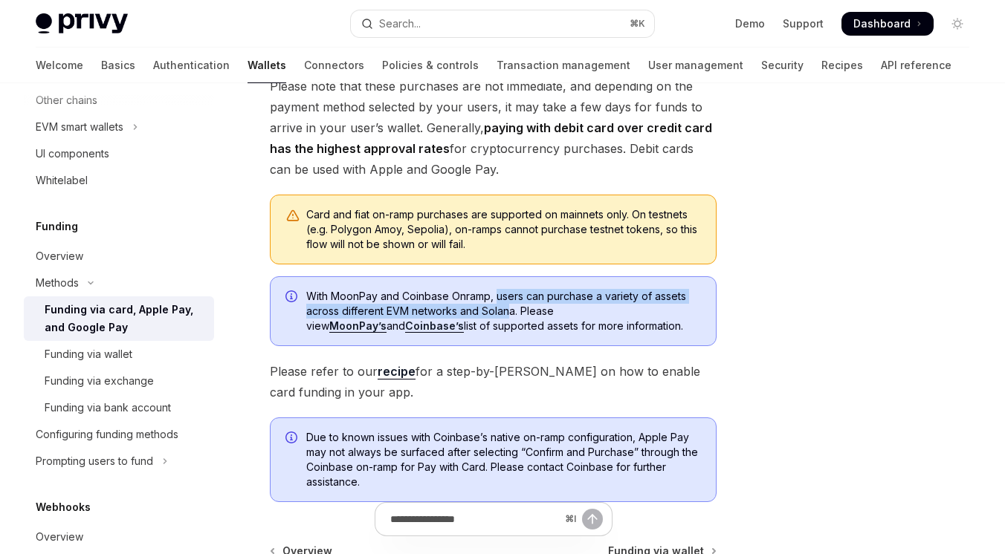
drag, startPoint x: 496, startPoint y: 300, endPoint x: 508, endPoint y: 313, distance: 17.4
click at [508, 313] on span "With MoonPay and Coinbase Onramp, users can purchase a variety of assets across…" at bounding box center [503, 311] width 395 height 45
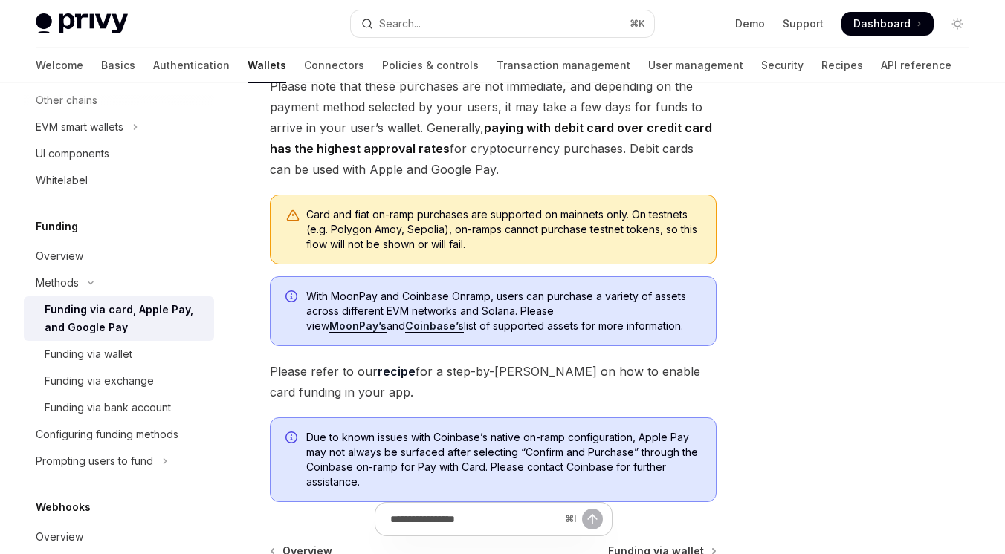
click at [480, 358] on div "Users must be authenticated through Privy to make use of card funding methods. …" at bounding box center [493, 149] width 447 height 708
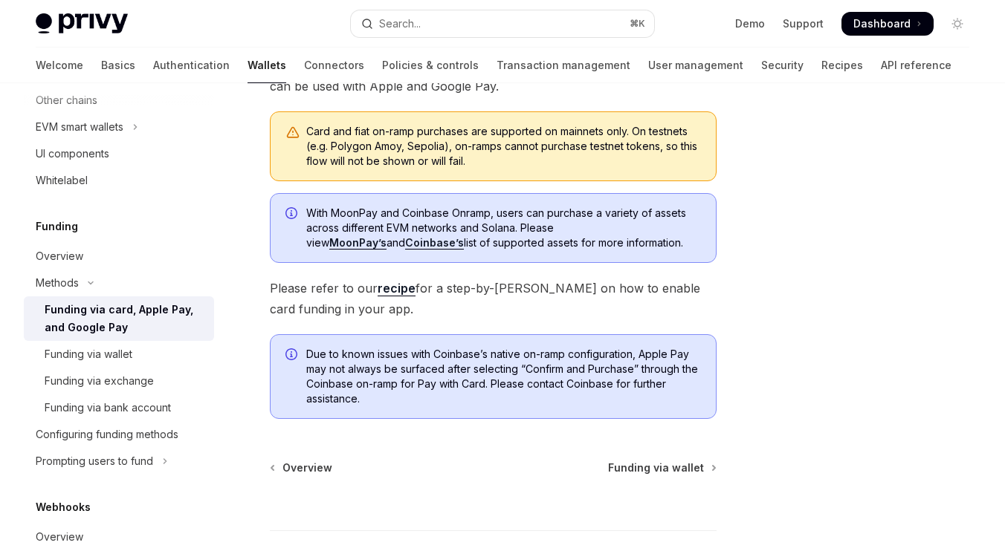
scroll to position [513, 0]
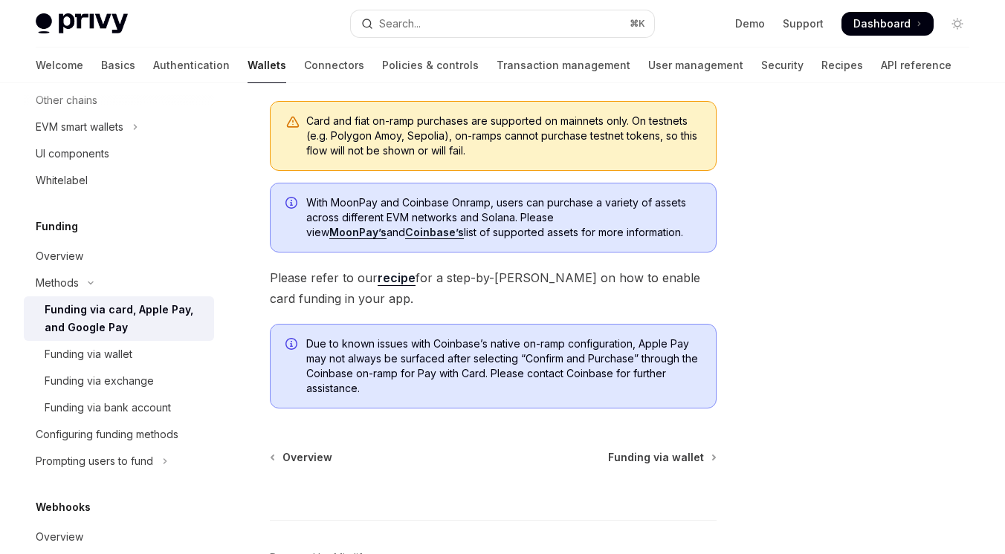
click at [399, 281] on link "recipe" at bounding box center [397, 279] width 38 height 16
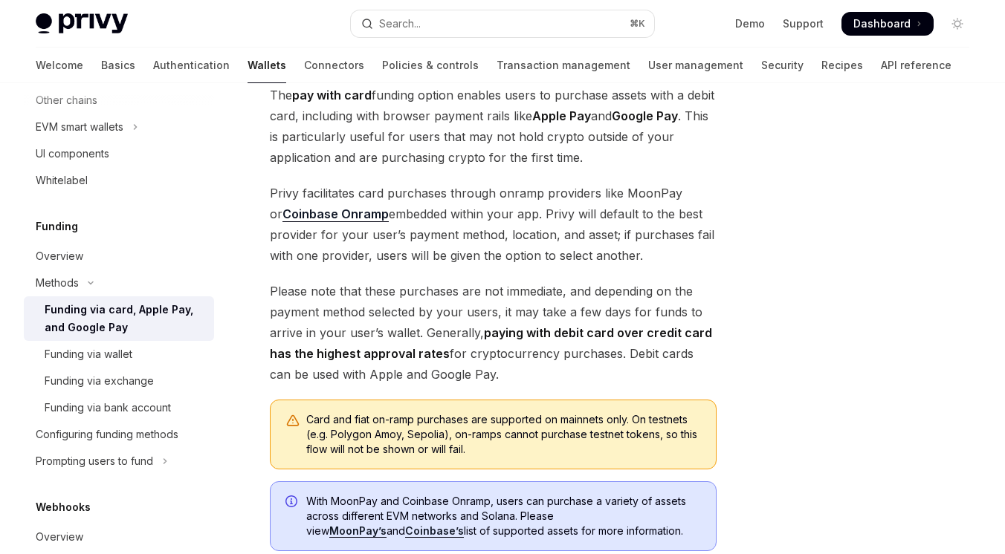
scroll to position [0, 0]
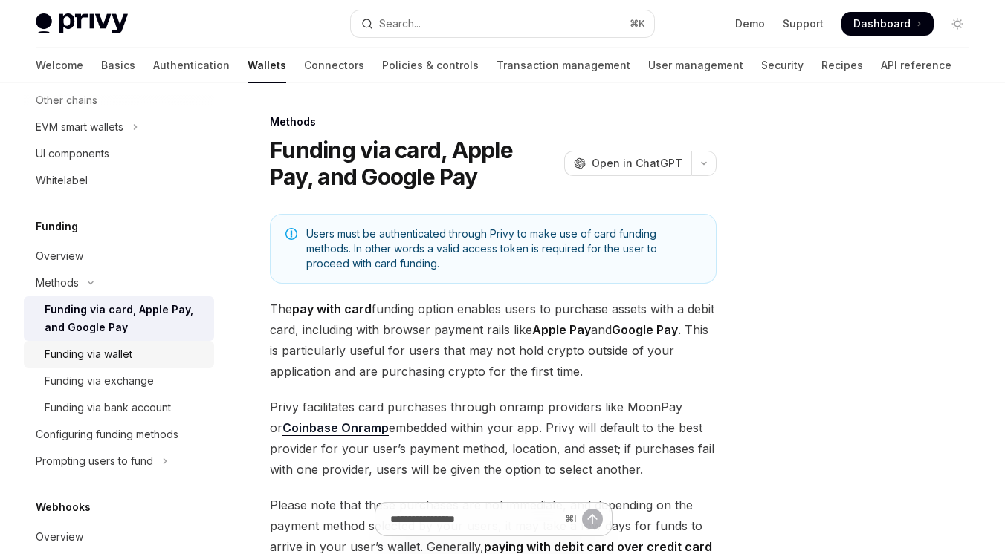
click at [115, 354] on div "Funding via wallet" at bounding box center [89, 355] width 88 height 18
click at [134, 389] on div "Funding via exchange" at bounding box center [99, 381] width 109 height 18
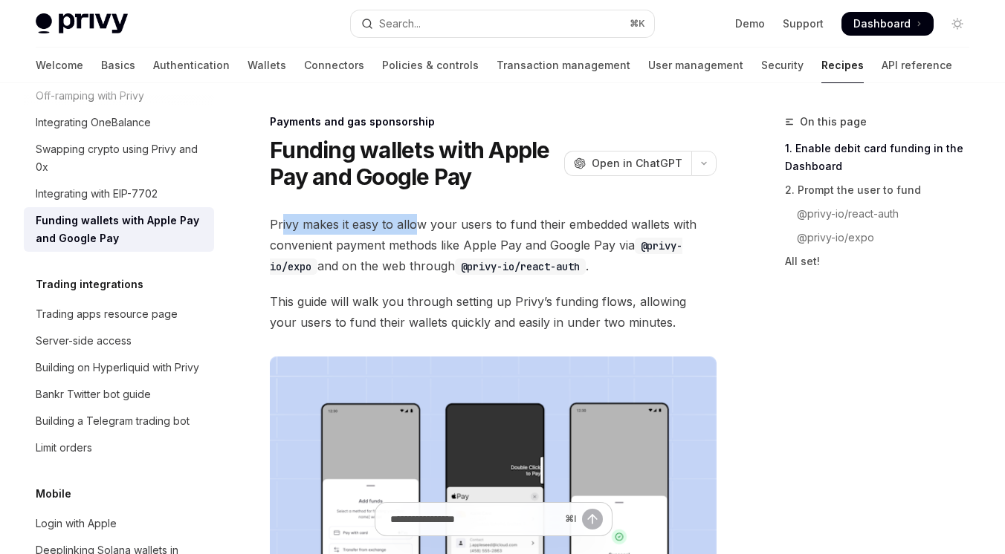
drag, startPoint x: 282, startPoint y: 227, endPoint x: 415, endPoint y: 227, distance: 132.3
click at [415, 227] on span "Privy makes it easy to allow your users to fund their embedded wallets with con…" at bounding box center [493, 245] width 447 height 62
click at [444, 234] on span "Privy makes it easy to allow your users to fund their embedded wallets with con…" at bounding box center [493, 245] width 447 height 62
drag, startPoint x: 326, startPoint y: 247, endPoint x: 415, endPoint y: 247, distance: 89.9
click at [415, 247] on span "Privy makes it easy to allow your users to fund their embedded wallets with con…" at bounding box center [493, 245] width 447 height 62
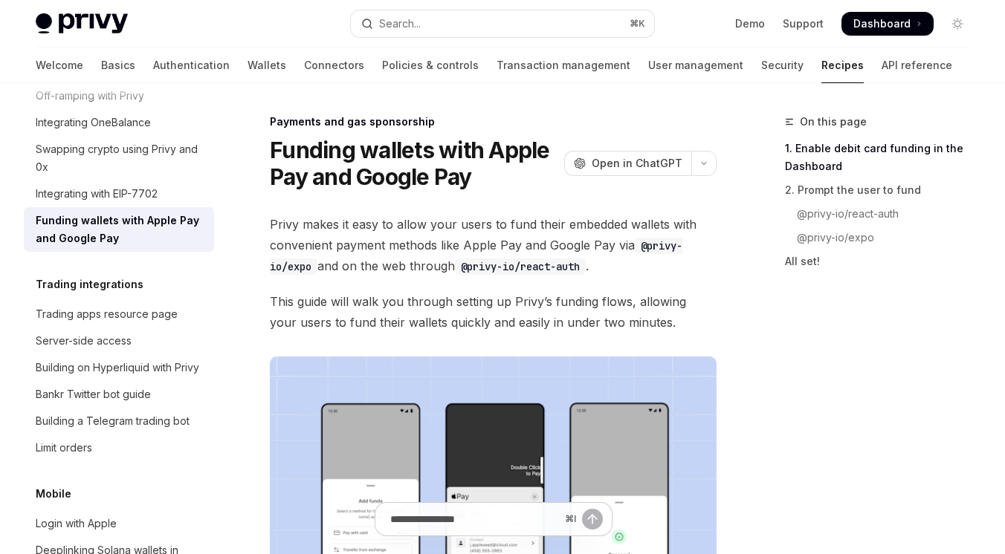
click at [412, 271] on span "Privy makes it easy to allow your users to fund their embedded wallets with con…" at bounding box center [493, 245] width 447 height 62
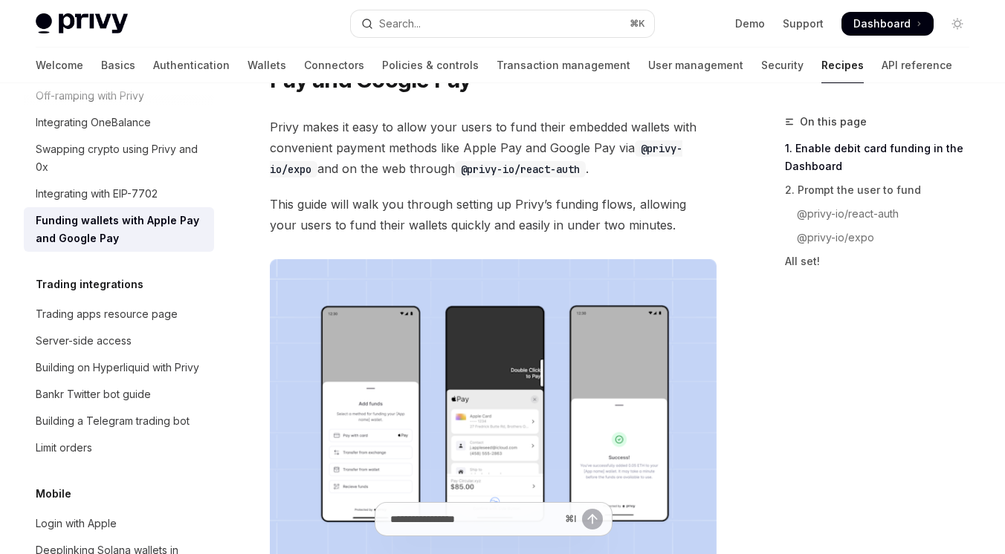
scroll to position [100, 0]
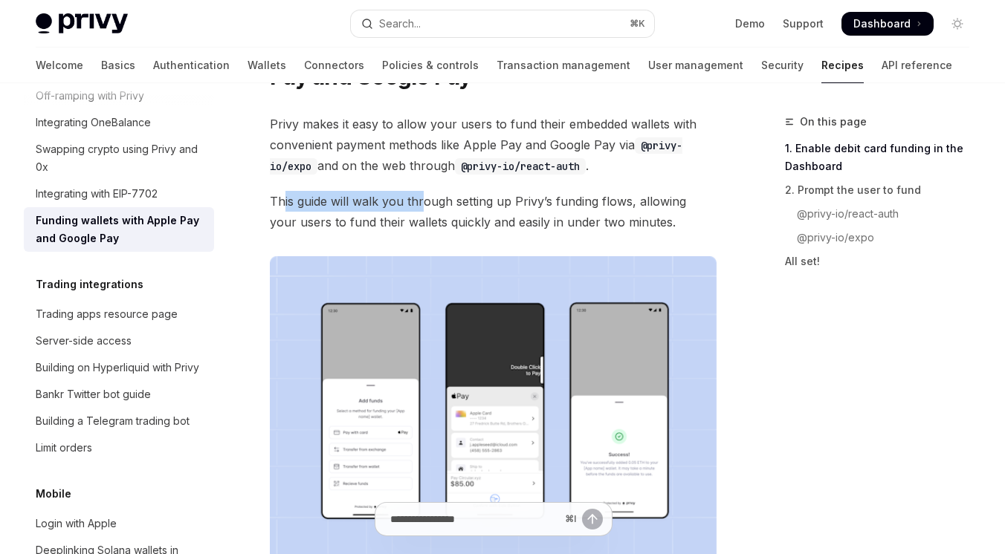
drag, startPoint x: 284, startPoint y: 204, endPoint x: 419, endPoint y: 201, distance: 135.3
click at [420, 201] on span "This guide will walk you through setting up Privy’s funding flows, allowing you…" at bounding box center [493, 212] width 447 height 42
click at [363, 230] on span "This guide will walk you through setting up Privy’s funding flows, allowing you…" at bounding box center [493, 212] width 447 height 42
drag, startPoint x: 339, startPoint y: 204, endPoint x: 486, endPoint y: 204, distance: 147.2
click at [486, 204] on span "This guide will walk you through setting up Privy’s funding flows, allowing you…" at bounding box center [493, 212] width 447 height 42
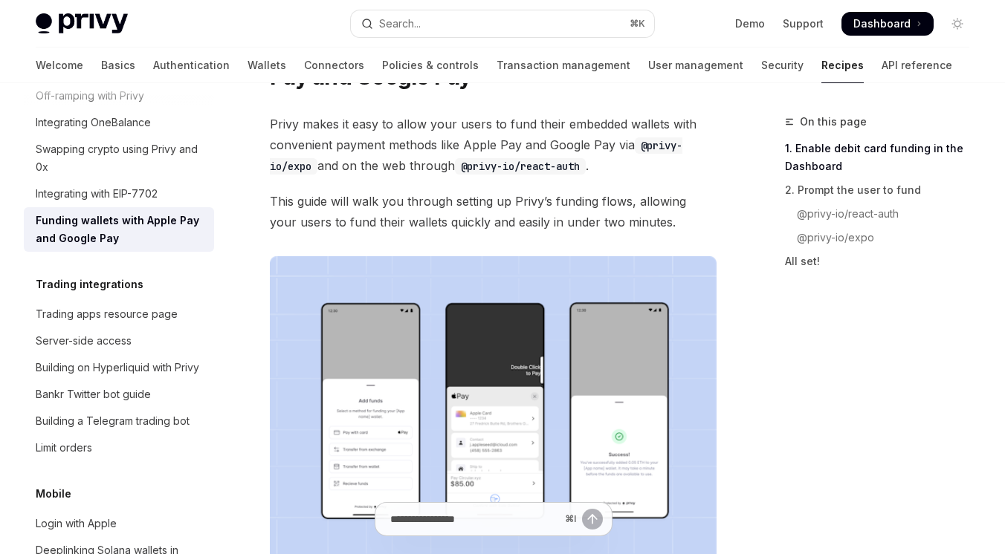
click at [476, 213] on span "This guide will walk you through setting up Privy’s funding flows, allowing you…" at bounding box center [493, 212] width 447 height 42
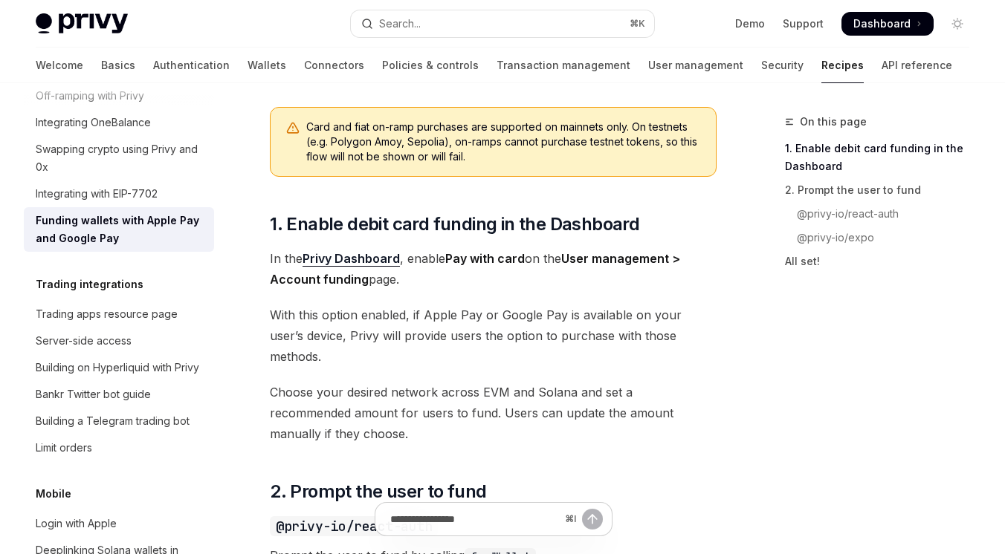
scroll to position [599, 0]
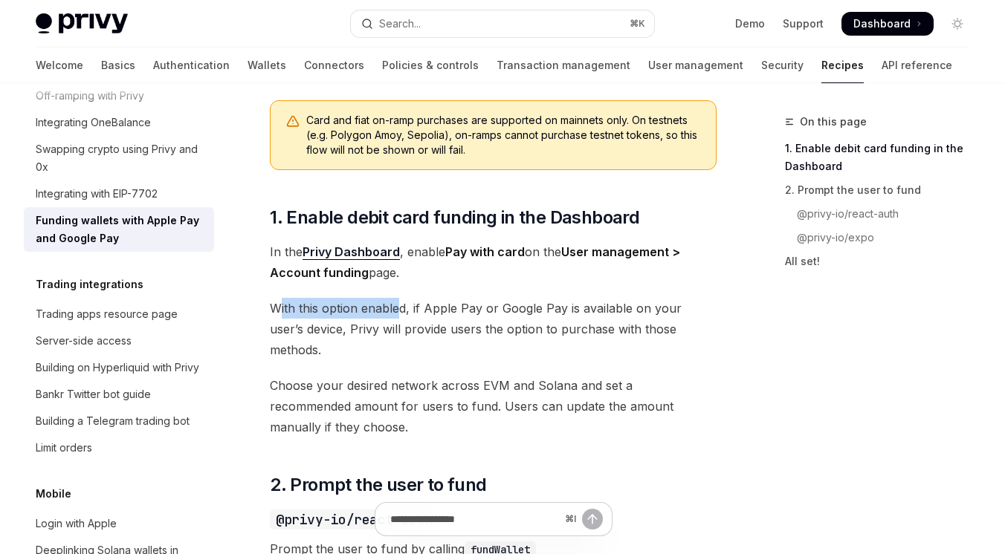
drag, startPoint x: 276, startPoint y: 308, endPoint x: 396, endPoint y: 311, distance: 119.7
click at [396, 311] on span "With this option enabled, if Apple Pay or Google Pay is available on your user’…" at bounding box center [493, 329] width 447 height 62
click at [396, 338] on span "With this option enabled, if Apple Pay or Google Pay is available on your user’…" at bounding box center [493, 329] width 447 height 62
drag, startPoint x: 413, startPoint y: 310, endPoint x: 511, endPoint y: 310, distance: 97.4
click at [511, 310] on span "With this option enabled, if Apple Pay or Google Pay is available on your user’…" at bounding box center [493, 329] width 447 height 62
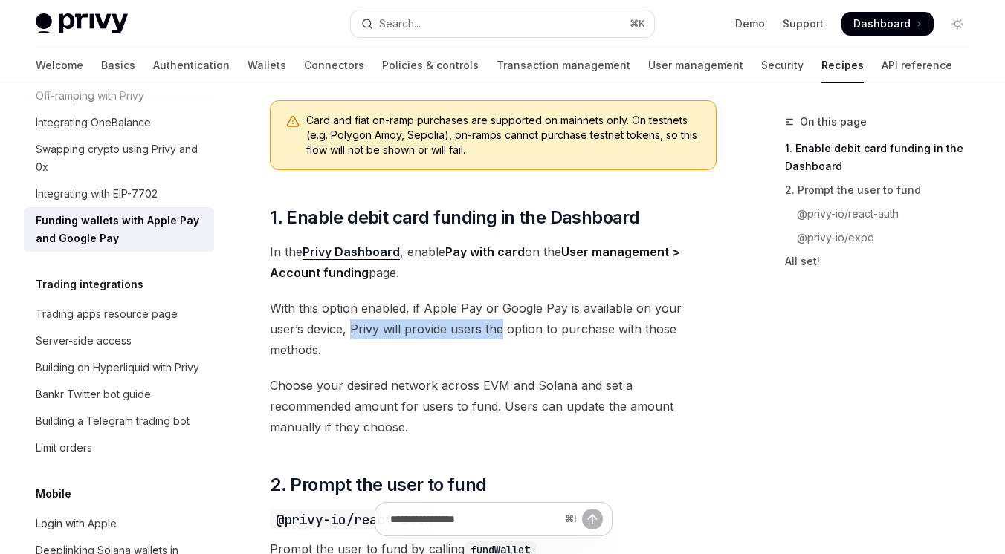
drag, startPoint x: 317, startPoint y: 329, endPoint x: 464, endPoint y: 328, distance: 147.2
click at [464, 328] on span "With this option enabled, if Apple Pay or Google Pay is available on your user’…" at bounding box center [493, 329] width 447 height 62
click at [415, 375] on span "Choose your desired network across EVM and Solana and set a recommended amount …" at bounding box center [493, 406] width 447 height 62
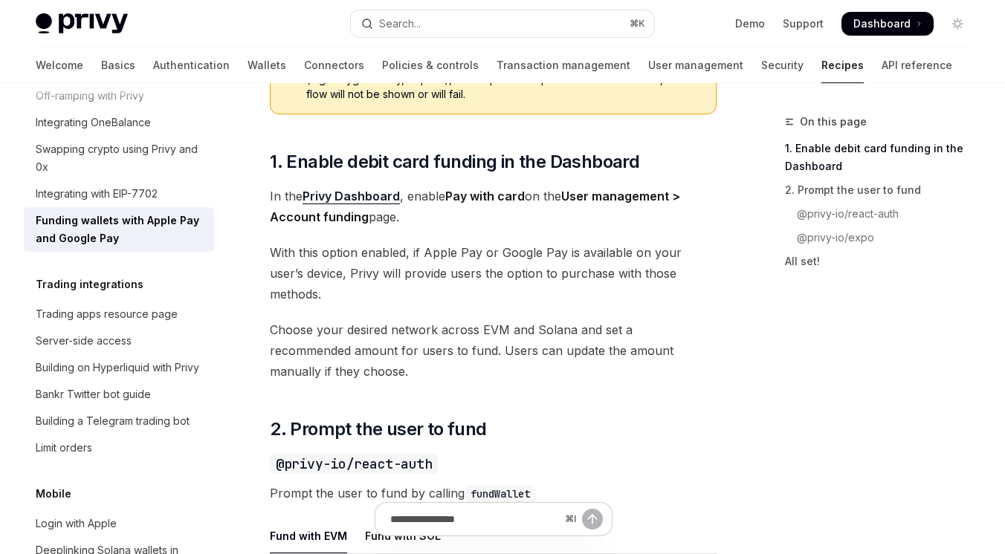
scroll to position [659, 0]
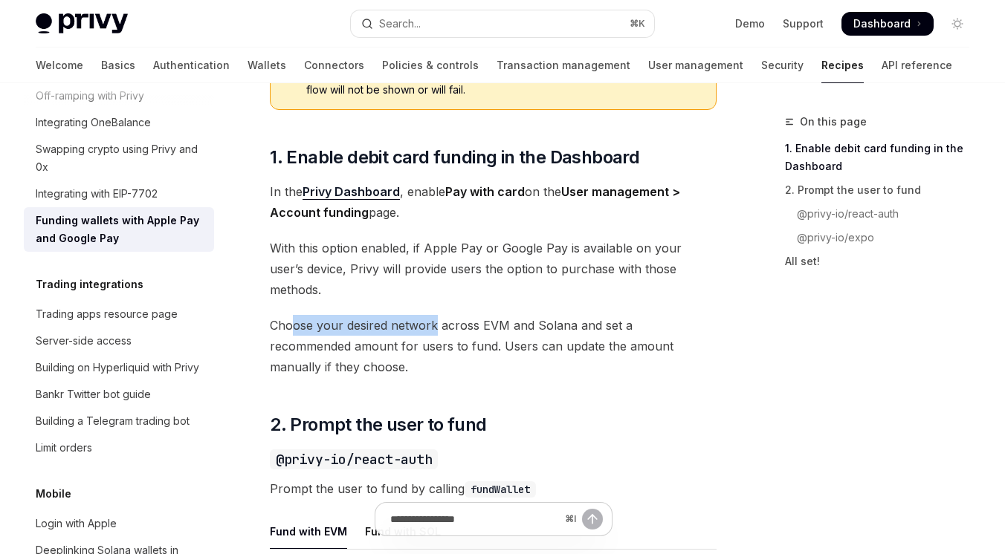
drag, startPoint x: 291, startPoint y: 307, endPoint x: 433, endPoint y: 307, distance: 141.9
click at [433, 315] on span "Choose your desired network across EVM and Solana and set a recommended amount …" at bounding box center [493, 346] width 447 height 62
click at [410, 335] on span "Choose your desired network across EVM and Solana and set a recommended amount …" at bounding box center [493, 346] width 447 height 62
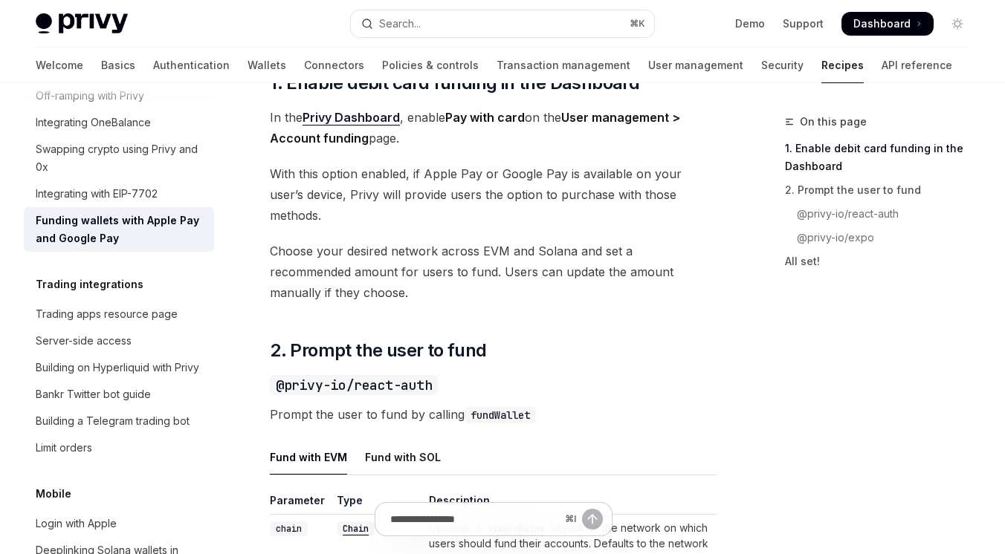
scroll to position [736, 0]
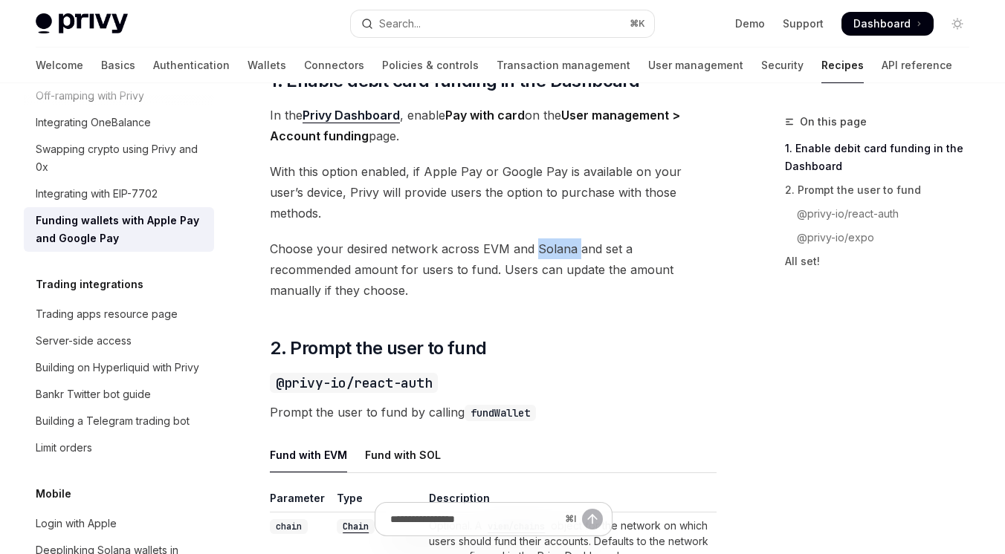
drag, startPoint x: 537, startPoint y: 230, endPoint x: 574, endPoint y: 231, distance: 37.2
click at [574, 239] on span "Choose your desired network across EVM and Solana and set a recommended amount …" at bounding box center [493, 270] width 447 height 62
drag, startPoint x: 303, startPoint y: 251, endPoint x: 409, endPoint y: 250, distance: 106.3
click at [409, 250] on span "Choose your desired network across EVM and Solana and set a recommended amount …" at bounding box center [493, 270] width 447 height 62
drag, startPoint x: 420, startPoint y: 250, endPoint x: 518, endPoint y: 250, distance: 98.1
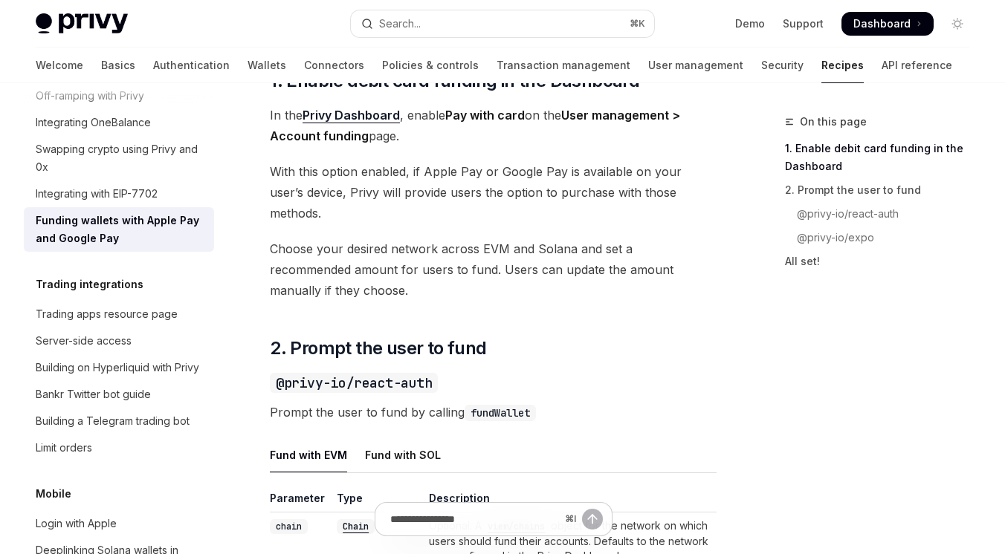
click at [518, 250] on span "Choose your desired network across EVM and Solana and set a recommended amount …" at bounding box center [493, 270] width 447 height 62
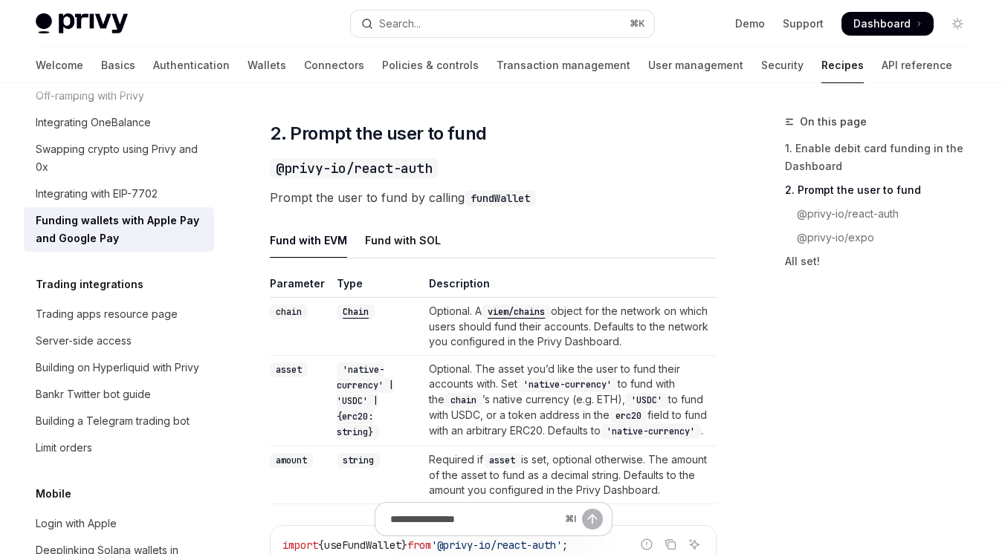
scroll to position [949, 0]
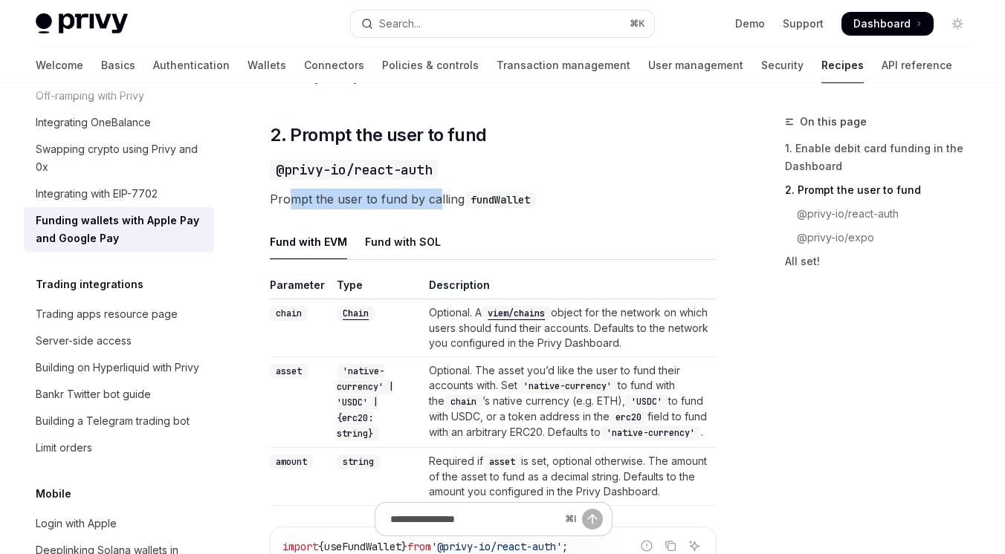
drag, startPoint x: 290, startPoint y: 181, endPoint x: 434, endPoint y: 181, distance: 144.2
click at [435, 189] on span "Prompt the user to fund by calling fundWallet" at bounding box center [493, 199] width 447 height 21
click at [455, 190] on div "Privy makes it easy to allow your users to fund their embedded wallets with con…" at bounding box center [493, 375] width 447 height 2220
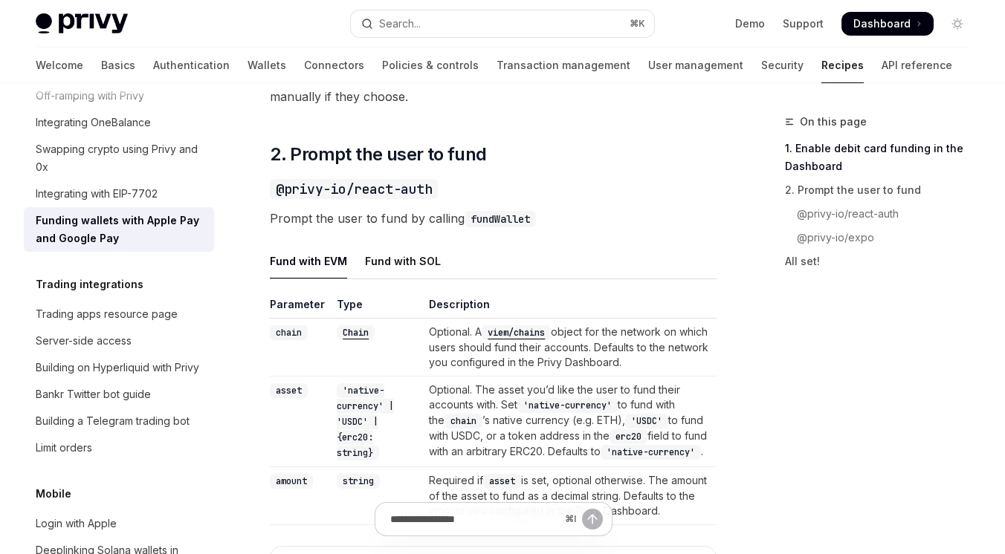
scroll to position [938, 0]
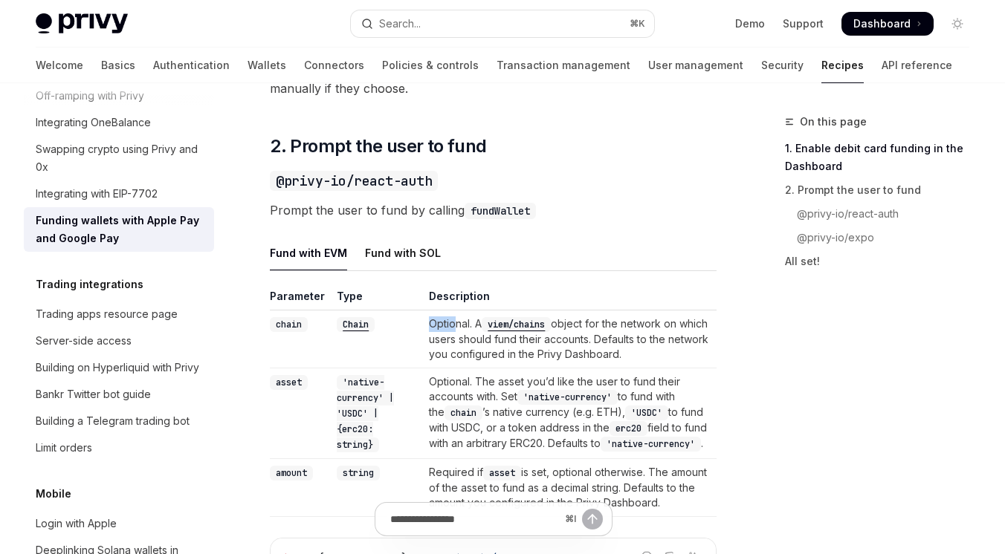
drag, startPoint x: 430, startPoint y: 305, endPoint x: 456, endPoint y: 305, distance: 25.3
click at [456, 311] on td "Optional. A viem/chains object for the network on which users should fund their…" at bounding box center [570, 340] width 294 height 58
click at [446, 327] on td "Optional. A viem/chains object for the network on which users should fund their…" at bounding box center [570, 340] width 294 height 58
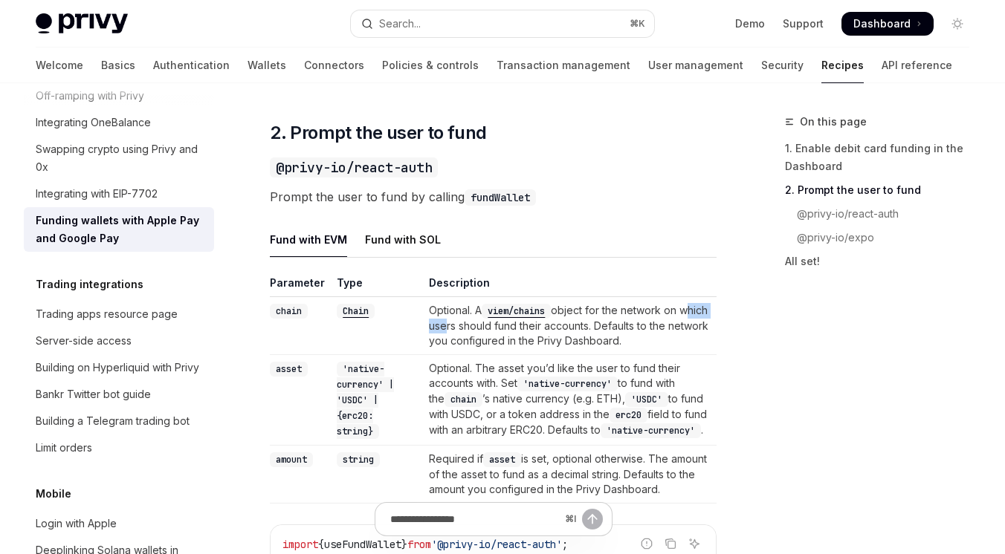
drag, startPoint x: 433, startPoint y: 308, endPoint x: 478, endPoint y: 308, distance: 44.6
click at [478, 308] on td "Optional. A viem/chains object for the network on which users should fund their…" at bounding box center [570, 326] width 294 height 58
click at [458, 320] on td "Optional. A viem/chains object for the network on which users should fund their…" at bounding box center [570, 326] width 294 height 58
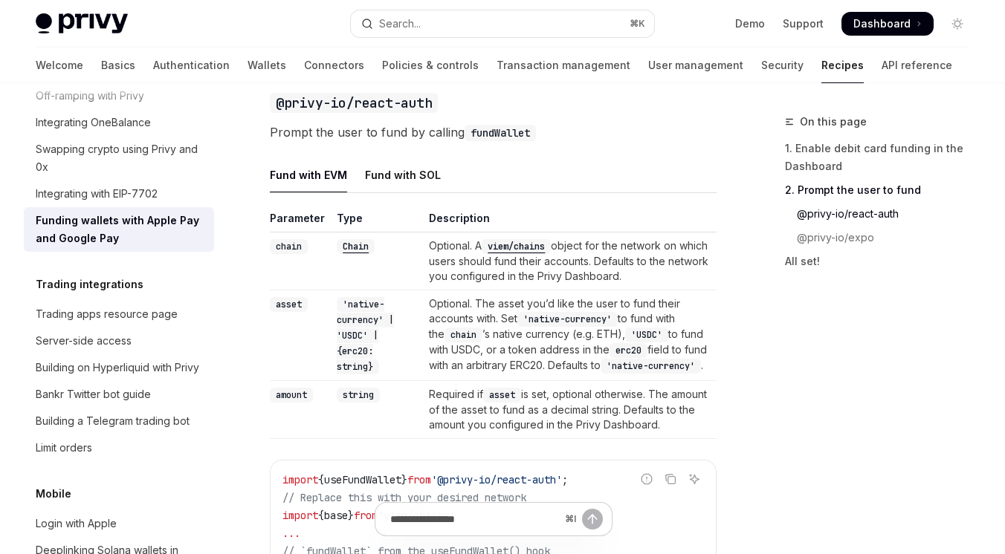
scroll to position [1027, 0]
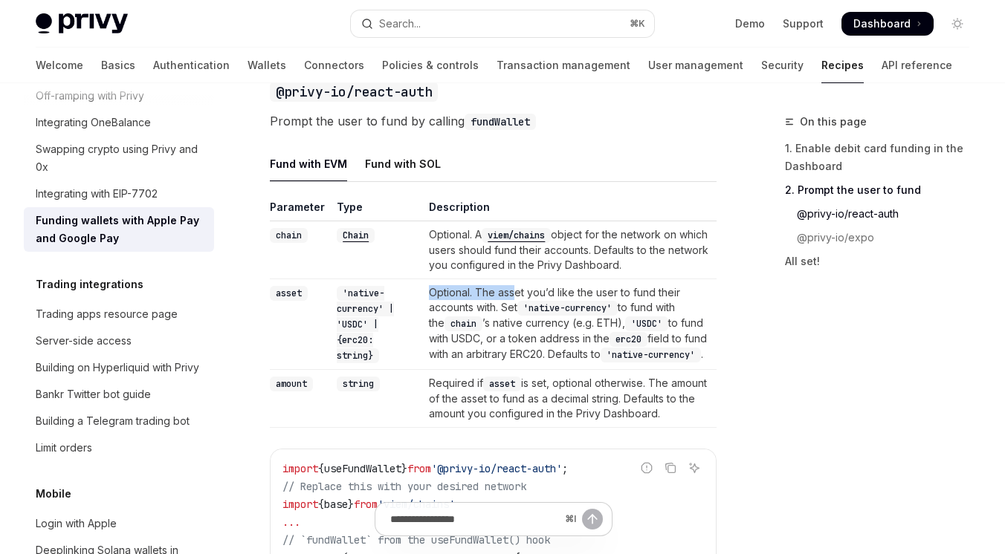
drag, startPoint x: 432, startPoint y: 275, endPoint x: 519, endPoint y: 273, distance: 87.7
click at [520, 279] on td "Optional. The asset you’d like the user to fund their accounts with. Set 'nativ…" at bounding box center [570, 324] width 294 height 91
click at [478, 300] on td "Optional. The asset you’d like the user to fund their accounts with. Set 'nativ…" at bounding box center [570, 324] width 294 height 91
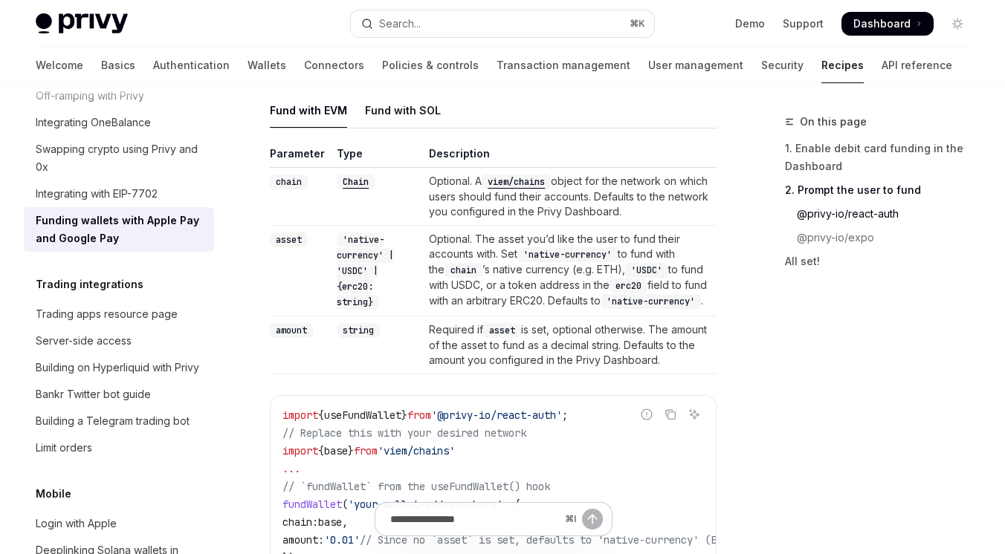
scroll to position [1109, 0]
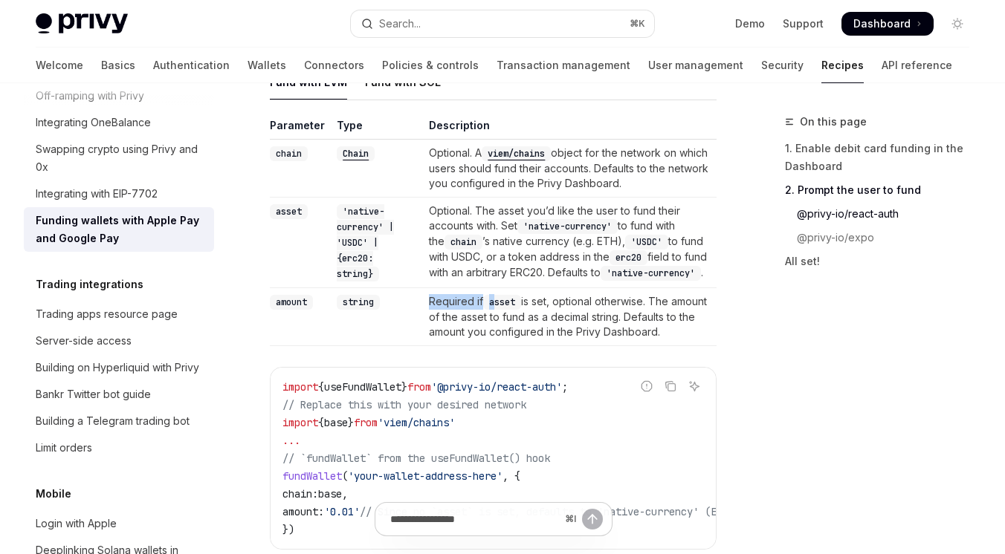
drag, startPoint x: 433, startPoint y: 282, endPoint x: 498, endPoint y: 282, distance: 65.4
click at [498, 288] on td "Required if asset is set, optional otherwise. The amount of the asset to fund a…" at bounding box center [570, 317] width 294 height 58
click at [469, 315] on td "Required if asset is set, optional otherwise. The amount of the asset to fund a…" at bounding box center [570, 317] width 294 height 58
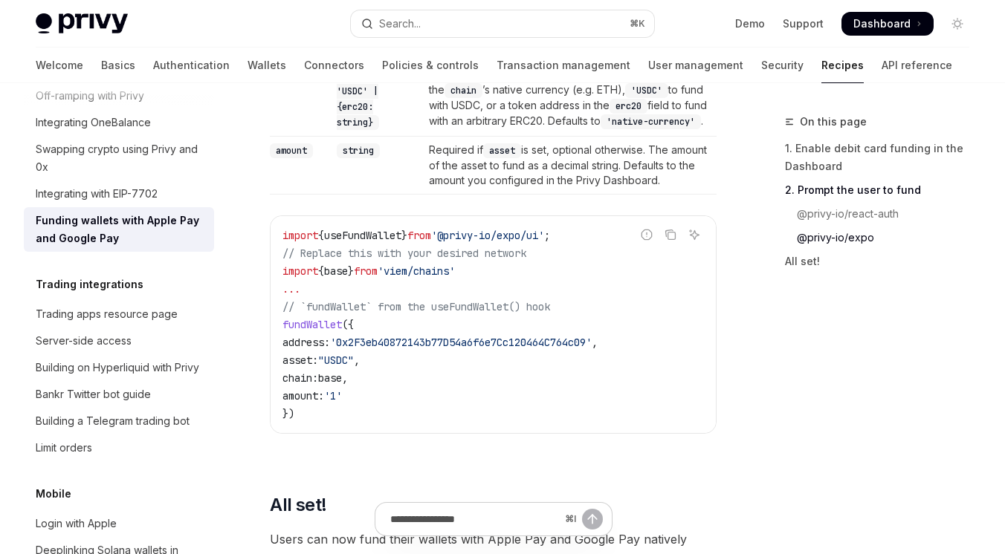
scroll to position [1874, 0]
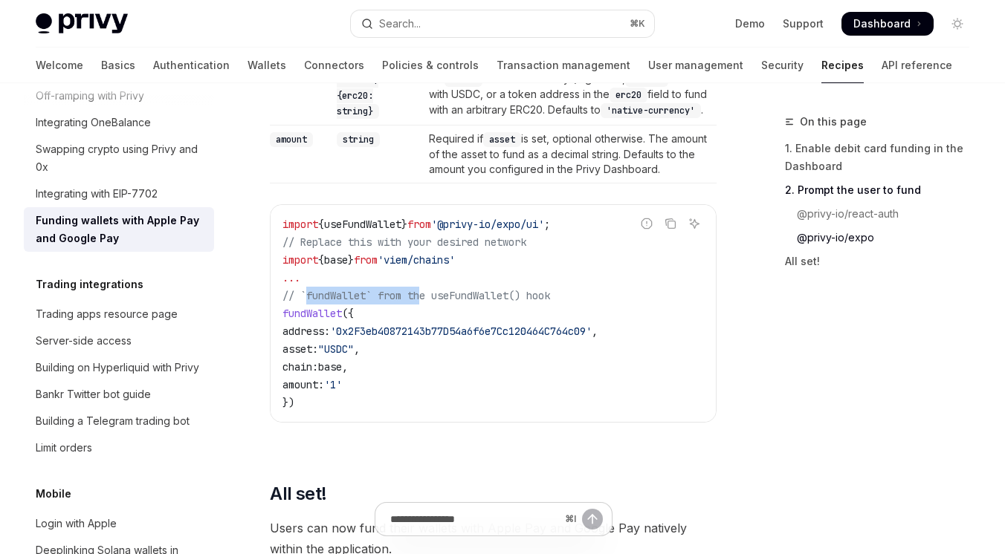
drag, startPoint x: 305, startPoint y: 278, endPoint x: 427, endPoint y: 278, distance: 121.9
click at [427, 289] on span "// `fundWallet` from the useFundWallet() hook" at bounding box center [416, 295] width 268 height 13
click at [413, 293] on code "import { useFundWallet } from '@privy-io/expo/ui' ; // Replace this with your d…" at bounding box center [492, 314] width 421 height 196
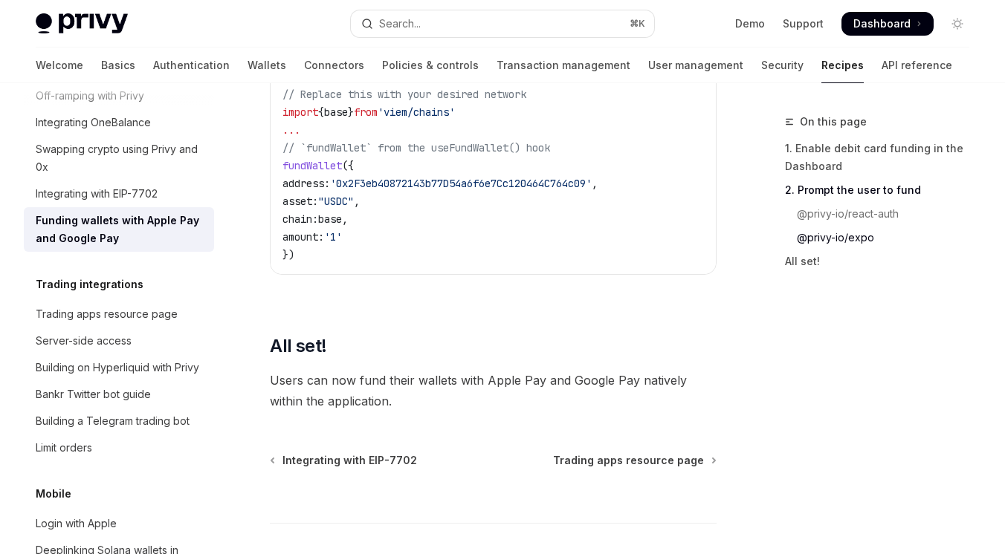
scroll to position [2103, 0]
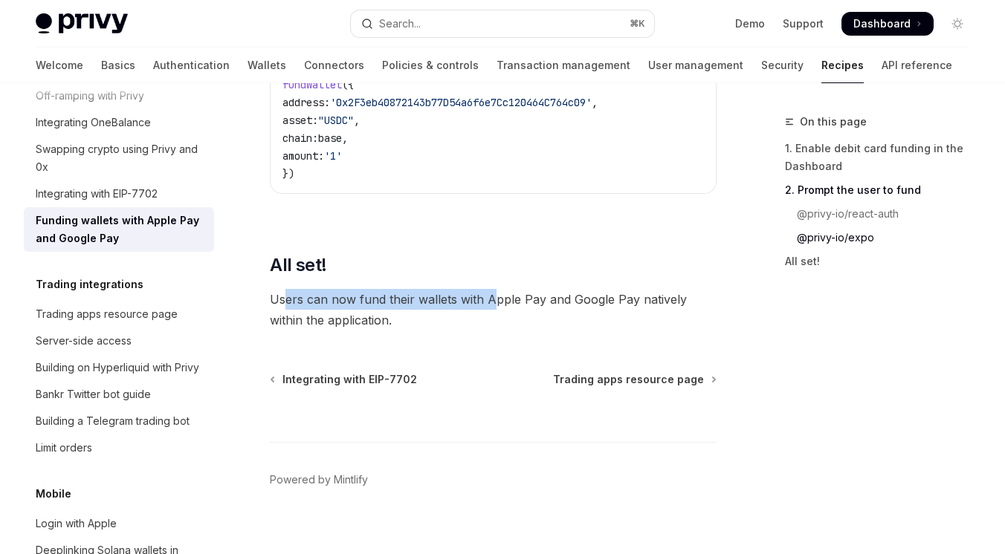
drag, startPoint x: 286, startPoint y: 287, endPoint x: 491, endPoint y: 282, distance: 205.2
click at [491, 289] on span "Users can now fund their wallets with Apple Pay and Google Pay natively within …" at bounding box center [493, 310] width 447 height 42
click at [510, 289] on span "Users can now fund their wallets with Apple Pay and Google Pay natively within …" at bounding box center [493, 310] width 447 height 42
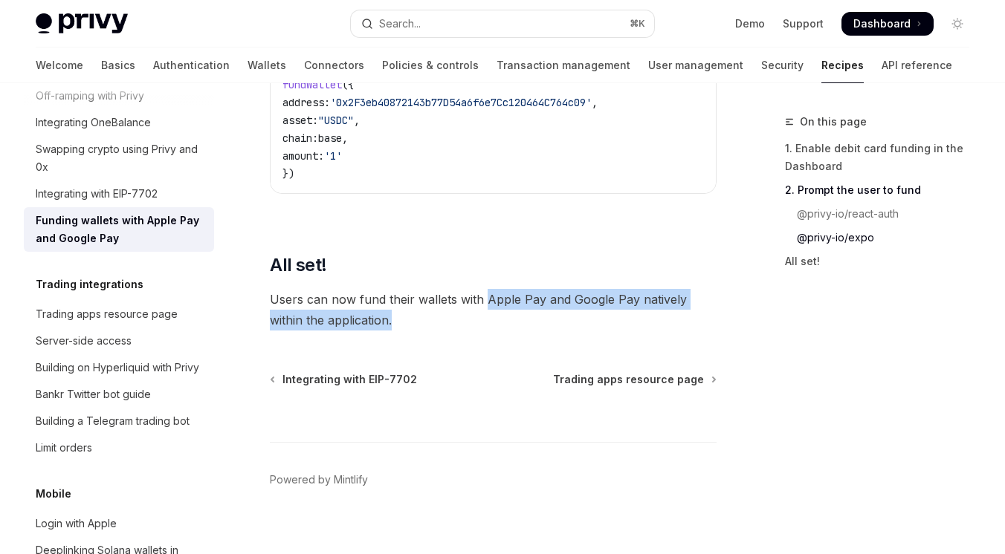
drag, startPoint x: 487, startPoint y: 283, endPoint x: 432, endPoint y: 300, distance: 57.6
click at [432, 300] on span "Users can now fund their wallets with Apple Pay and Google Pay natively within …" at bounding box center [493, 310] width 447 height 42
click at [412, 313] on span "Users can now fund their wallets with Apple Pay and Google Pay natively within …" at bounding box center [493, 310] width 447 height 42
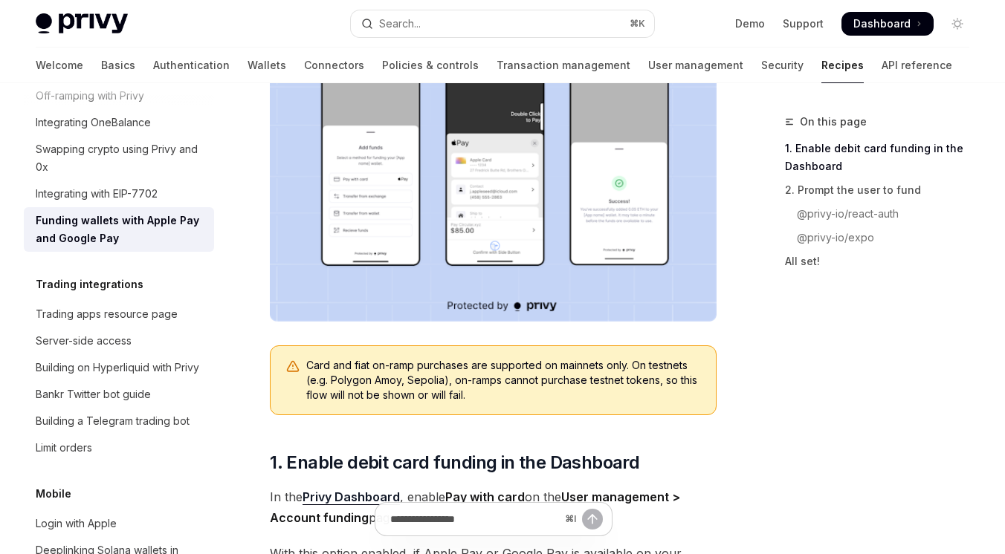
scroll to position [0, 0]
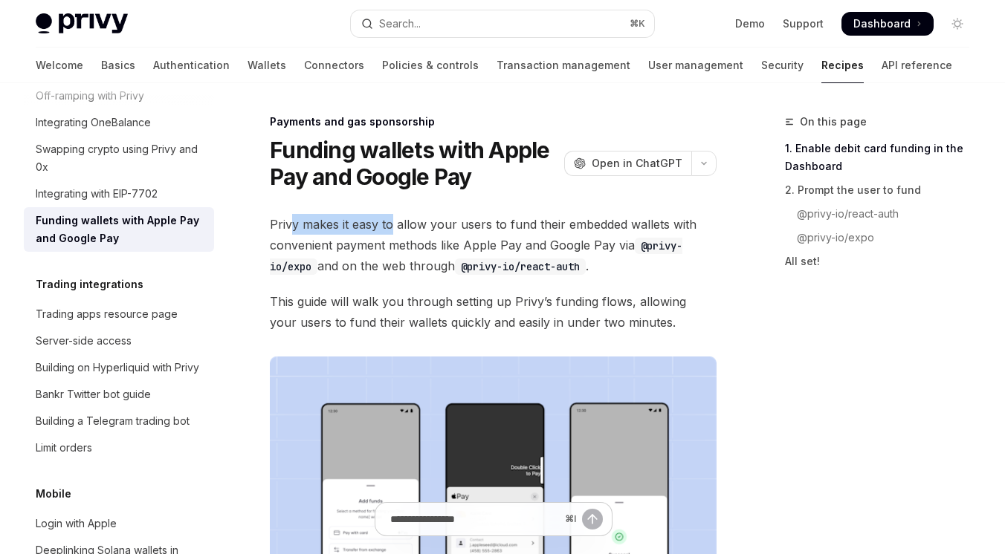
drag, startPoint x: 291, startPoint y: 226, endPoint x: 489, endPoint y: 226, distance: 197.7
click at [489, 226] on span "Privy makes it easy to allow your users to fund their embedded wallets with con…" at bounding box center [493, 245] width 447 height 62
click at [476, 228] on span "Privy makes it easy to allow your users to fund their embedded wallets with con…" at bounding box center [493, 245] width 447 height 62
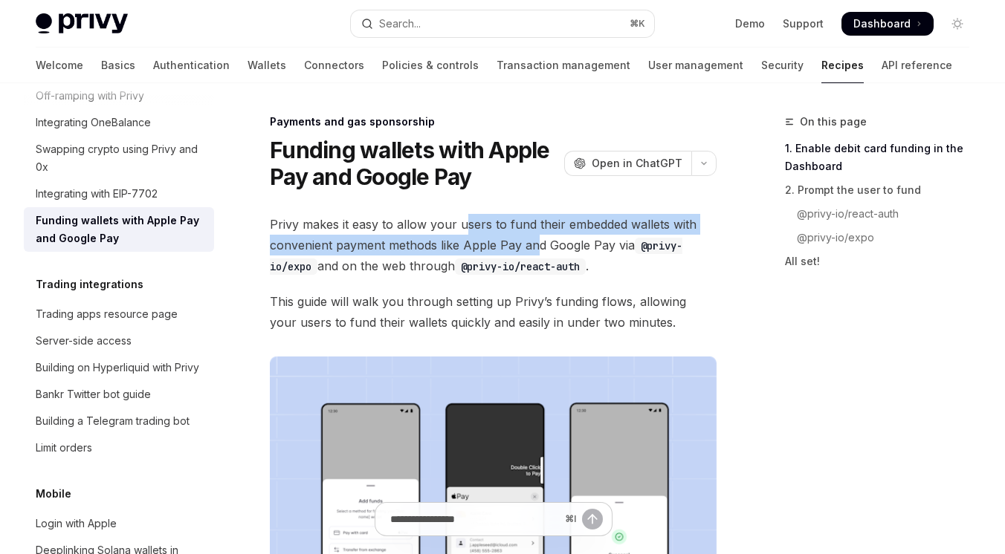
drag, startPoint x: 463, startPoint y: 222, endPoint x: 534, endPoint y: 244, distance: 74.5
click at [534, 244] on span "Privy makes it easy to allow your users to fund their embedded wallets with con…" at bounding box center [493, 245] width 447 height 62
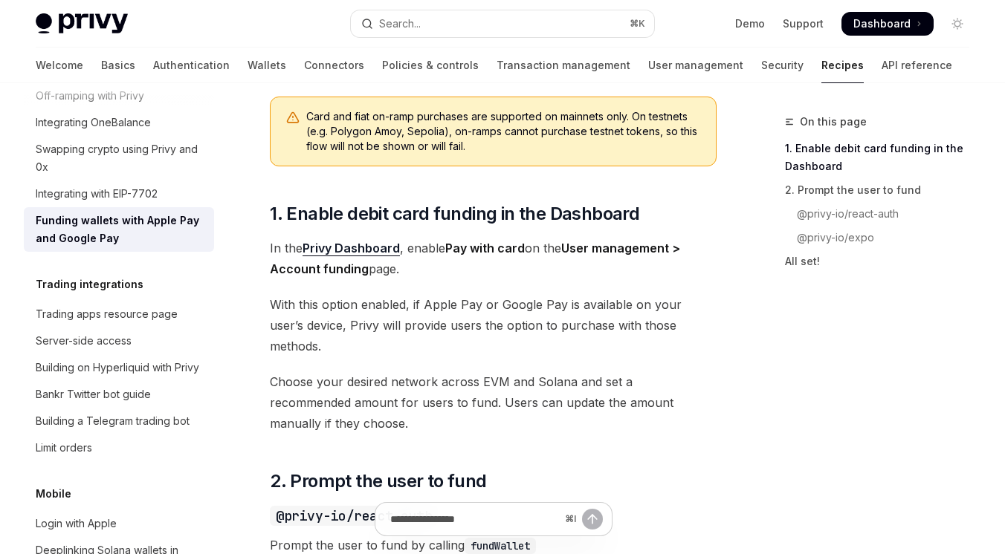
scroll to position [612, 0]
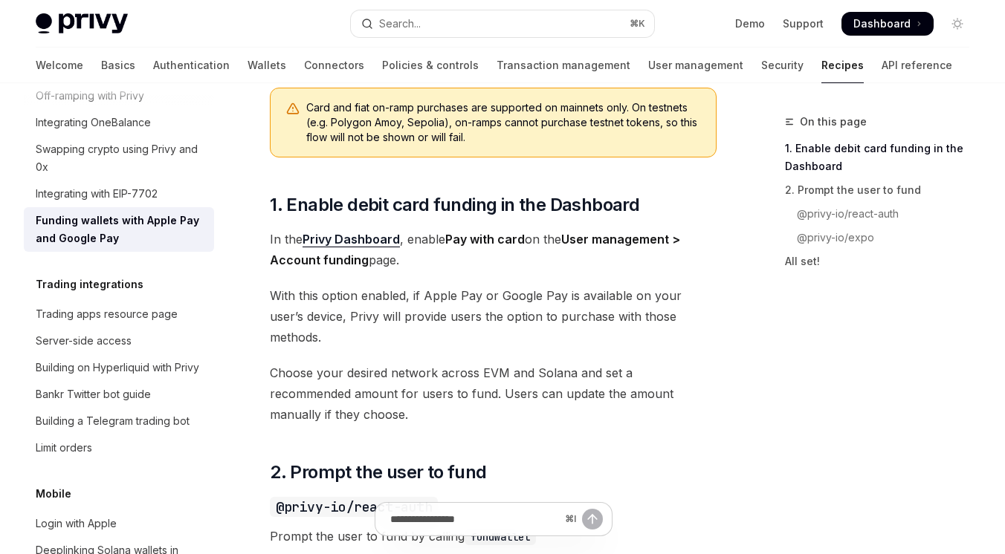
drag, startPoint x: 408, startPoint y: 242, endPoint x: 542, endPoint y: 259, distance: 134.9
click at [542, 259] on span "In the Privy Dashboard , enable Pay with card on the User management > Account …" at bounding box center [493, 250] width 447 height 42
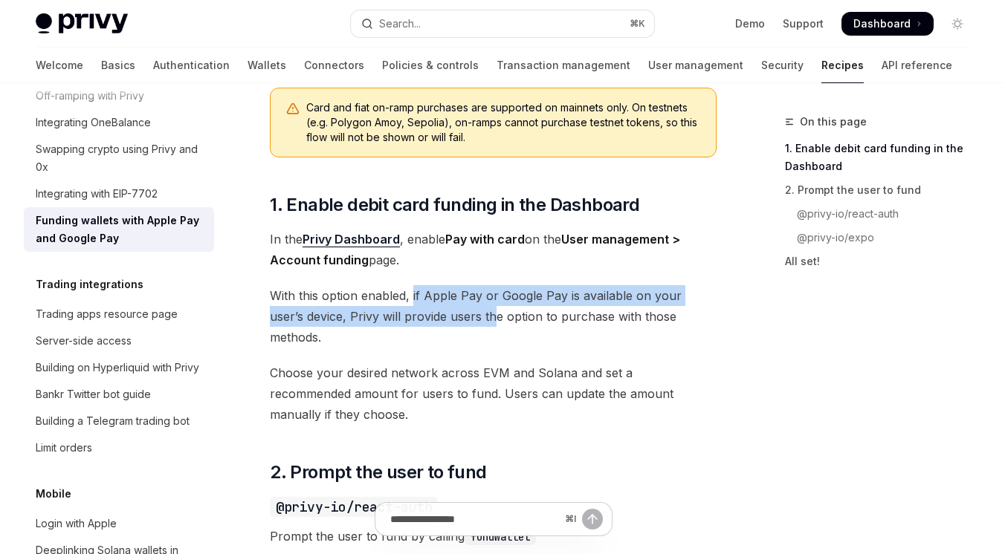
drag, startPoint x: 414, startPoint y: 295, endPoint x: 461, endPoint y: 314, distance: 50.4
click at [461, 314] on span "With this option enabled, if Apple Pay or Google Pay is available on your user’…" at bounding box center [493, 316] width 447 height 62
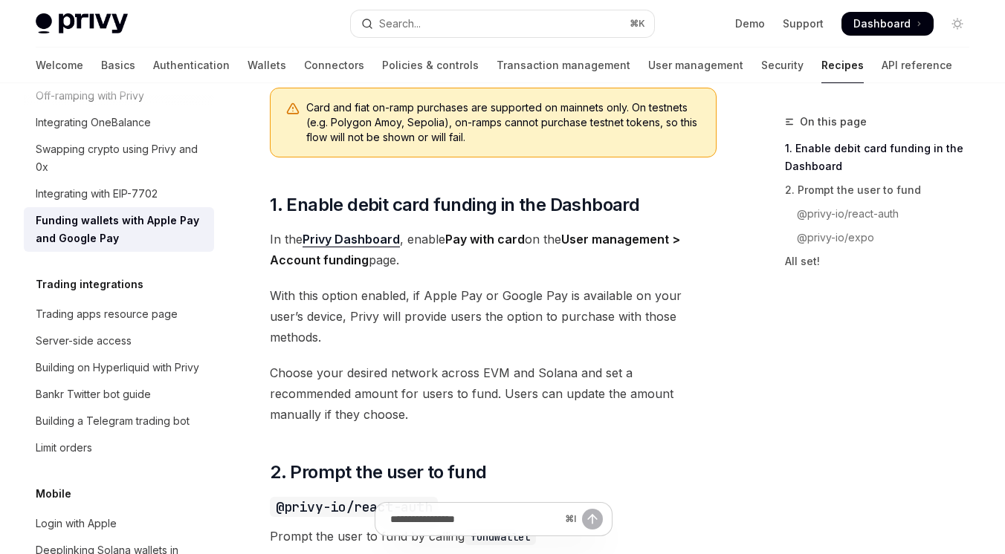
click at [427, 363] on span "Choose your desired network across EVM and Solana and set a recommended amount …" at bounding box center [493, 394] width 447 height 62
drag, startPoint x: 314, startPoint y: 318, endPoint x: 540, endPoint y: 313, distance: 226.0
click at [540, 313] on span "With this option enabled, if Apple Pay or Google Pay is available on your user’…" at bounding box center [493, 316] width 447 height 62
click at [460, 363] on span "Choose your desired network across EVM and Solana and set a recommended amount …" at bounding box center [493, 394] width 447 height 62
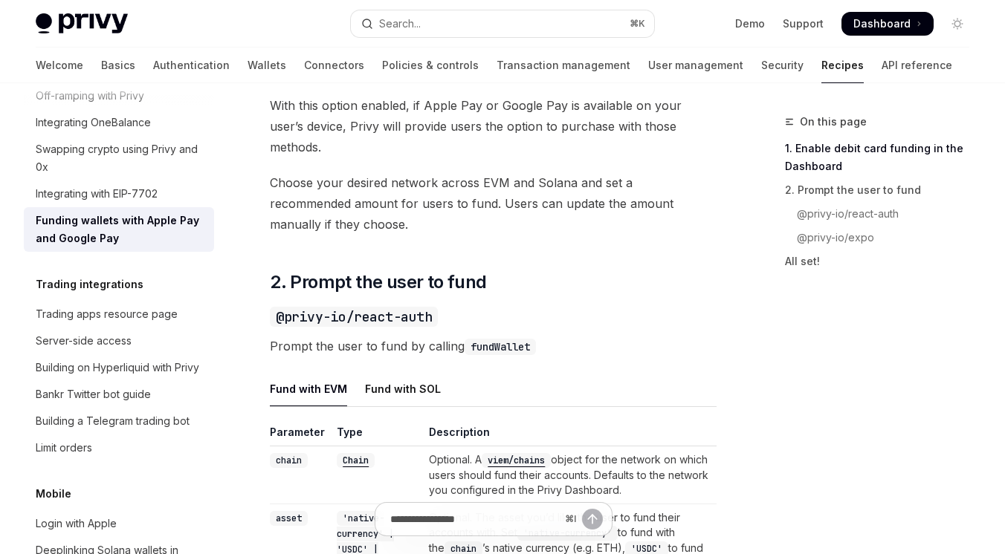
scroll to position [844, 0]
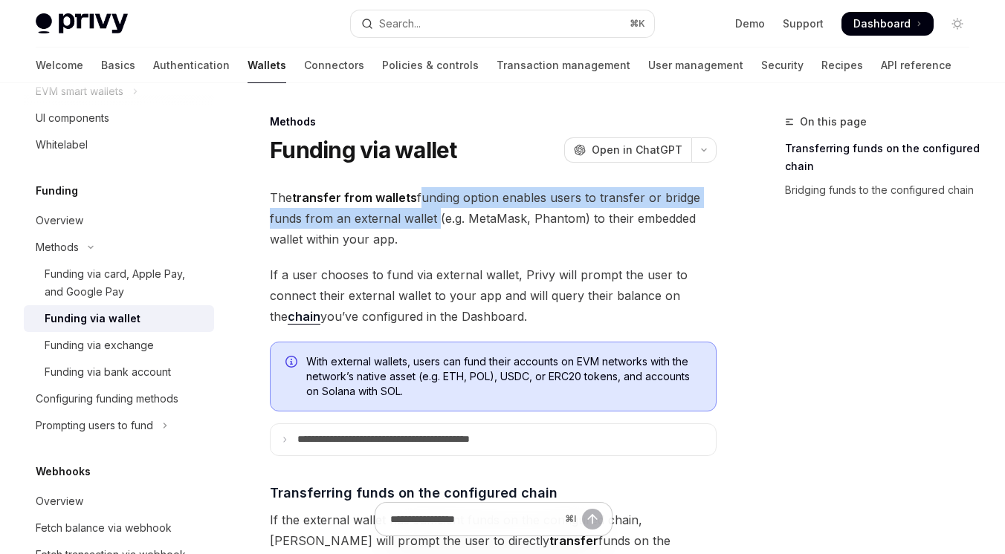
drag, startPoint x: 418, startPoint y: 198, endPoint x: 433, endPoint y: 221, distance: 26.8
click at [433, 221] on span "The transfer from wallets funding option enables users to transfer or bridge fu…" at bounding box center [493, 218] width 447 height 62
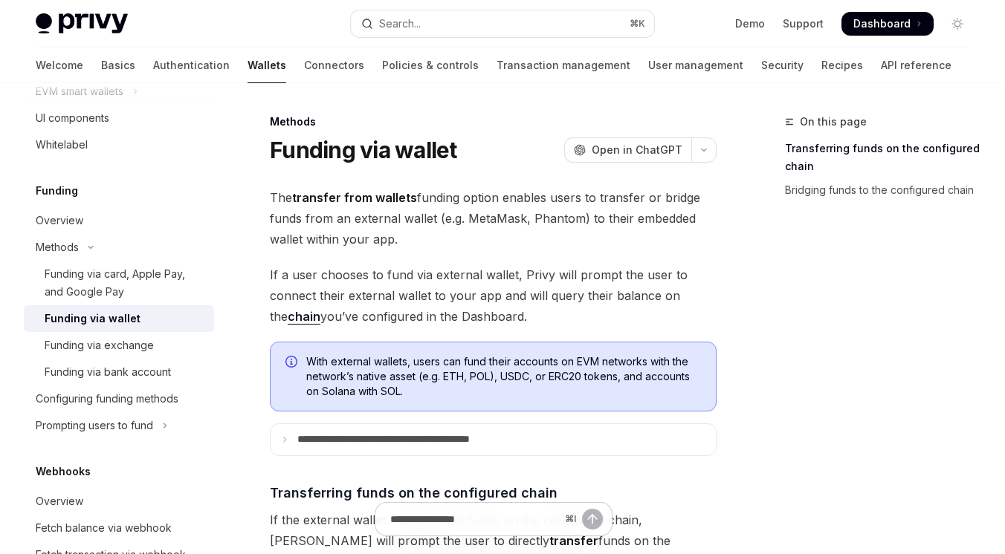
click at [430, 243] on span "The transfer from wallets funding option enables users to transfer or bridge fu…" at bounding box center [493, 218] width 447 height 62
drag, startPoint x: 308, startPoint y: 273, endPoint x: 441, endPoint y: 272, distance: 132.3
click at [441, 272] on span "If a user chooses to fund via external wallet, Privy will prompt the user to co…" at bounding box center [493, 296] width 447 height 62
click at [423, 314] on span "If a user chooses to fund via external wallet, Privy will prompt the user to co…" at bounding box center [493, 296] width 447 height 62
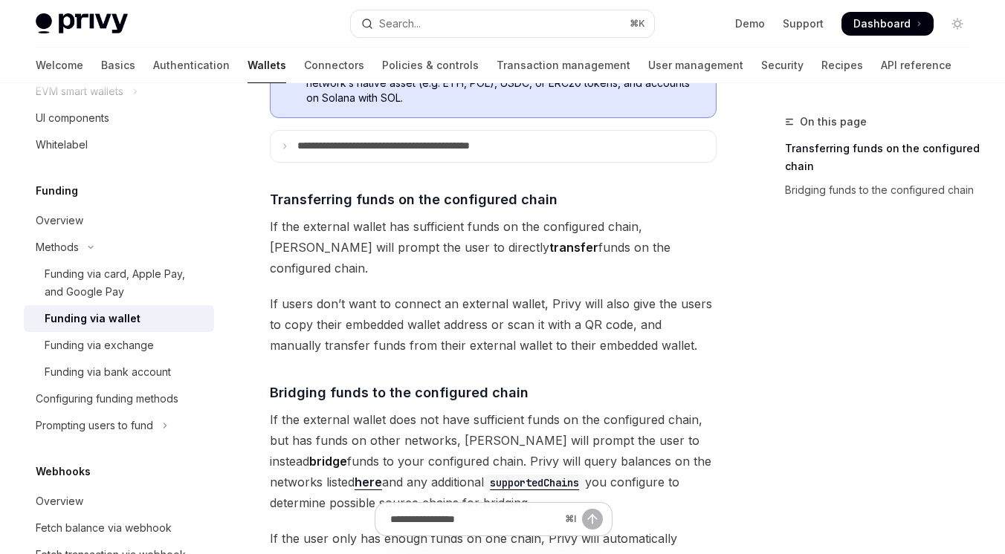
scroll to position [299, 0]
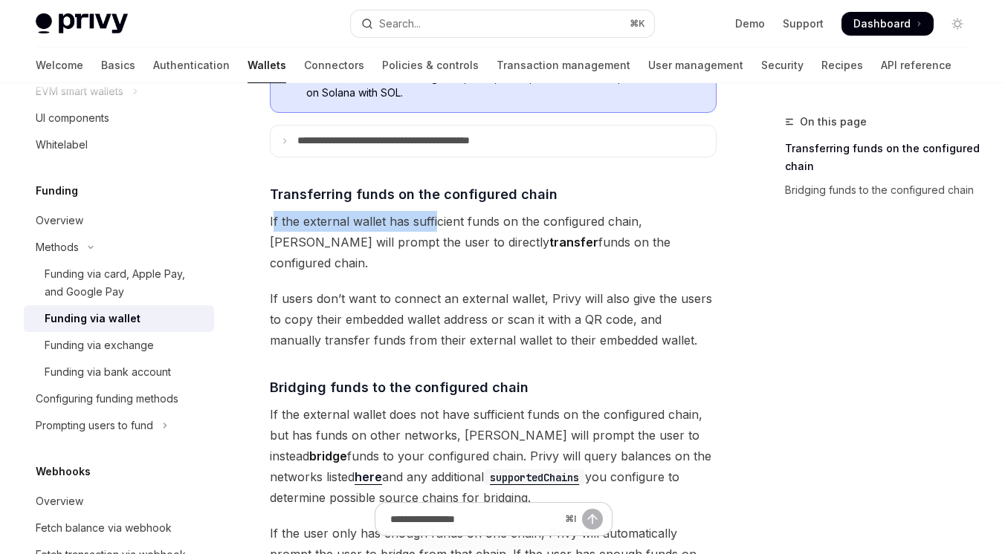
drag, startPoint x: 275, startPoint y: 223, endPoint x: 433, endPoint y: 221, distance: 158.3
click at [436, 221] on span "If the external wallet has sufficient funds on the configured chain, Privy will…" at bounding box center [493, 242] width 447 height 62
click at [471, 221] on span "If the external wallet has sufficient funds on the configured chain, Privy will…" at bounding box center [493, 242] width 447 height 62
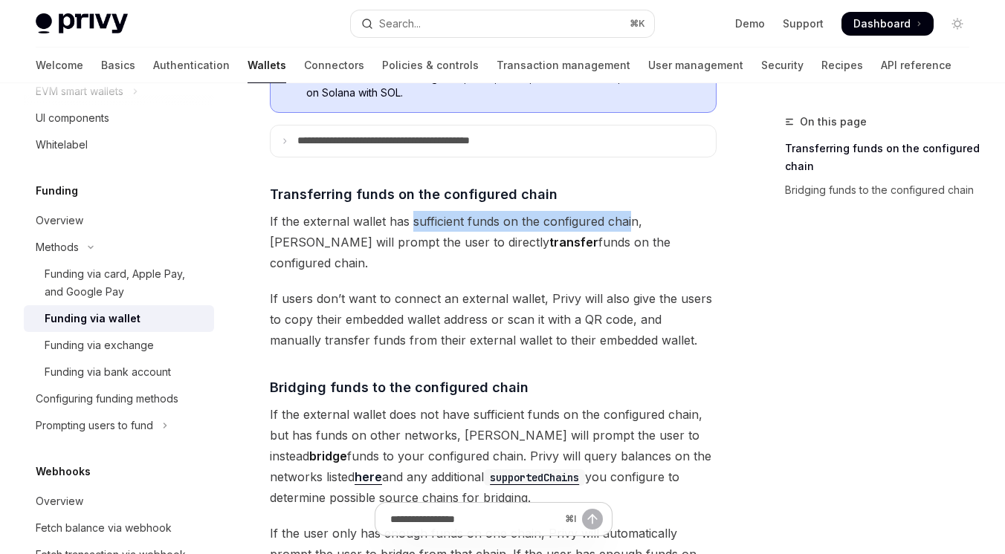
drag, startPoint x: 410, startPoint y: 221, endPoint x: 630, endPoint y: 217, distance: 220.0
click at [630, 217] on span "If the external wallet has sufficient funds on the configured chain, Privy will…" at bounding box center [493, 242] width 447 height 62
click at [537, 288] on span "If users don’t want to connect an external wallet, Privy will also give the use…" at bounding box center [493, 319] width 447 height 62
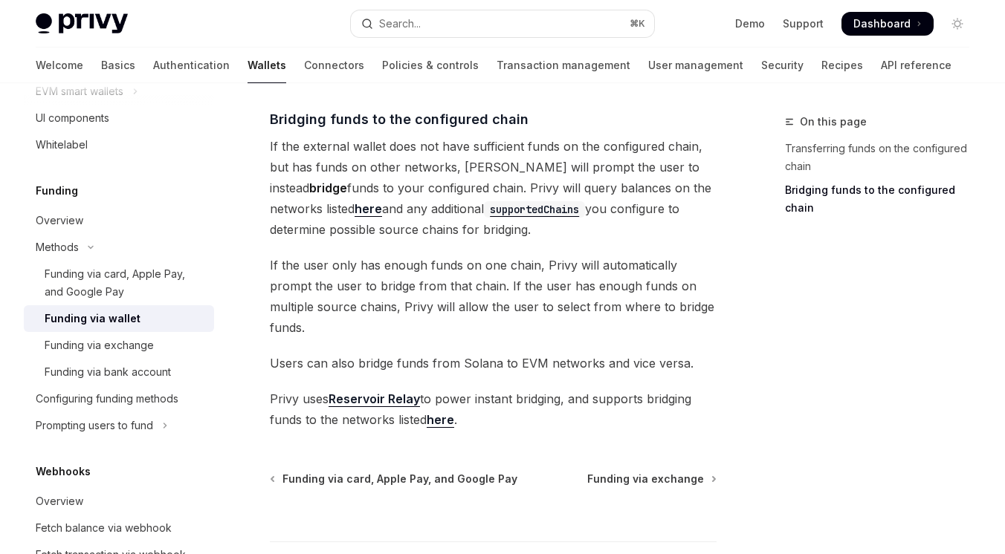
scroll to position [0, 0]
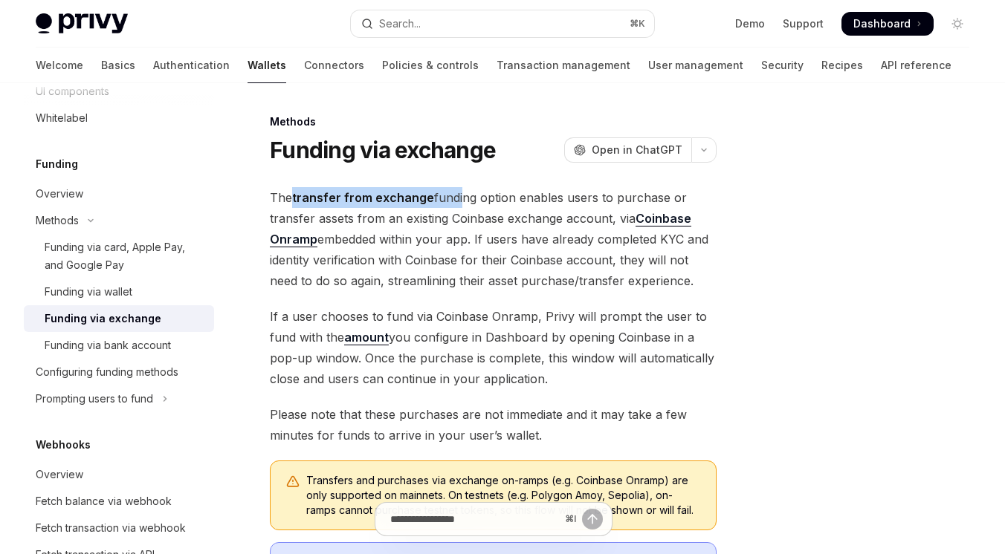
drag, startPoint x: 293, startPoint y: 201, endPoint x: 460, endPoint y: 201, distance: 167.2
click at [460, 201] on span "The transfer from exchange funding option enables users to purchase or transfer…" at bounding box center [493, 239] width 447 height 104
click at [430, 239] on span "The transfer from exchange funding option enables users to purchase or transfer…" at bounding box center [493, 239] width 447 height 104
click at [511, 305] on div "The transfer from exchange funding option enables users to purchase or transfer…" at bounding box center [493, 428] width 447 height 483
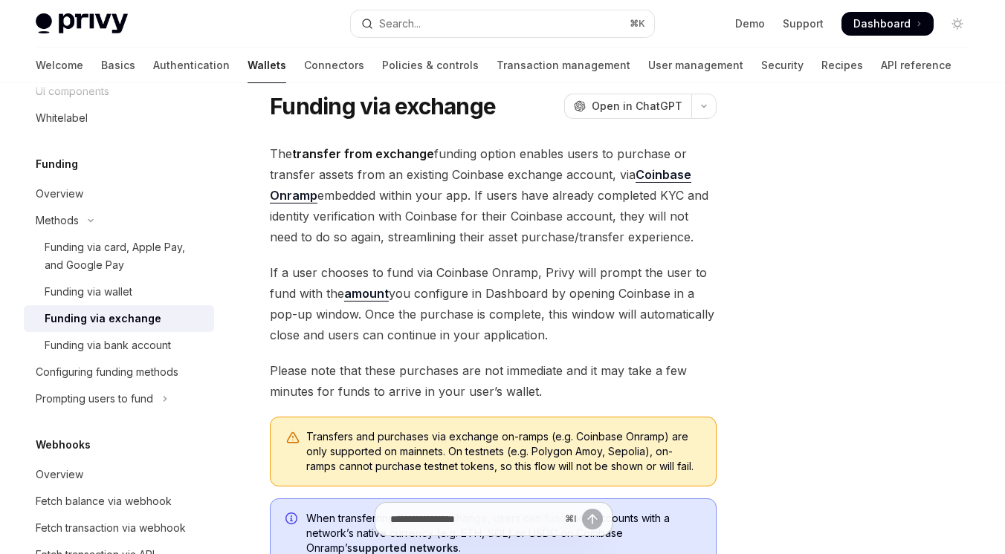
scroll to position [47, 0]
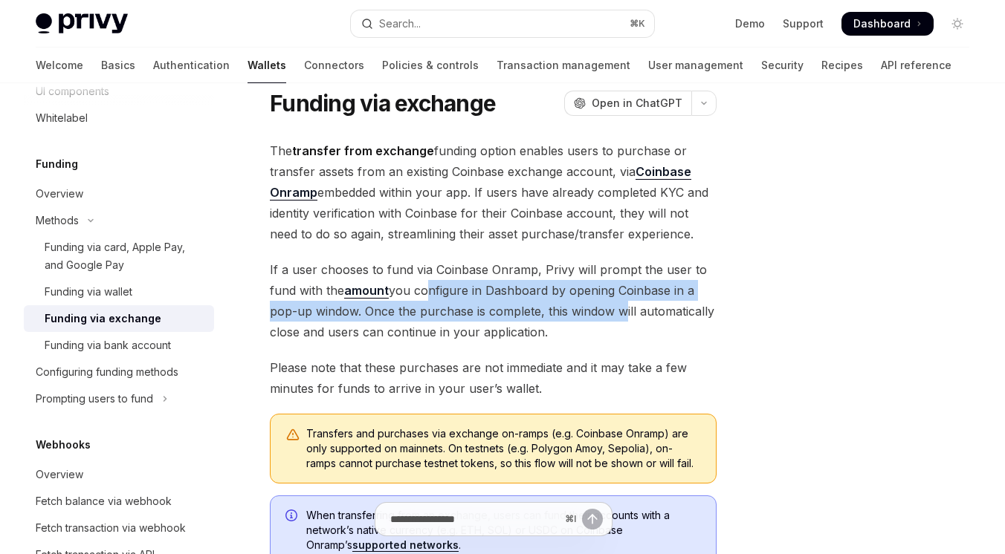
drag, startPoint x: 421, startPoint y: 291, endPoint x: 641, endPoint y: 301, distance: 219.5
click at [619, 305] on span "If a user chooses to fund via Coinbase Onramp, Privy will prompt the user to fu…" at bounding box center [493, 300] width 447 height 83
click at [645, 300] on span "If a user chooses to fund via Coinbase Onramp, Privy will prompt the user to fu…" at bounding box center [493, 300] width 447 height 83
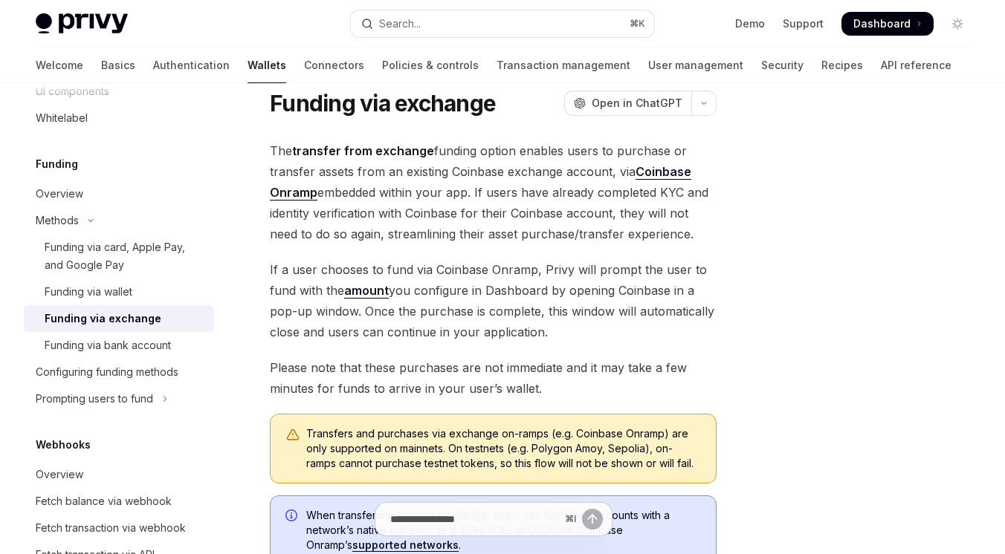
click at [616, 336] on span "If a user chooses to fund via Coinbase Onramp, Privy will prompt the user to fu…" at bounding box center [493, 300] width 447 height 83
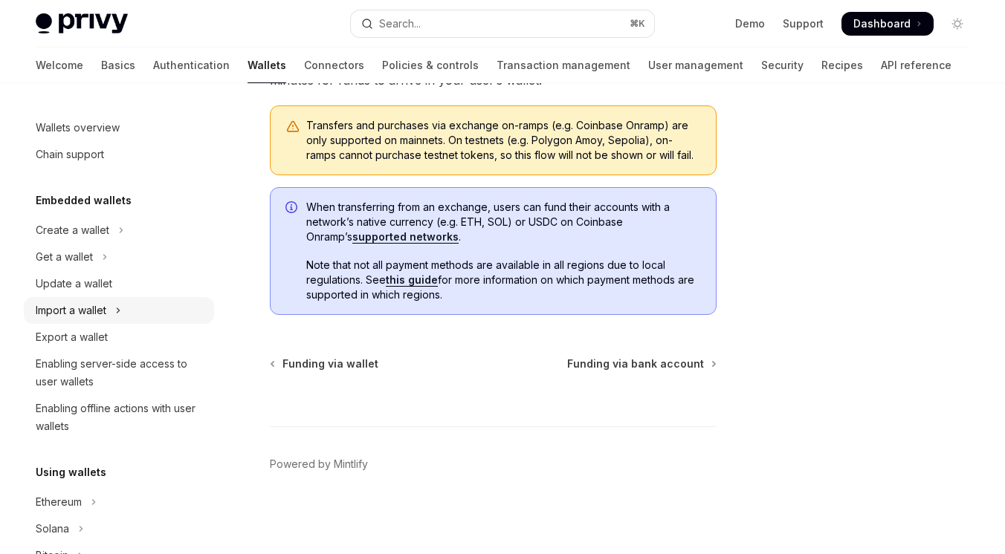
scroll to position [0, 0]
